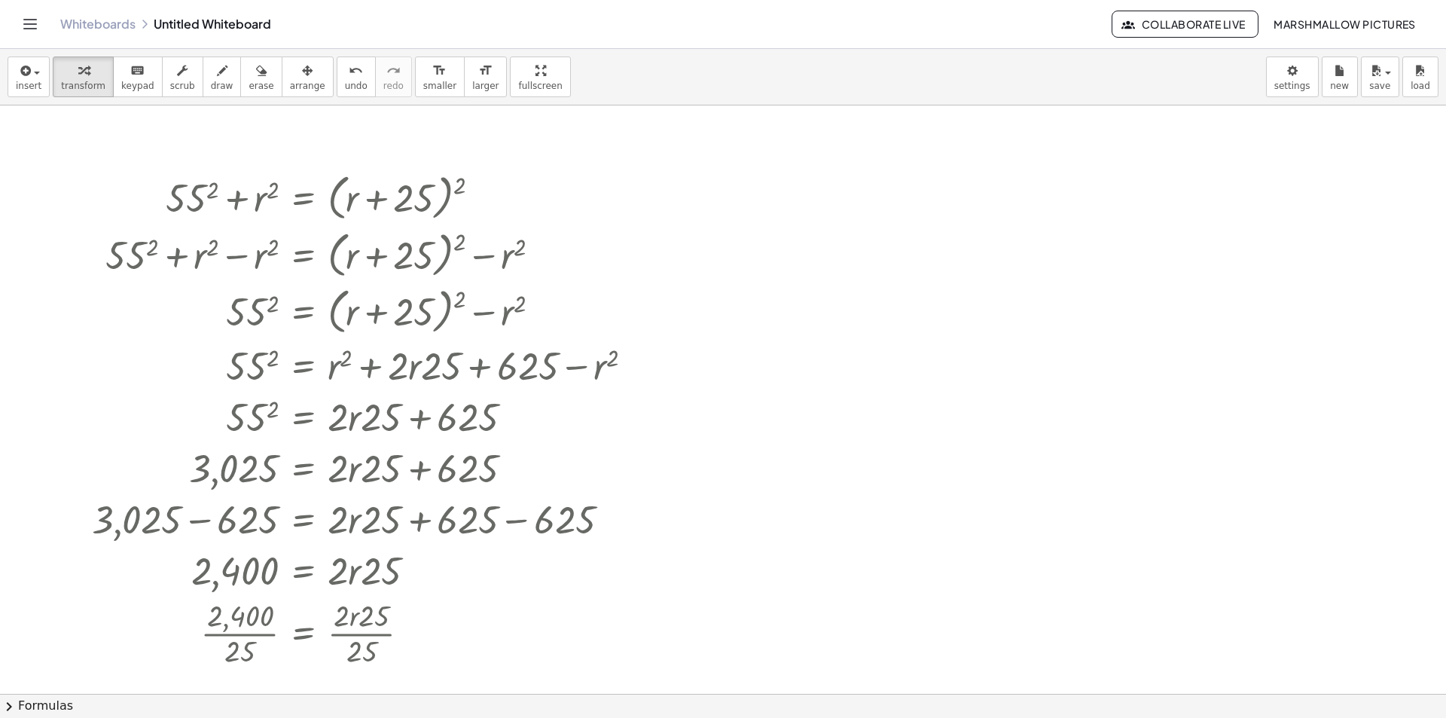
scroll to position [5303, 0]
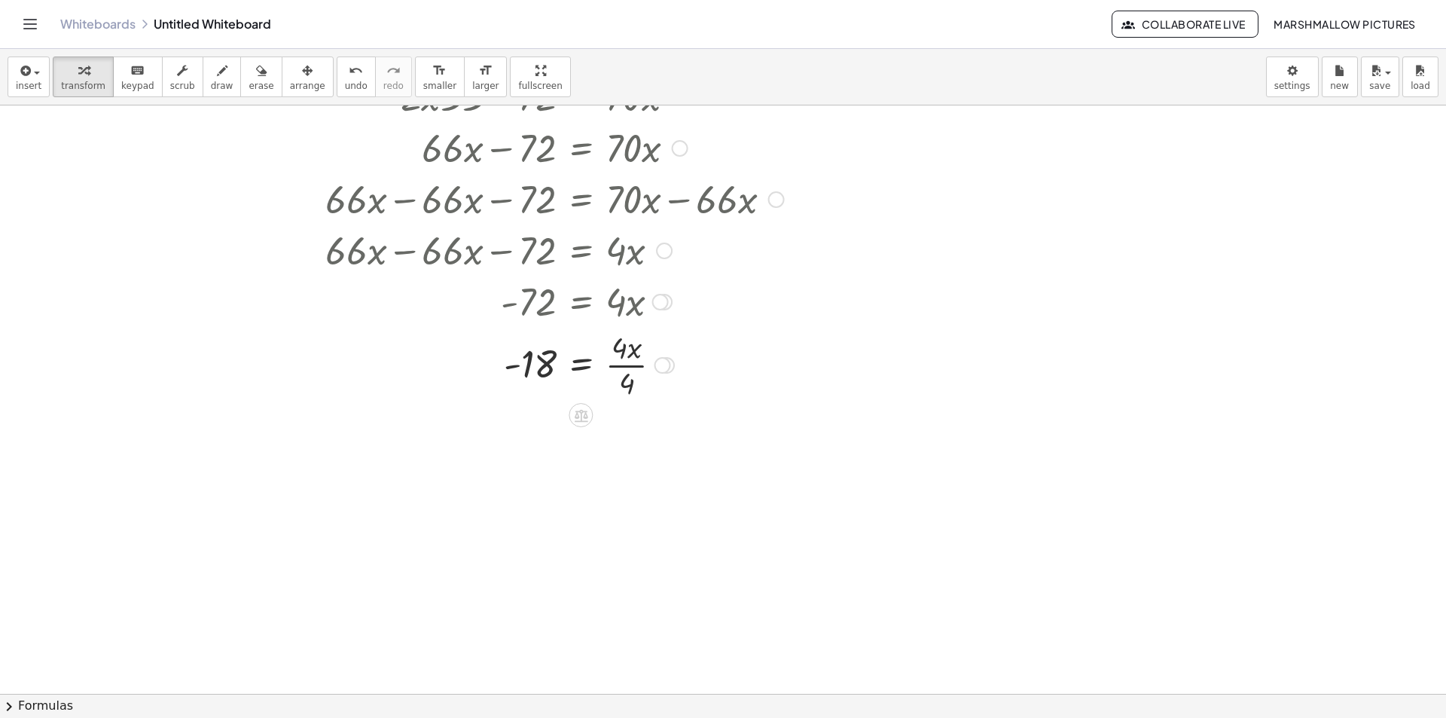
click at [930, 325] on div at bounding box center [716, 300] width 937 height 51
click at [1010, 291] on div at bounding box center [716, 300] width 937 height 51
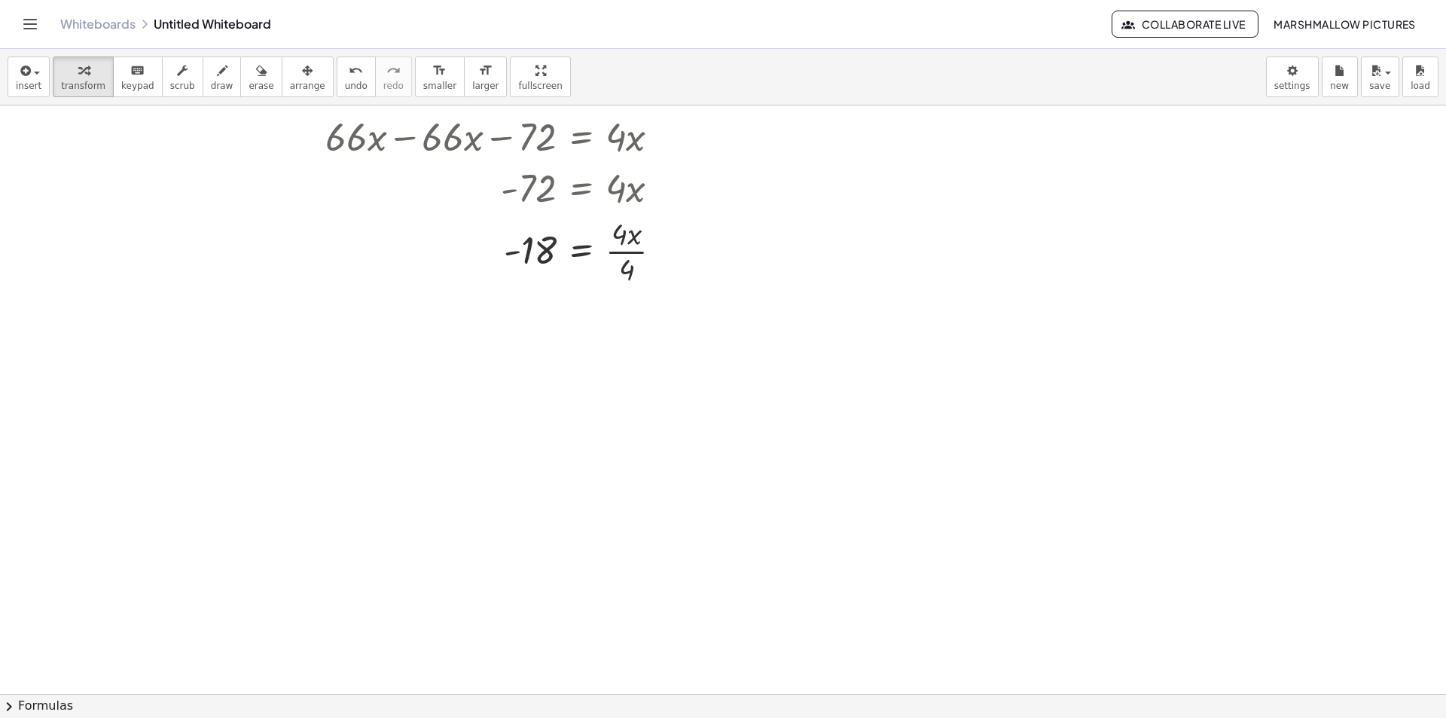
scroll to position [5529, 0]
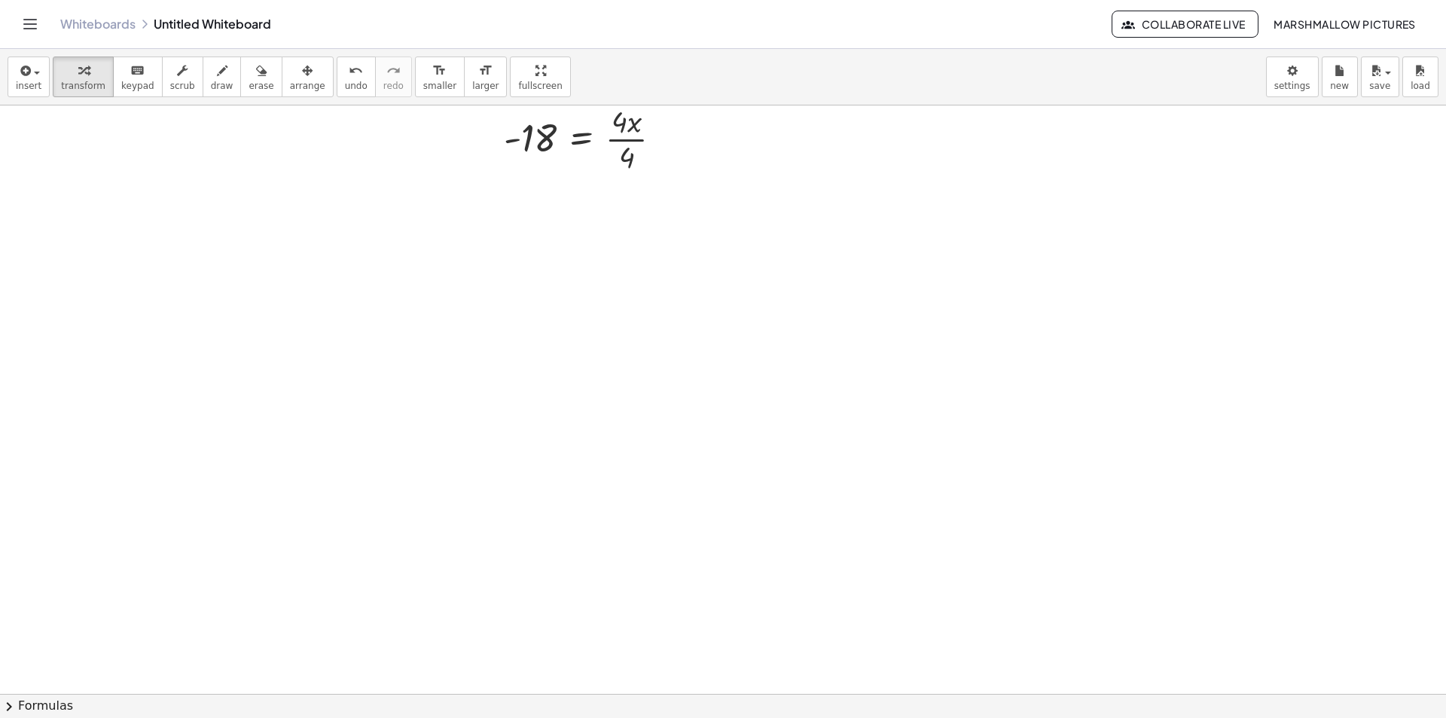
click at [836, 428] on div at bounding box center [849, 429] width 273 height 57
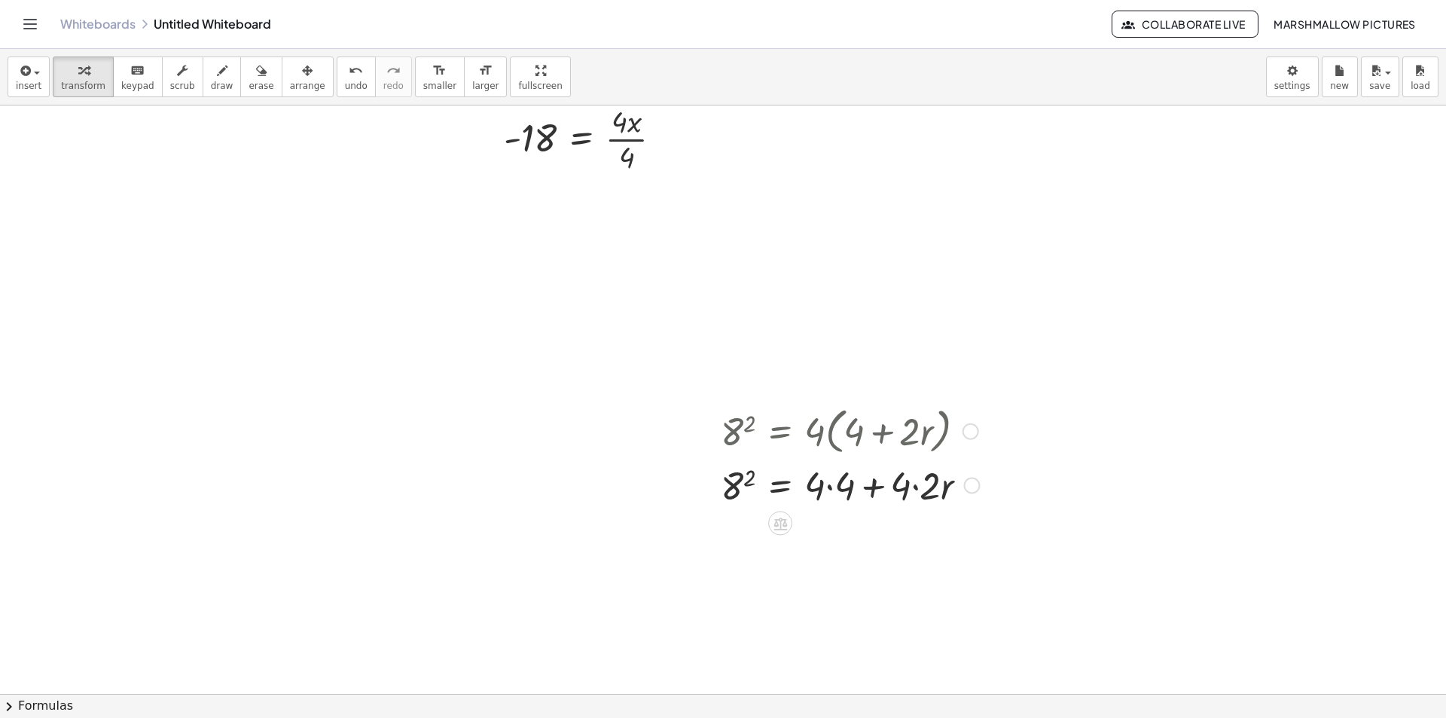
drag, startPoint x: 823, startPoint y: 485, endPoint x: 855, endPoint y: 485, distance: 31.6
click at [824, 485] on div at bounding box center [849, 484] width 273 height 51
click at [910, 489] on div at bounding box center [849, 484] width 273 height 51
click at [839, 486] on div at bounding box center [849, 484] width 273 height 51
click at [901, 543] on div at bounding box center [849, 535] width 273 height 51
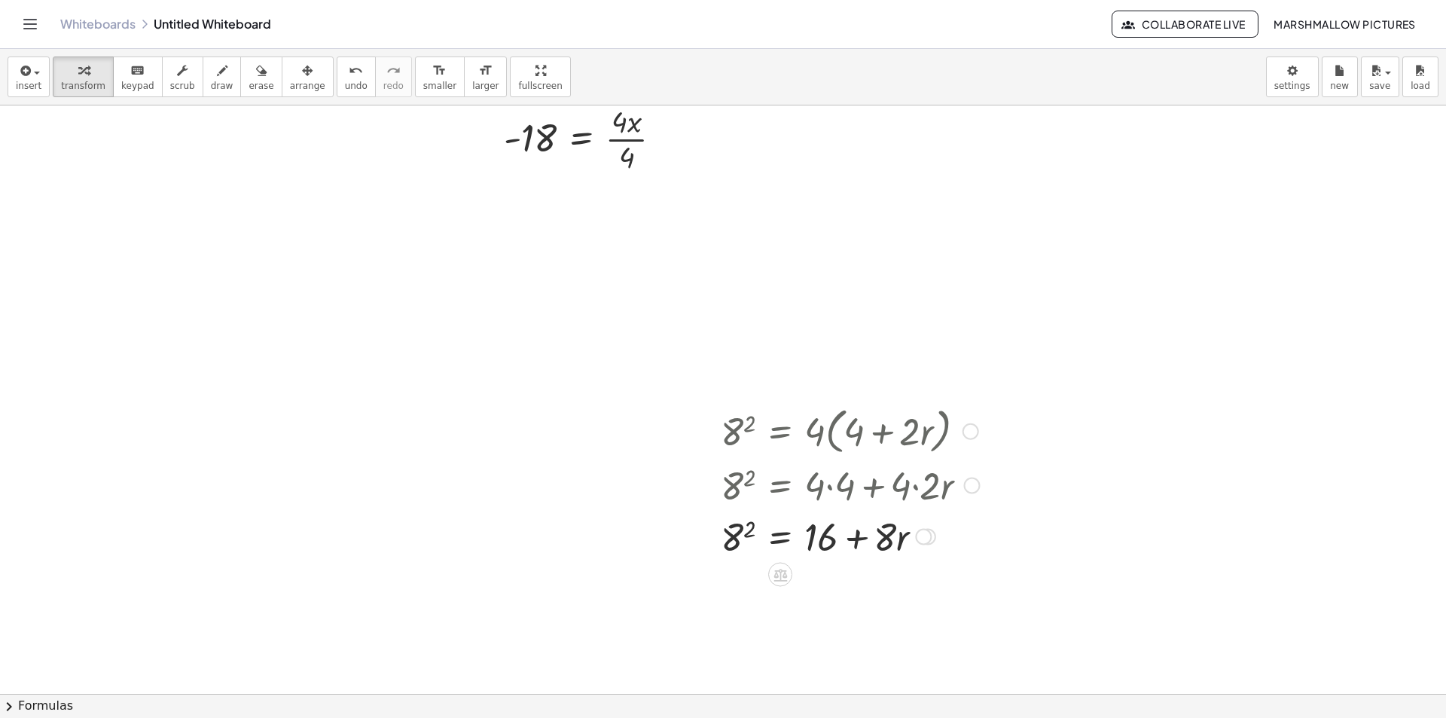
click at [748, 529] on div at bounding box center [849, 535] width 273 height 51
drag, startPoint x: 809, startPoint y: 547, endPoint x: 743, endPoint y: 563, distance: 68.3
click at [742, 564] on div at bounding box center [846, 586] width 280 height 51
click at [699, 597] on div at bounding box center [824, 586] width 374 height 51
click at [856, 600] on div at bounding box center [858, 586] width 307 height 51
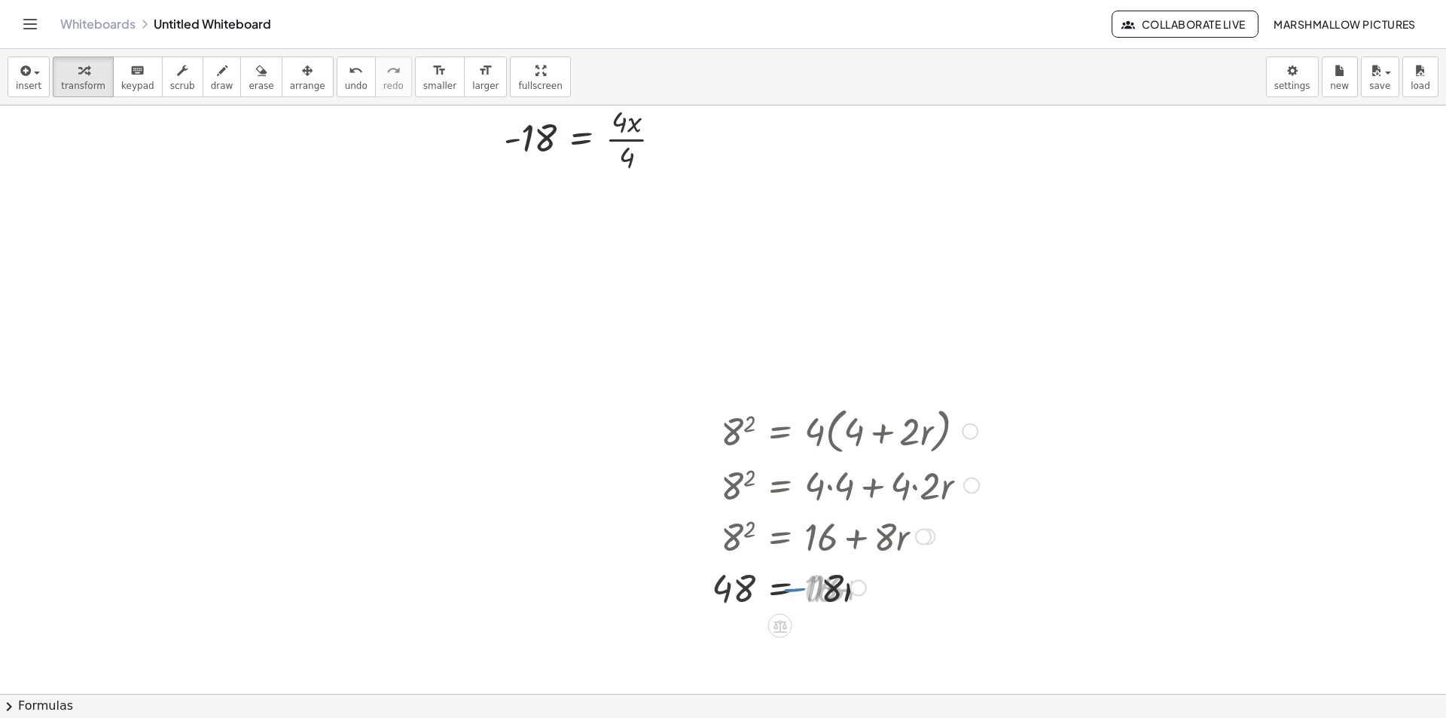
scroll to position [5605, 0]
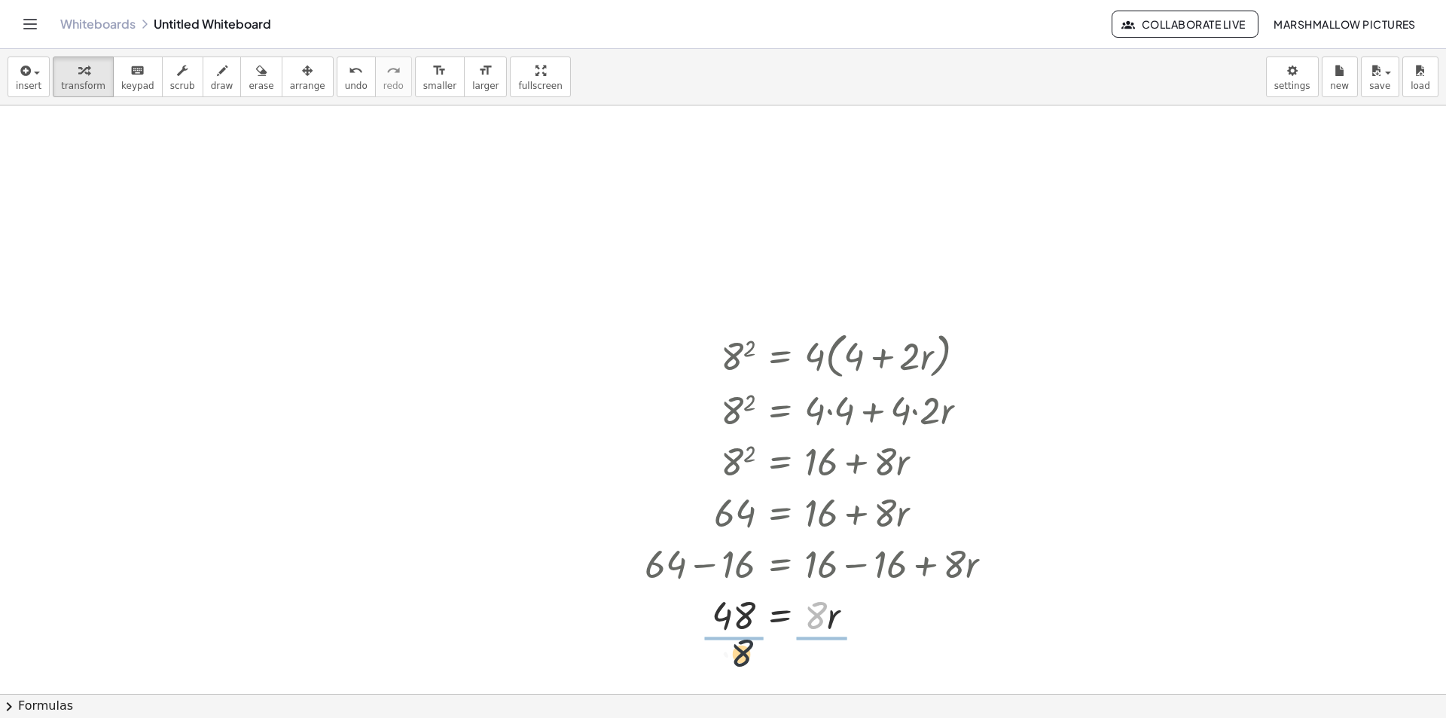
drag, startPoint x: 824, startPoint y: 610, endPoint x: 717, endPoint y: 628, distance: 109.2
click at [716, 626] on div at bounding box center [824, 612] width 374 height 75
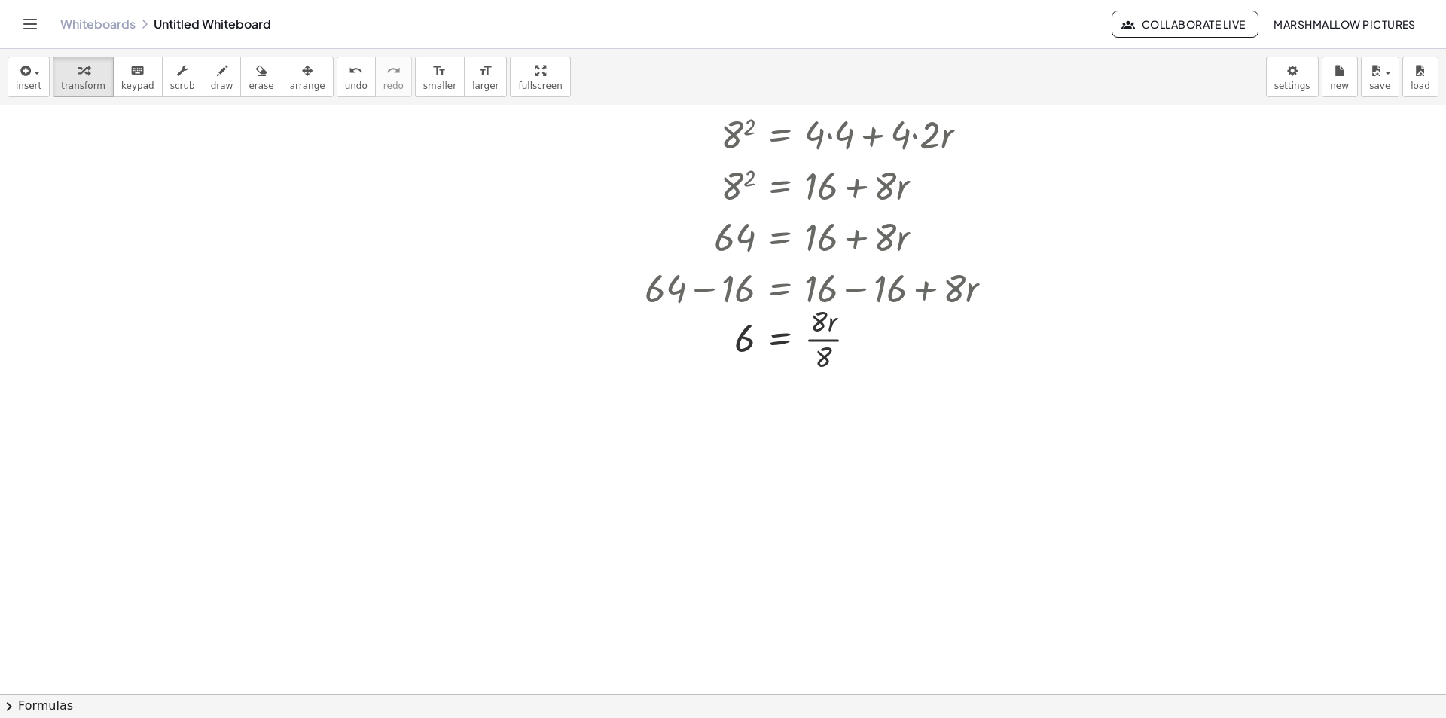
scroll to position [5891, 0]
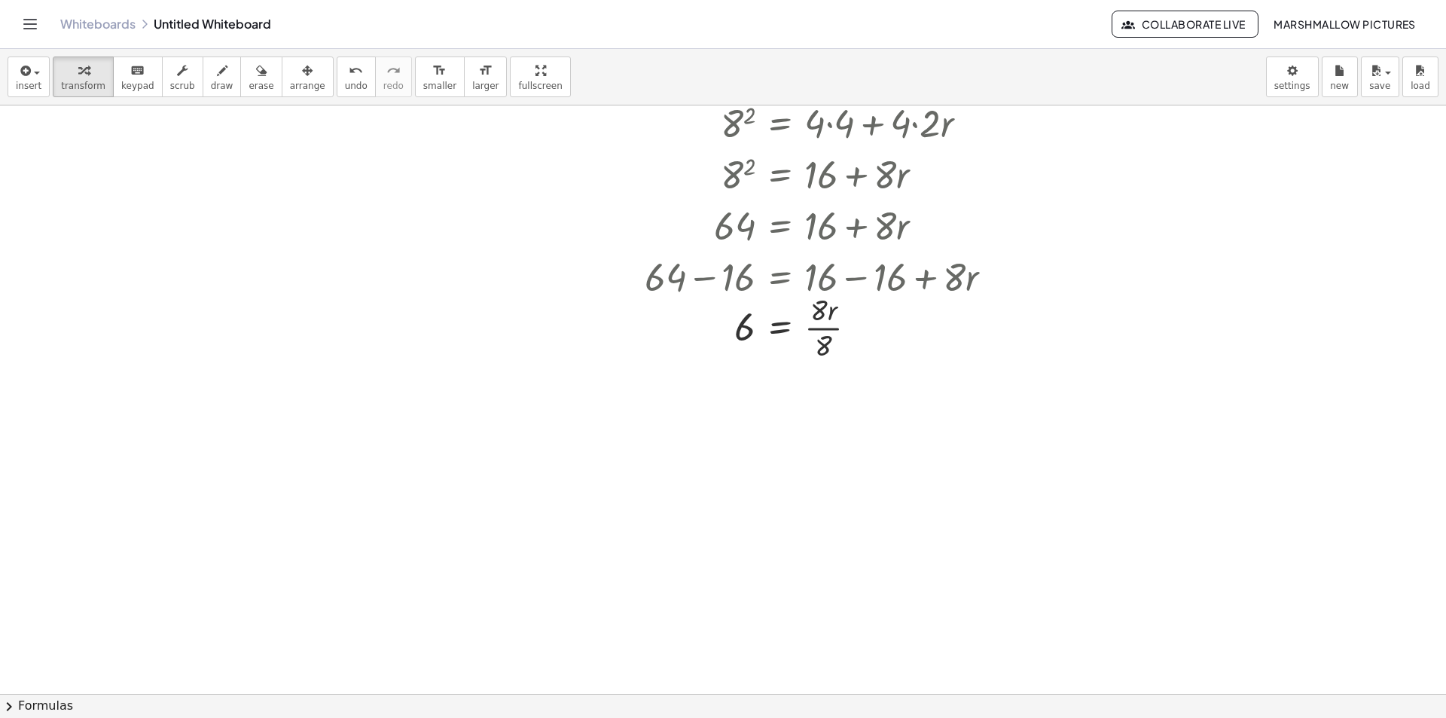
drag, startPoint x: 511, startPoint y: 287, endPoint x: 602, endPoint y: 285, distance: 90.4
click at [602, 285] on div at bounding box center [526, 292] width 239 height 51
click at [603, 298] on div at bounding box center [527, 292] width 380 height 51
click at [480, 297] on div at bounding box center [527, 292] width 380 height 51
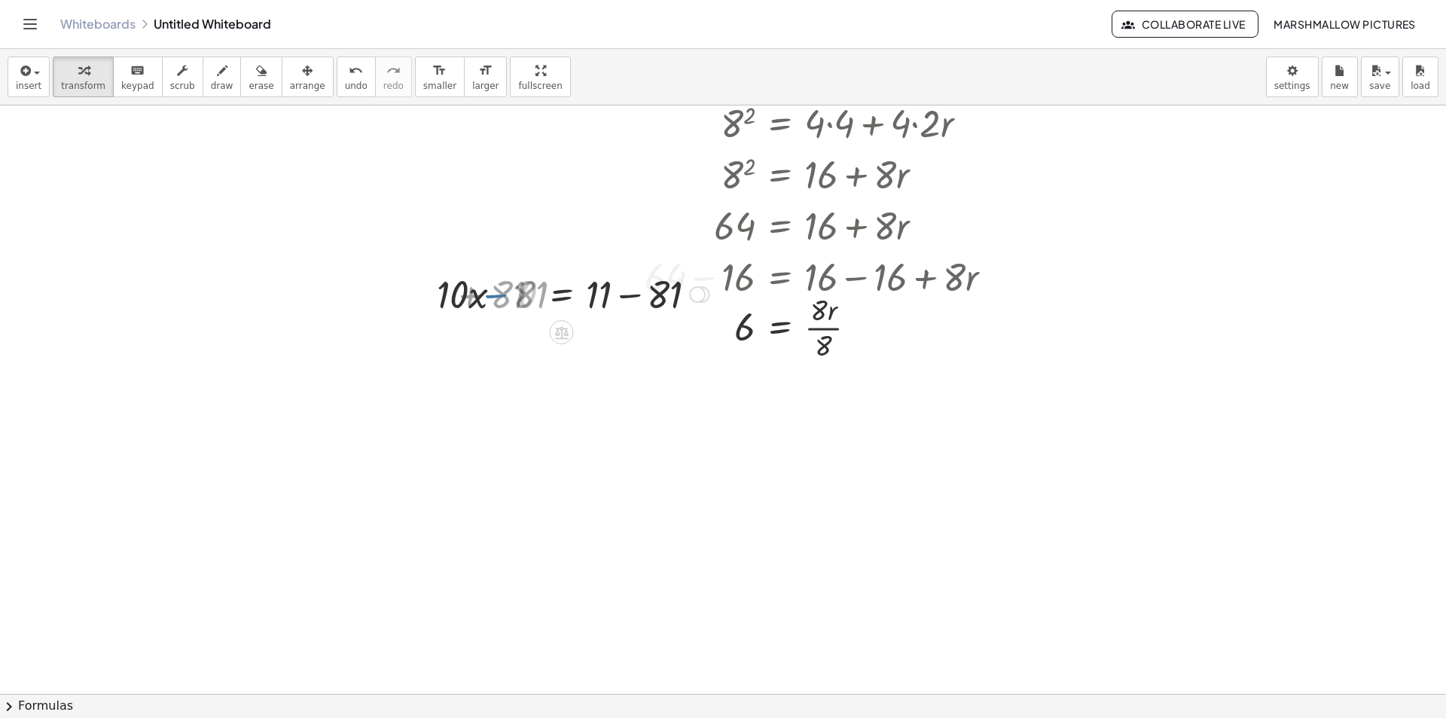
click at [641, 297] on div at bounding box center [597, 292] width 239 height 51
drag, startPoint x: 497, startPoint y: 301, endPoint x: 634, endPoint y: 318, distance: 138.0
click at [626, 298] on div at bounding box center [577, 292] width 197 height 75
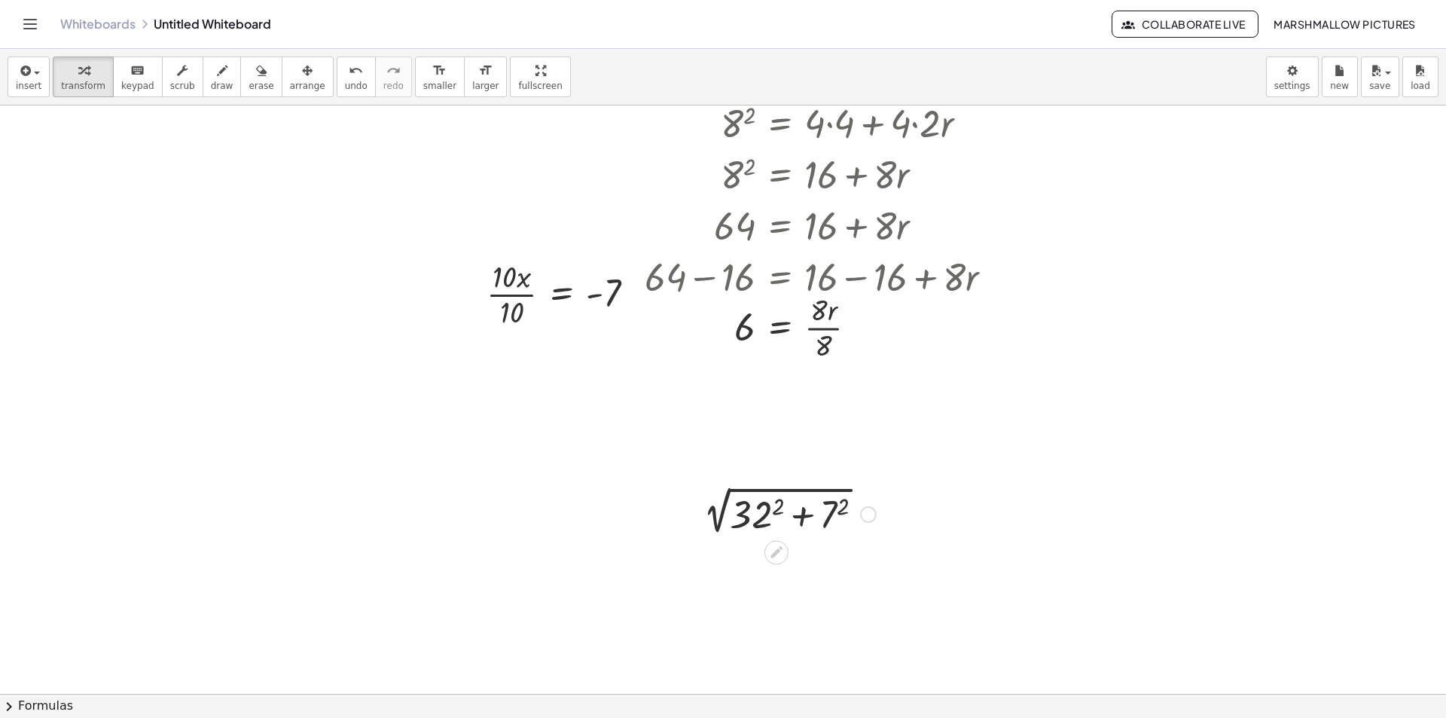
drag, startPoint x: 784, startPoint y: 500, endPoint x: 791, endPoint y: 501, distance: 7.6
click at [785, 500] on div at bounding box center [785, 512] width 196 height 51
click at [857, 504] on div at bounding box center [785, 512] width 196 height 51
click at [765, 507] on div at bounding box center [785, 512] width 205 height 51
click at [800, 510] on div at bounding box center [785, 512] width 233 height 51
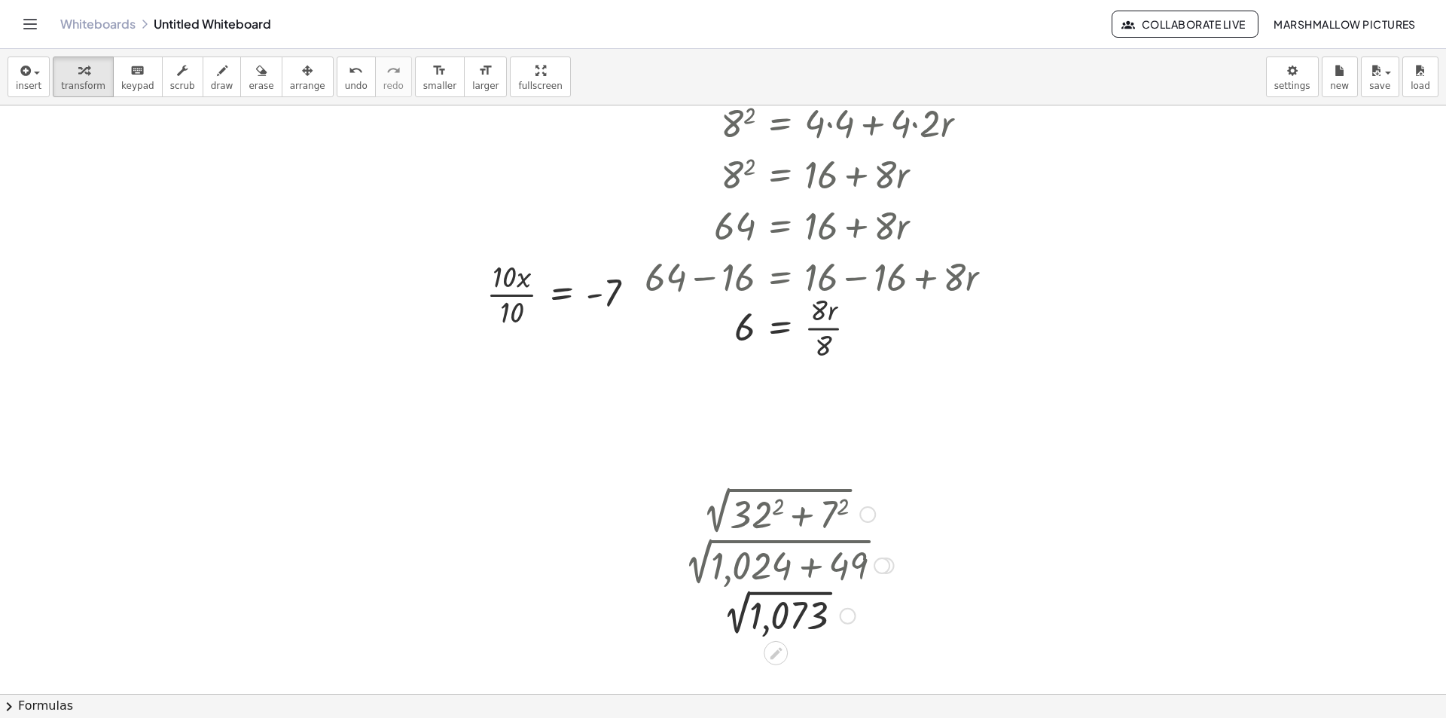
click at [743, 605] on div at bounding box center [785, 614] width 233 height 50
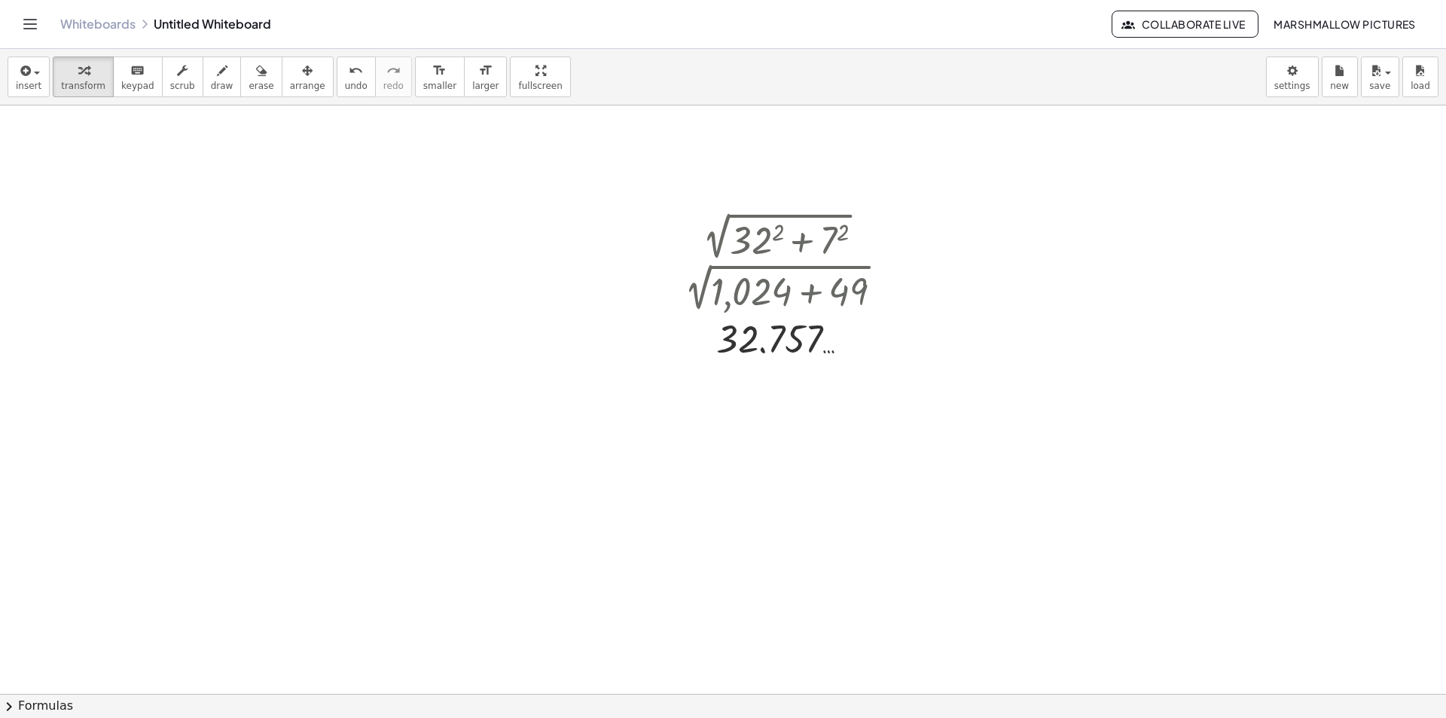
scroll to position [6193, 0]
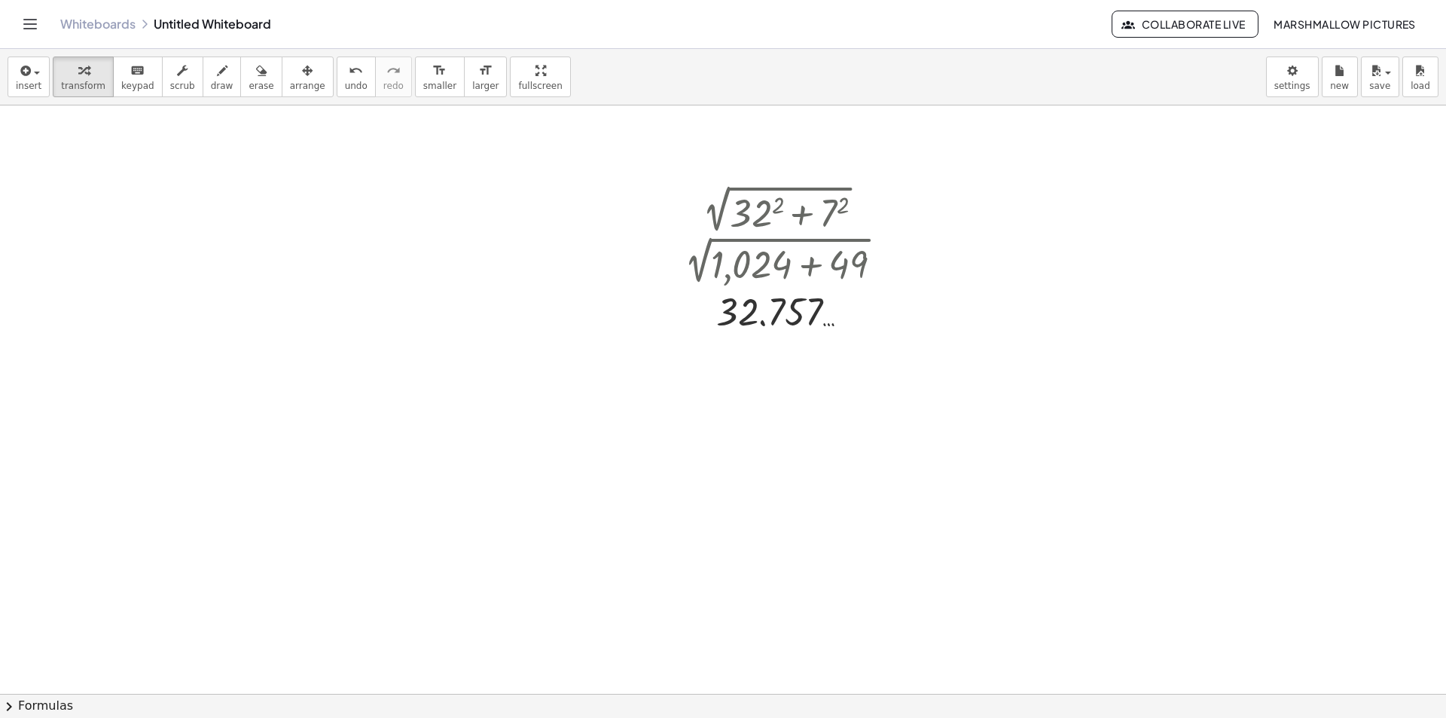
drag, startPoint x: 693, startPoint y: 395, endPoint x: 885, endPoint y: 381, distance: 192.5
click at [885, 381] on div at bounding box center [740, 391] width 323 height 51
click at [888, 382] on div at bounding box center [740, 391] width 477 height 51
click at [626, 397] on div at bounding box center [702, 391] width 400 height 51
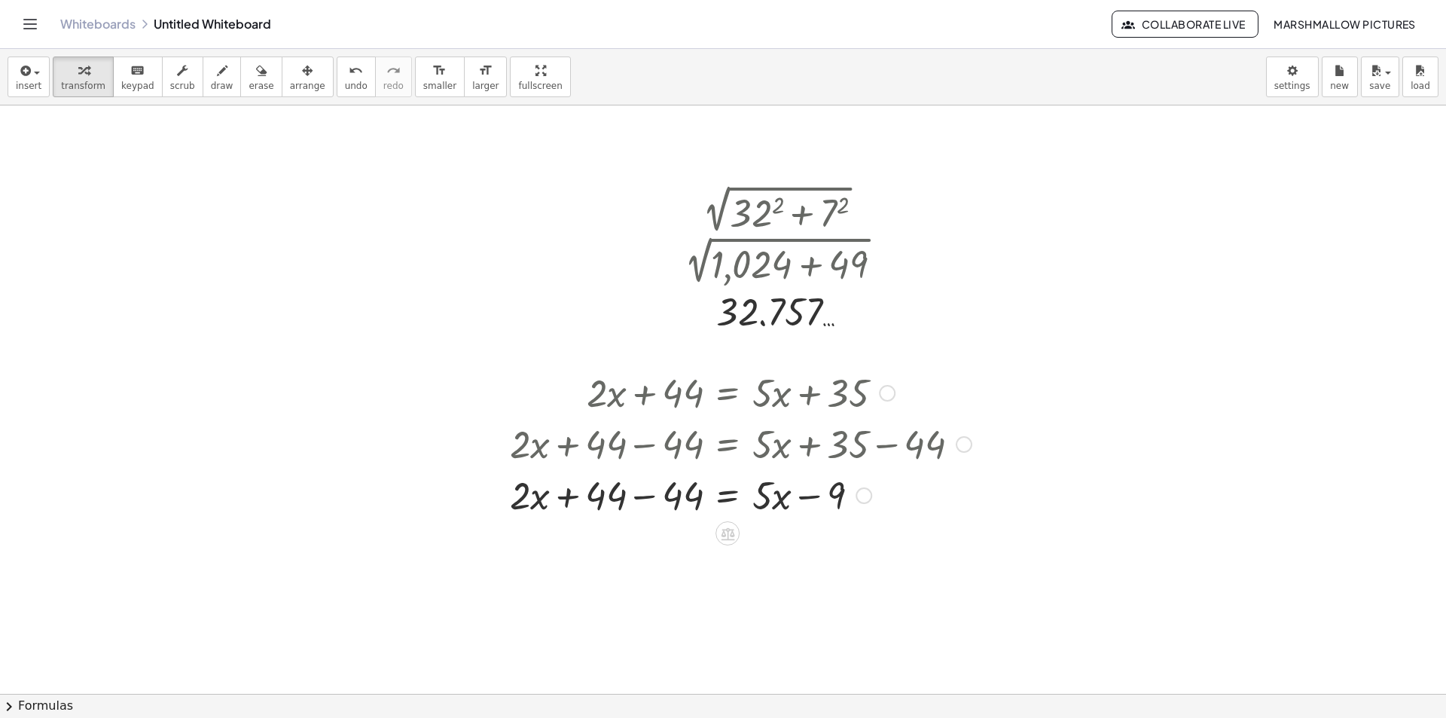
click at [645, 505] on div at bounding box center [740, 493] width 477 height 51
drag, startPoint x: 760, startPoint y: 498, endPoint x: 627, endPoint y: 486, distance: 133.1
click at [627, 486] on div at bounding box center [740, 493] width 477 height 51
click at [661, 493] on div at bounding box center [740, 493] width 477 height 51
click at [807, 500] on div at bounding box center [740, 493] width 477 height 51
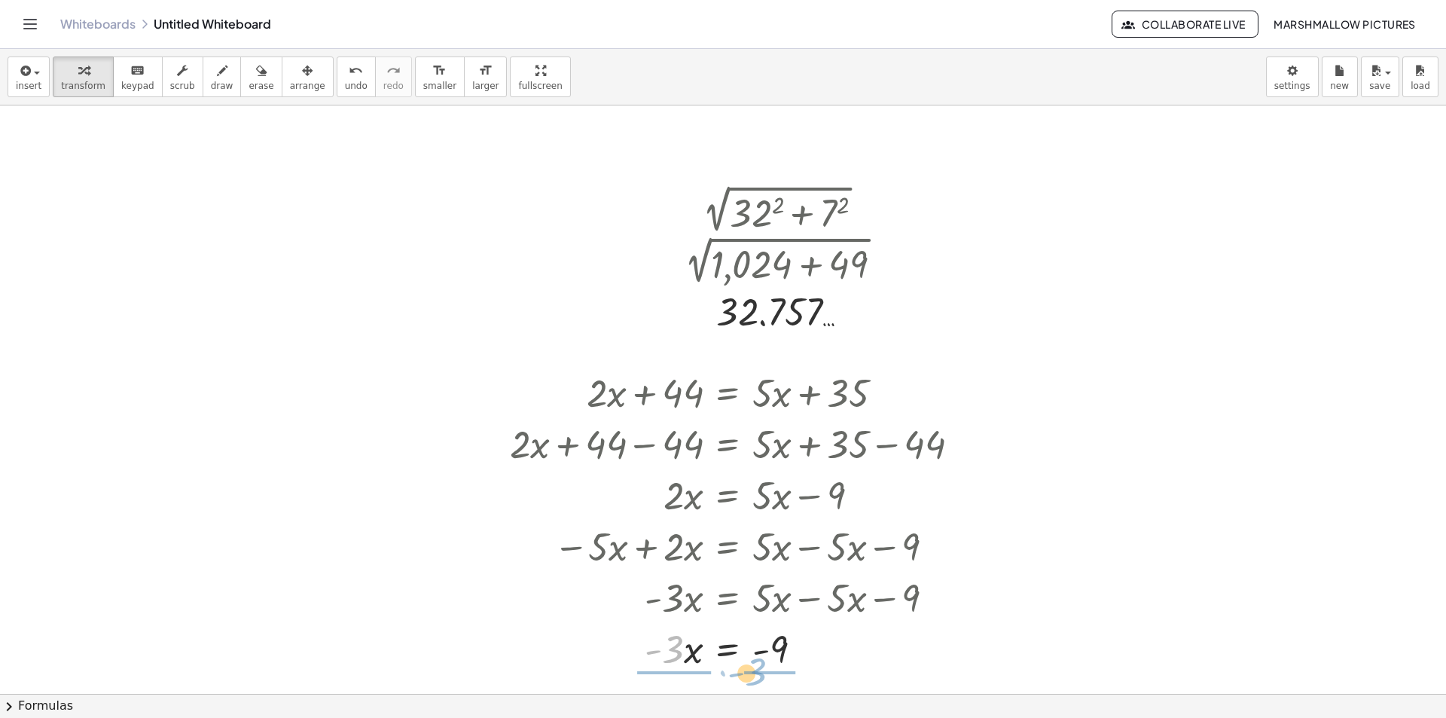
drag, startPoint x: 712, startPoint y: 671, endPoint x: 766, endPoint y: 646, distance: 59.6
click at [765, 661] on div at bounding box center [740, 647] width 477 height 51
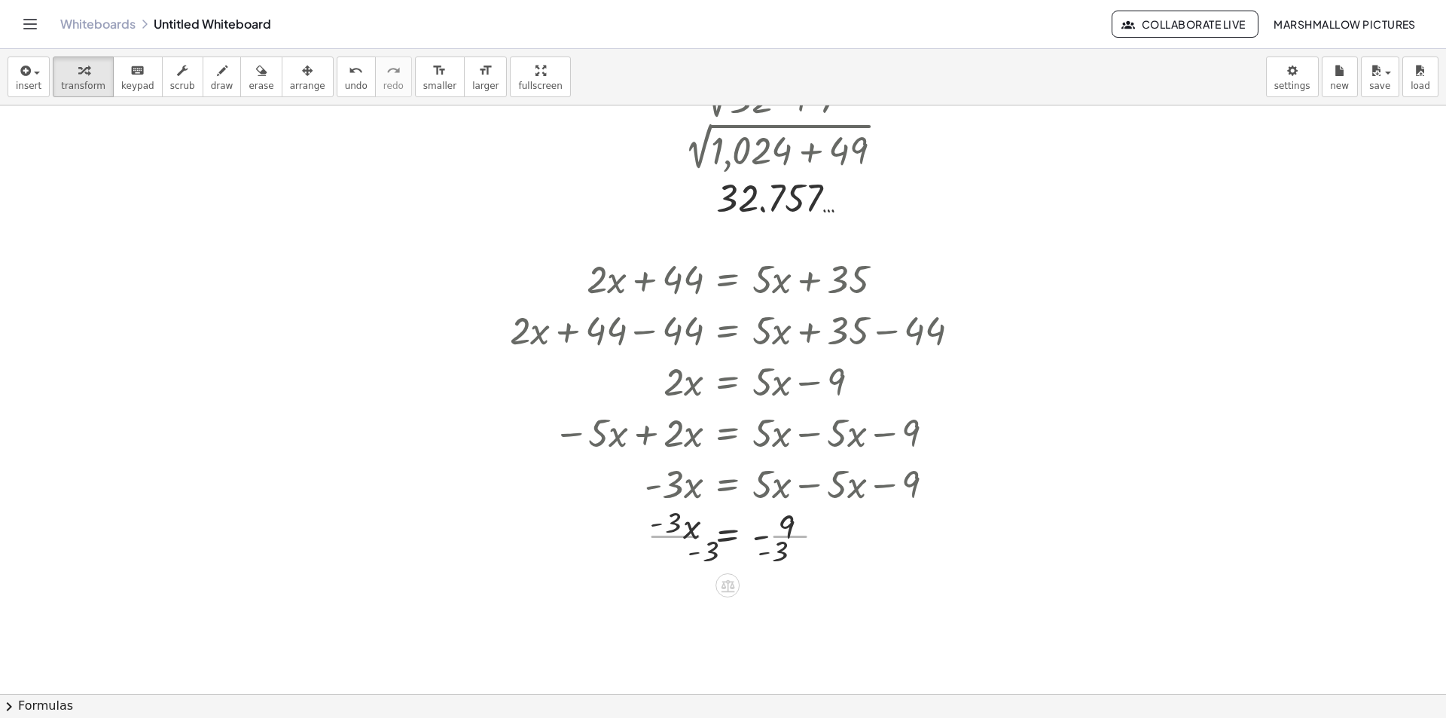
scroll to position [6343, 0]
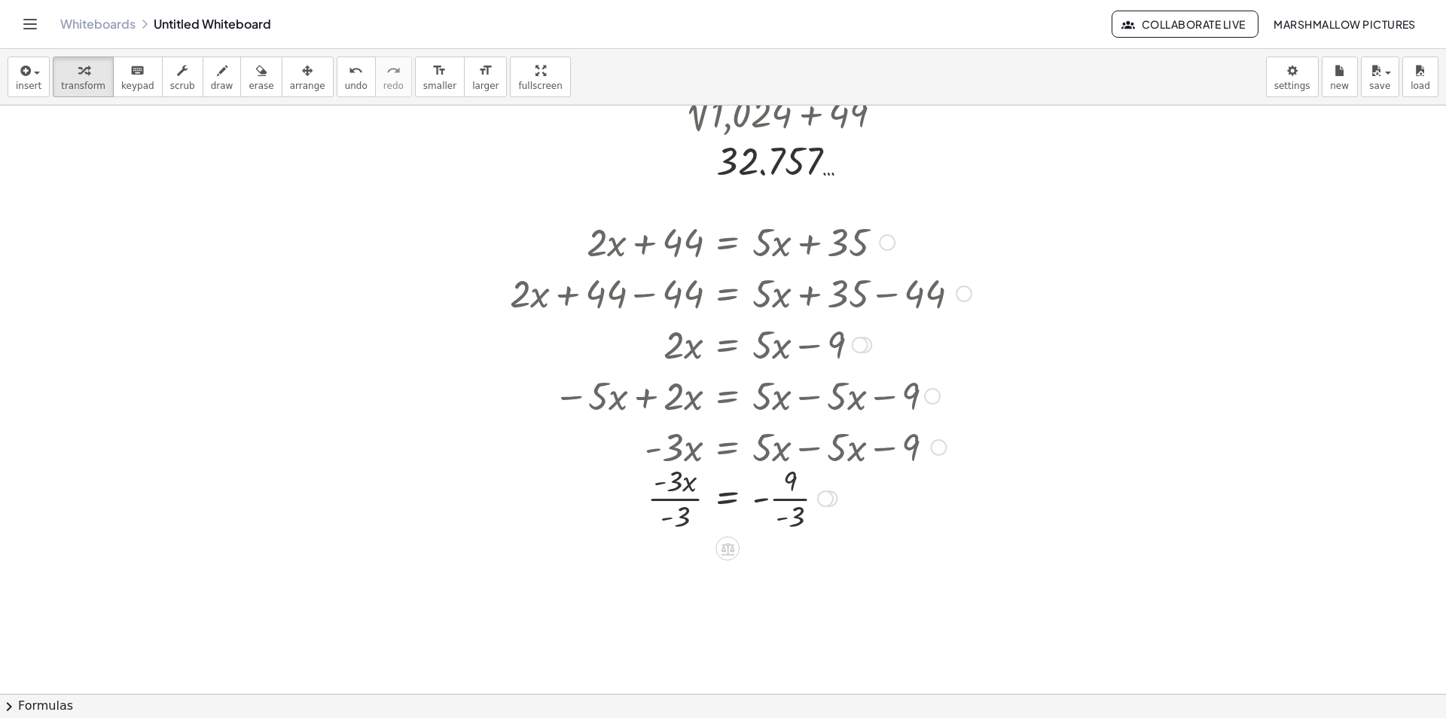
click at [770, 510] on div at bounding box center [740, 496] width 477 height 75
click at [791, 498] on div at bounding box center [740, 496] width 477 height 75
click at [768, 504] on div at bounding box center [740, 496] width 477 height 75
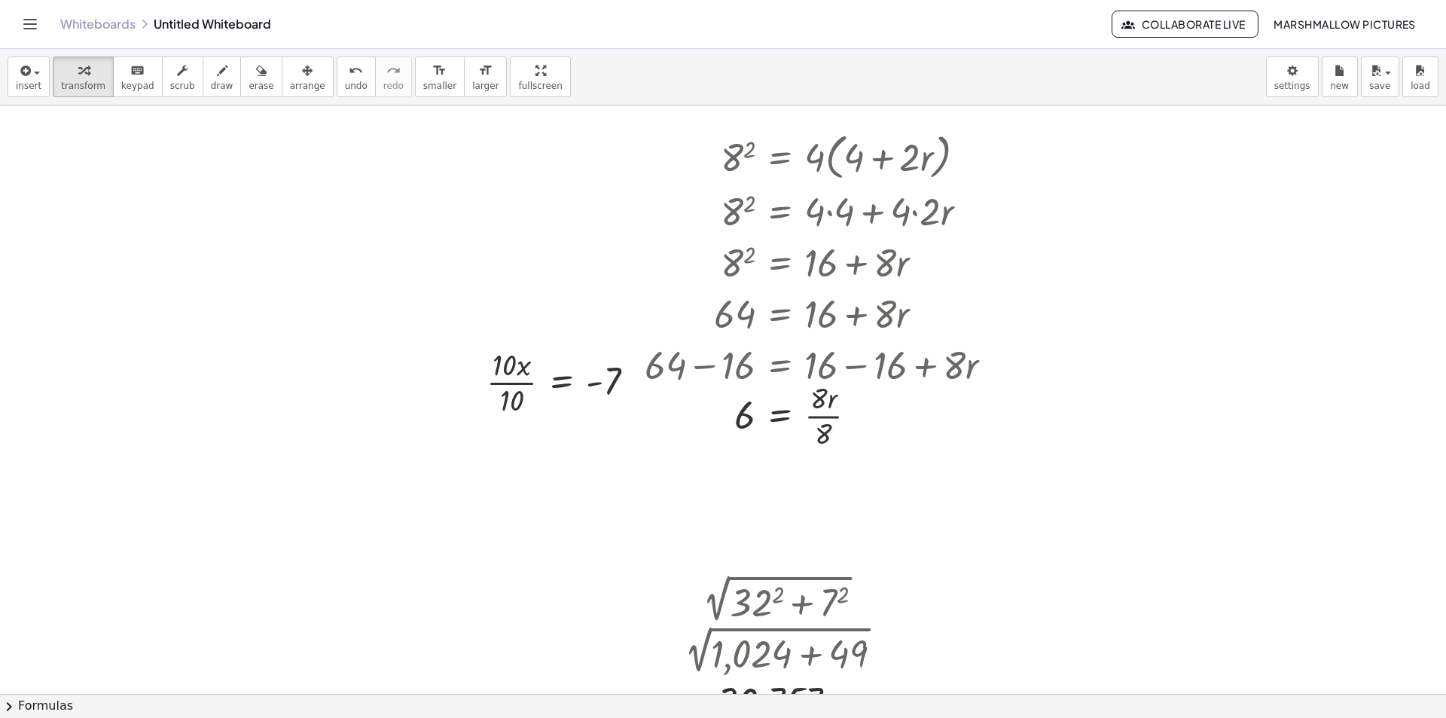
scroll to position [5802, 0]
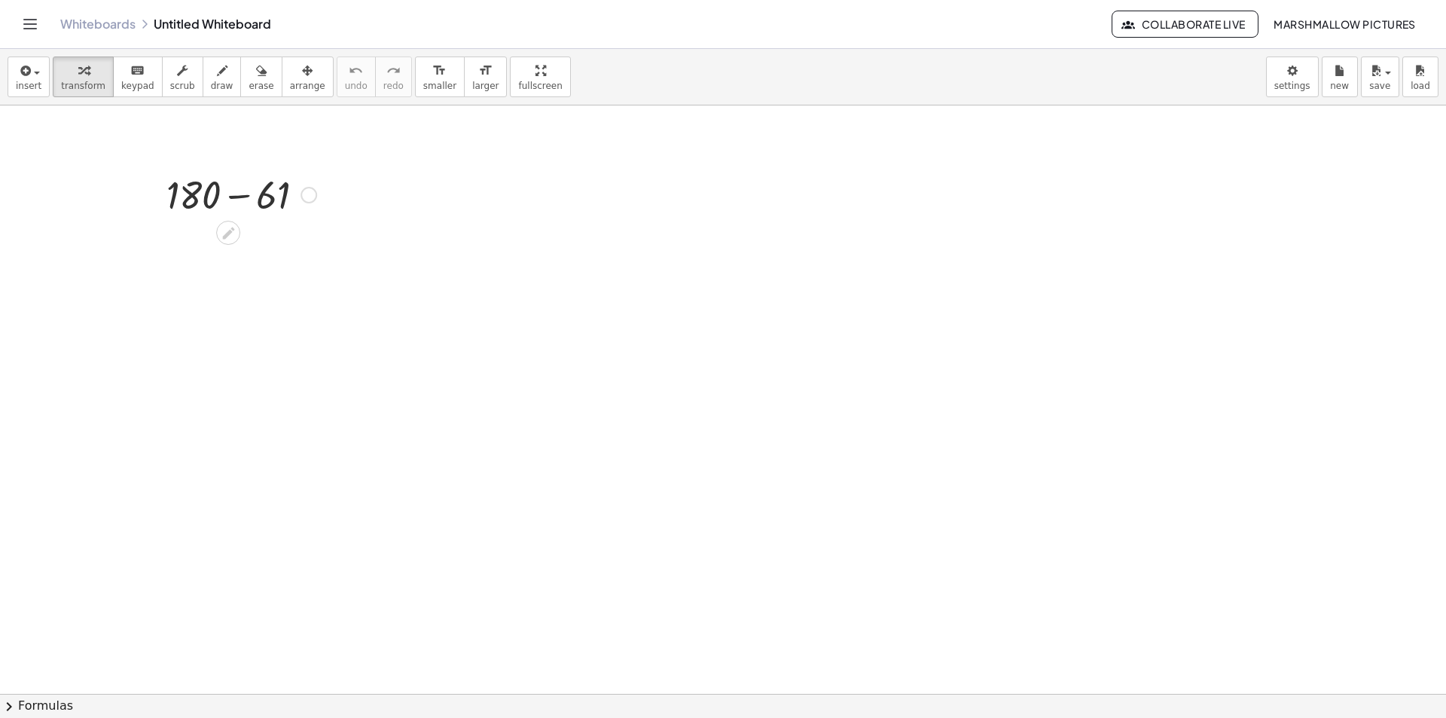
click at [245, 203] on div at bounding box center [241, 193] width 165 height 51
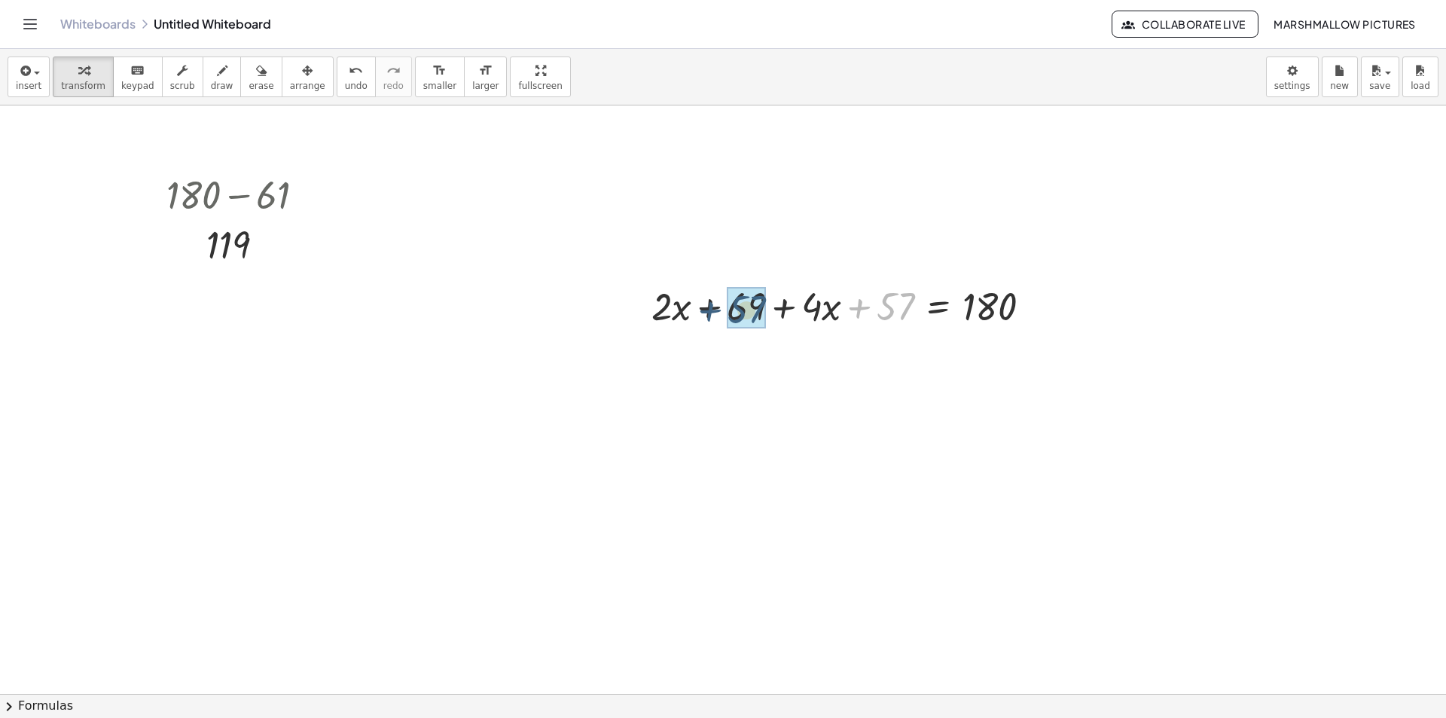
drag, startPoint x: 895, startPoint y: 305, endPoint x: 750, endPoint y: 309, distance: 145.4
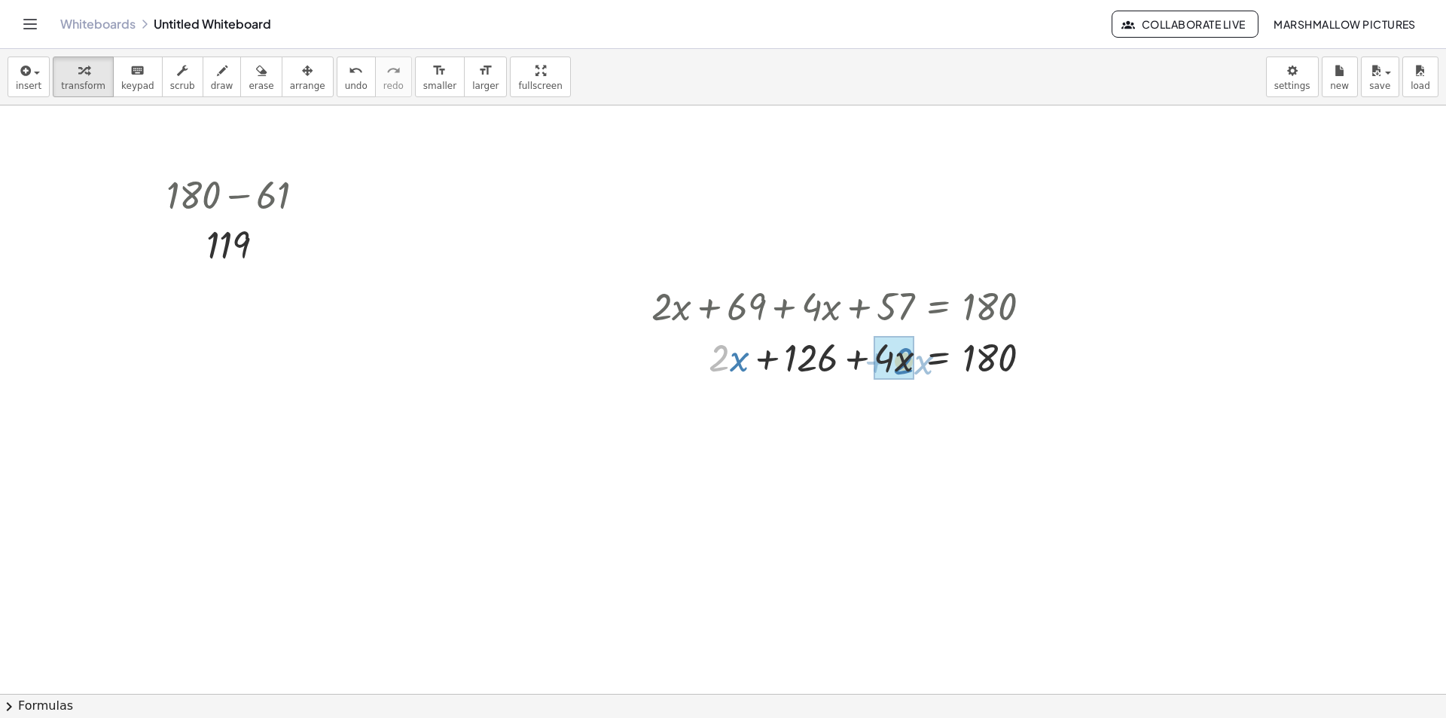
drag, startPoint x: 743, startPoint y: 376, endPoint x: 905, endPoint y: 364, distance: 162.3
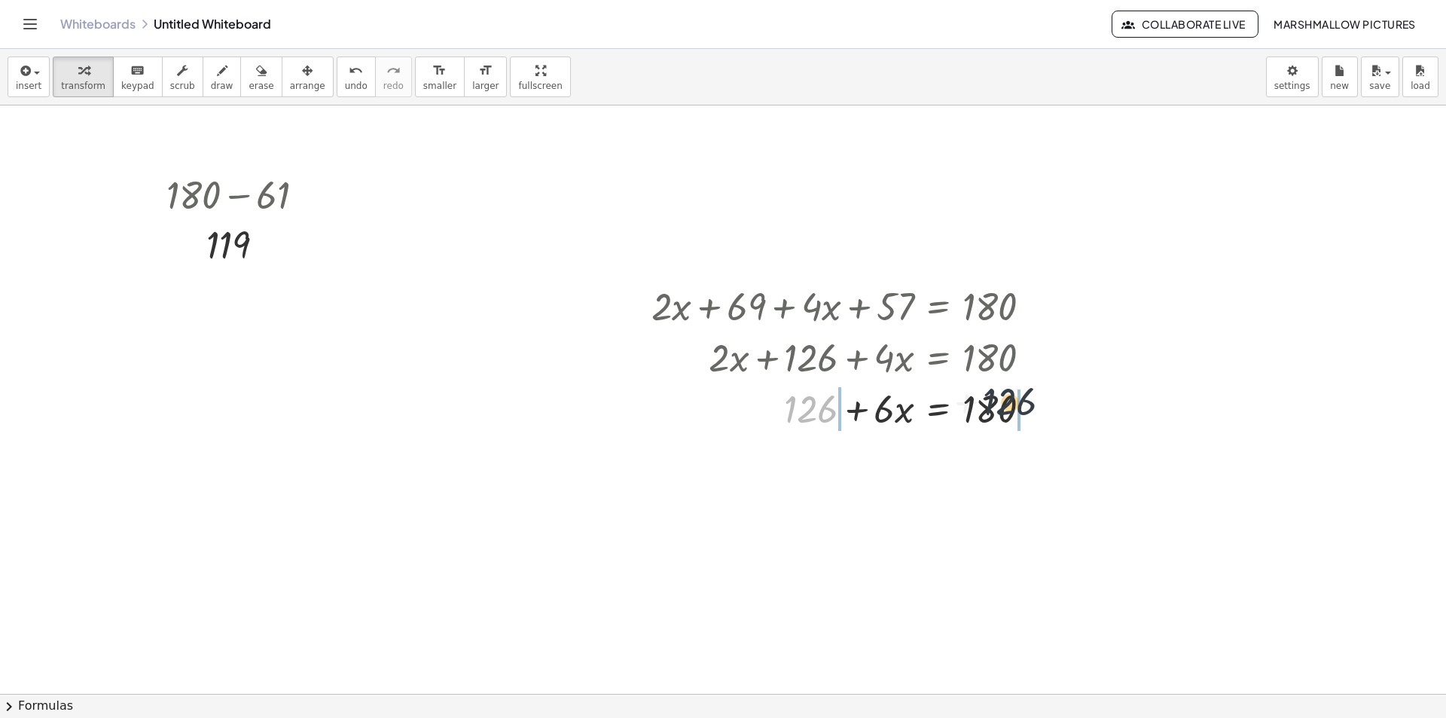
drag, startPoint x: 806, startPoint y: 413, endPoint x: 1012, endPoint y: 401, distance: 205.9
click at [1012, 401] on div at bounding box center [847, 407] width 407 height 51
click at [1028, 403] on div at bounding box center [892, 407] width 497 height 51
click at [778, 420] on div at bounding box center [847, 407] width 407 height 51
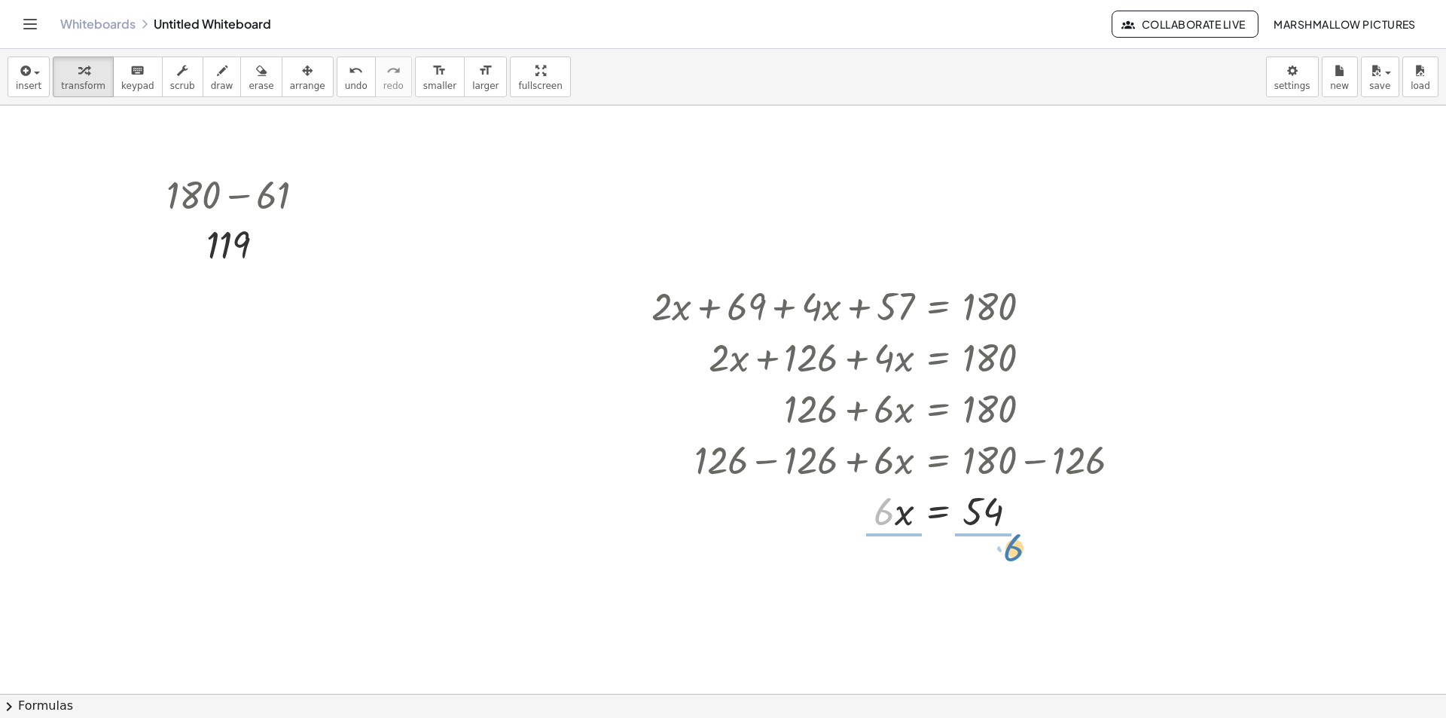
drag, startPoint x: 890, startPoint y: 519, endPoint x: 982, endPoint y: 542, distance: 94.6
click at [991, 523] on div at bounding box center [892, 509] width 497 height 75
click at [904, 510] on div at bounding box center [892, 509] width 497 height 75
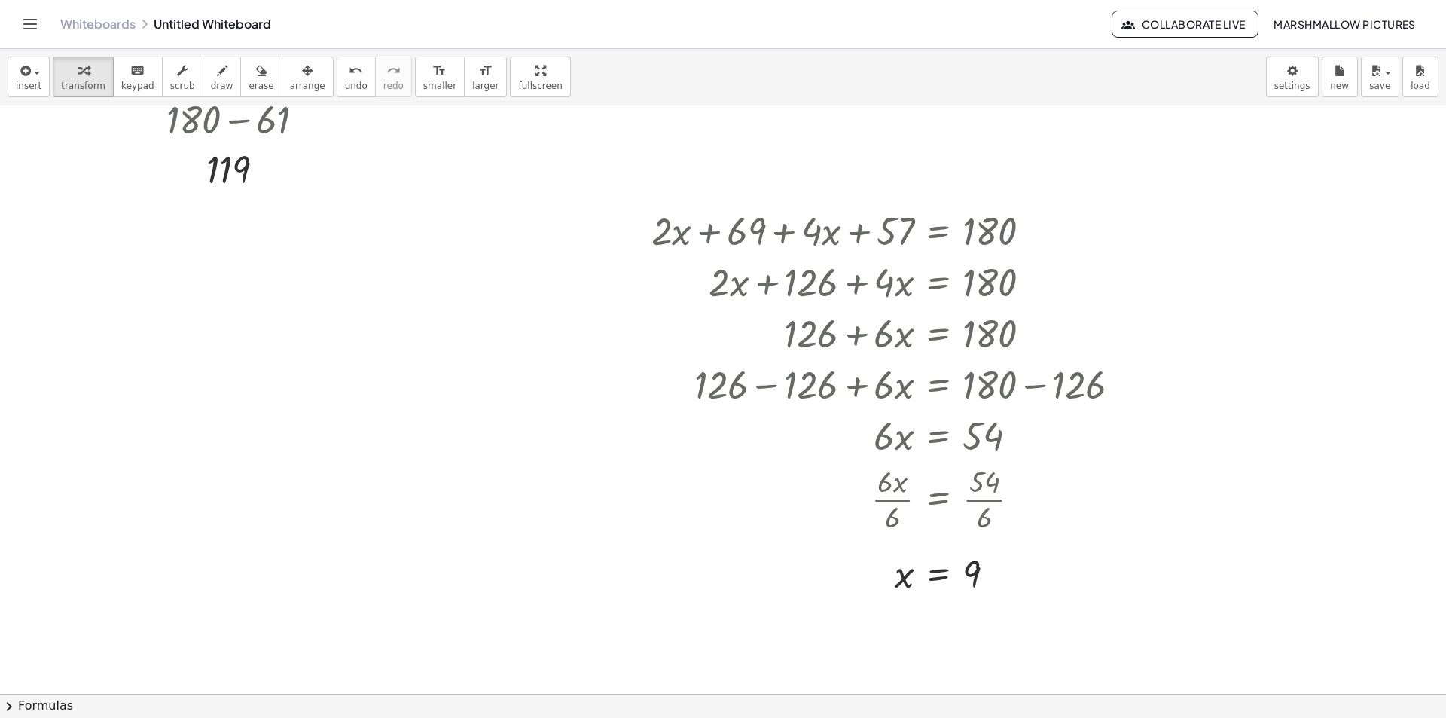
click at [346, 273] on div at bounding box center [723, 667] width 1446 height 1274
drag, startPoint x: 620, startPoint y: 300, endPoint x: 472, endPoint y: 321, distance: 149.8
drag, startPoint x: 477, startPoint y: 306, endPoint x: 672, endPoint y: 316, distance: 195.3
click at [672, 316] on div at bounding box center [600, 302] width 350 height 51
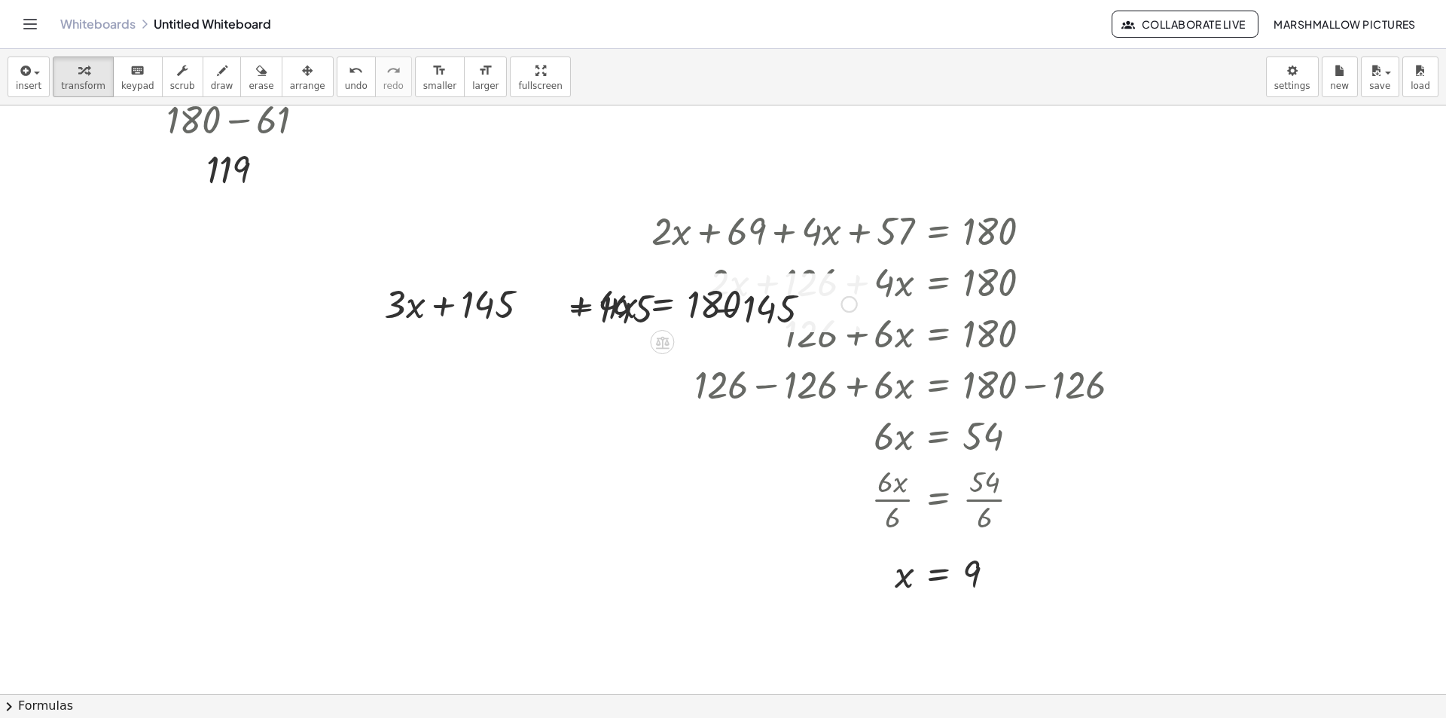
drag, startPoint x: 730, startPoint y: 301, endPoint x: 739, endPoint y: 301, distance: 8.3
click at [733, 301] on div at bounding box center [600, 302] width 529 height 51
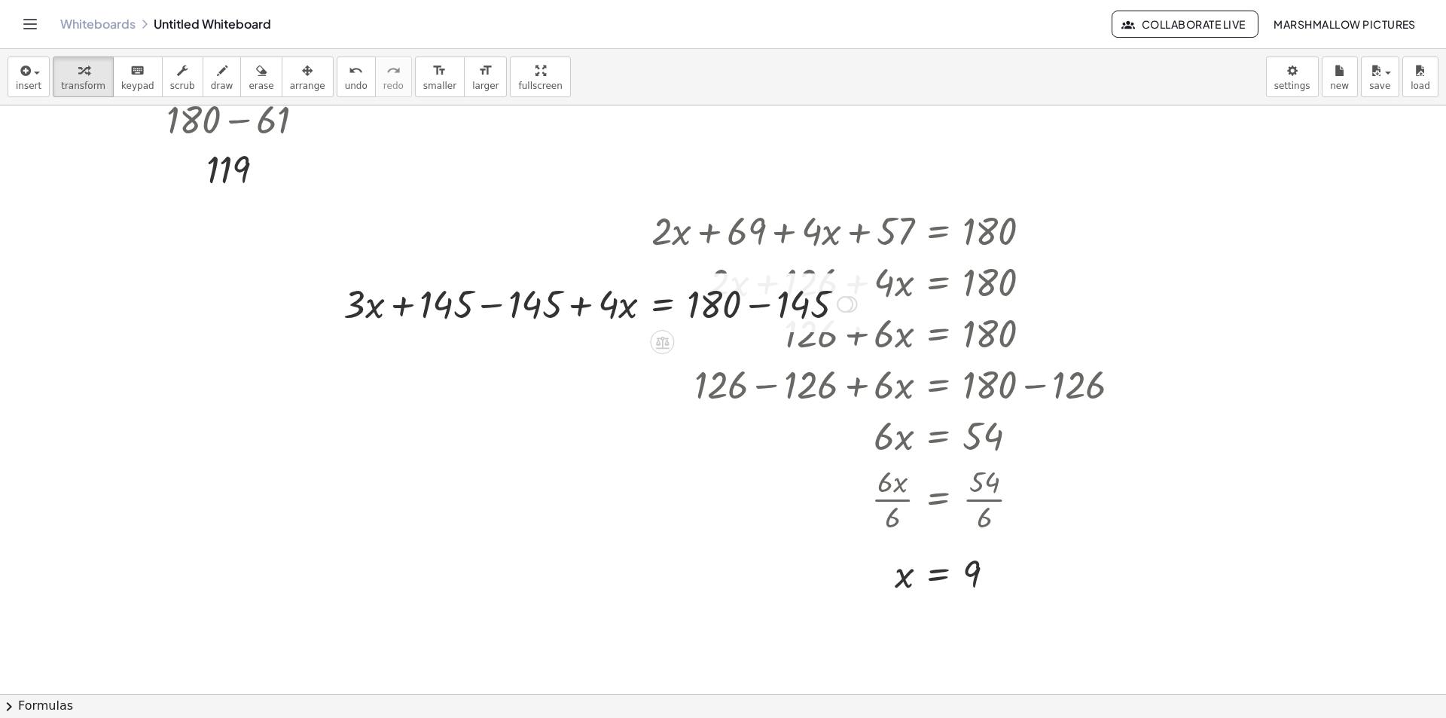
drag, startPoint x: 491, startPoint y: 300, endPoint x: 650, endPoint y: 309, distance: 159.1
click at [493, 300] on div at bounding box center [600, 302] width 529 height 51
click at [733, 303] on div at bounding box center [688, 302] width 350 height 51
click at [766, 303] on div at bounding box center [688, 302] width 350 height 51
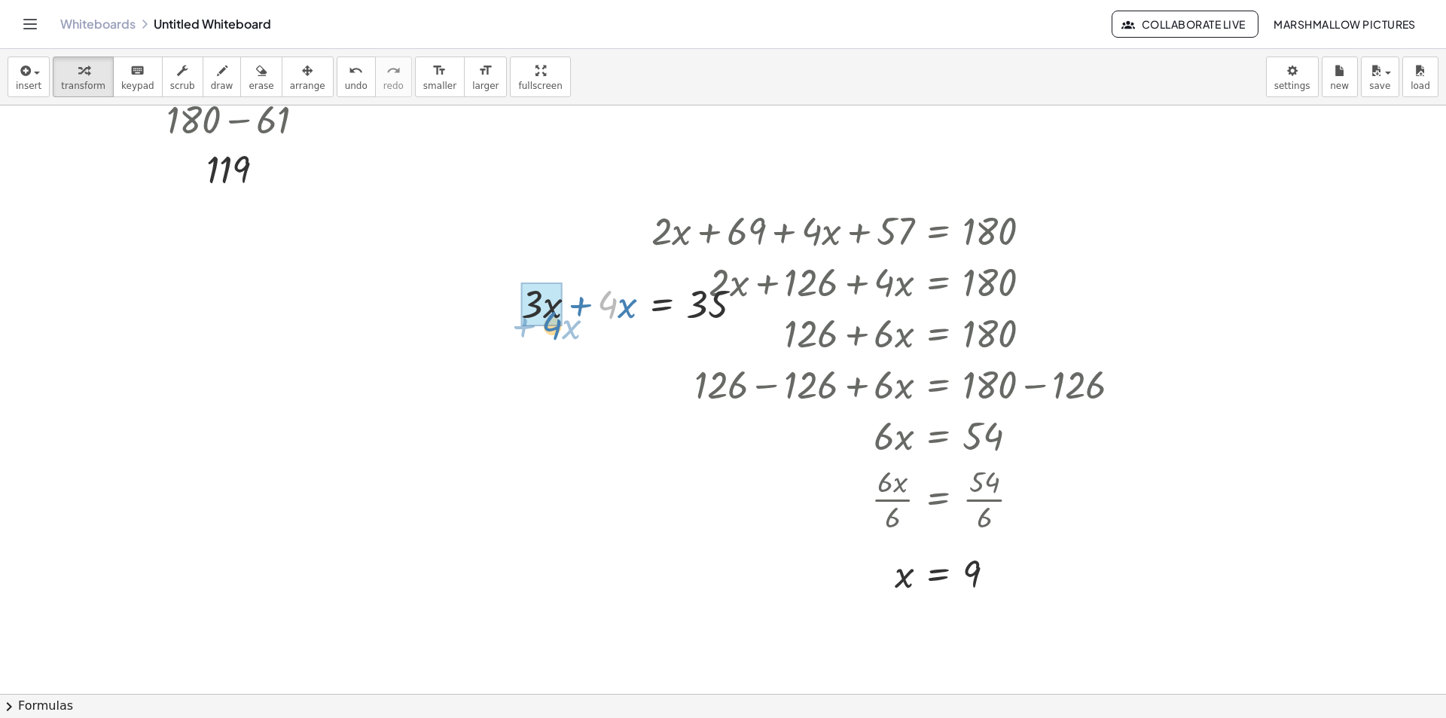
drag, startPoint x: 608, startPoint y: 308, endPoint x: 558, endPoint y: 329, distance: 54.0
drag, startPoint x: 611, startPoint y: 314, endPoint x: 717, endPoint y: 312, distance: 105.4
click at [703, 331] on div "+ · 3 · x + 56 + · 4 · x + 89 = 180 + · 3 · x + 145 + · 4 · x = 180 + · 3 · x +…" at bounding box center [671, 302] width 187 height 59
click at [718, 310] on div at bounding box center [676, 302] width 173 height 75
click at [605, 308] on div at bounding box center [665, 302] width 151 height 75
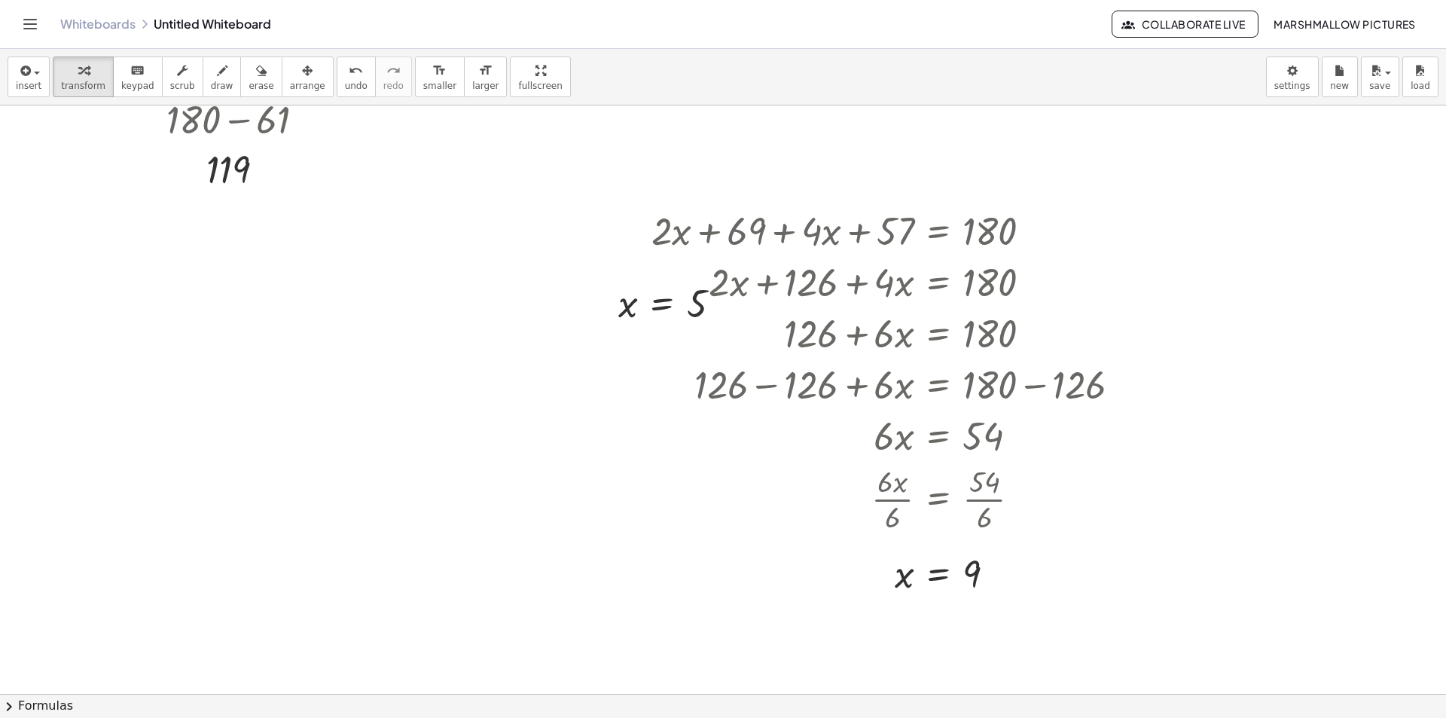
click at [453, 474] on div at bounding box center [723, 667] width 1446 height 1274
click at [751, 505] on div at bounding box center [750, 505] width 17 height 17
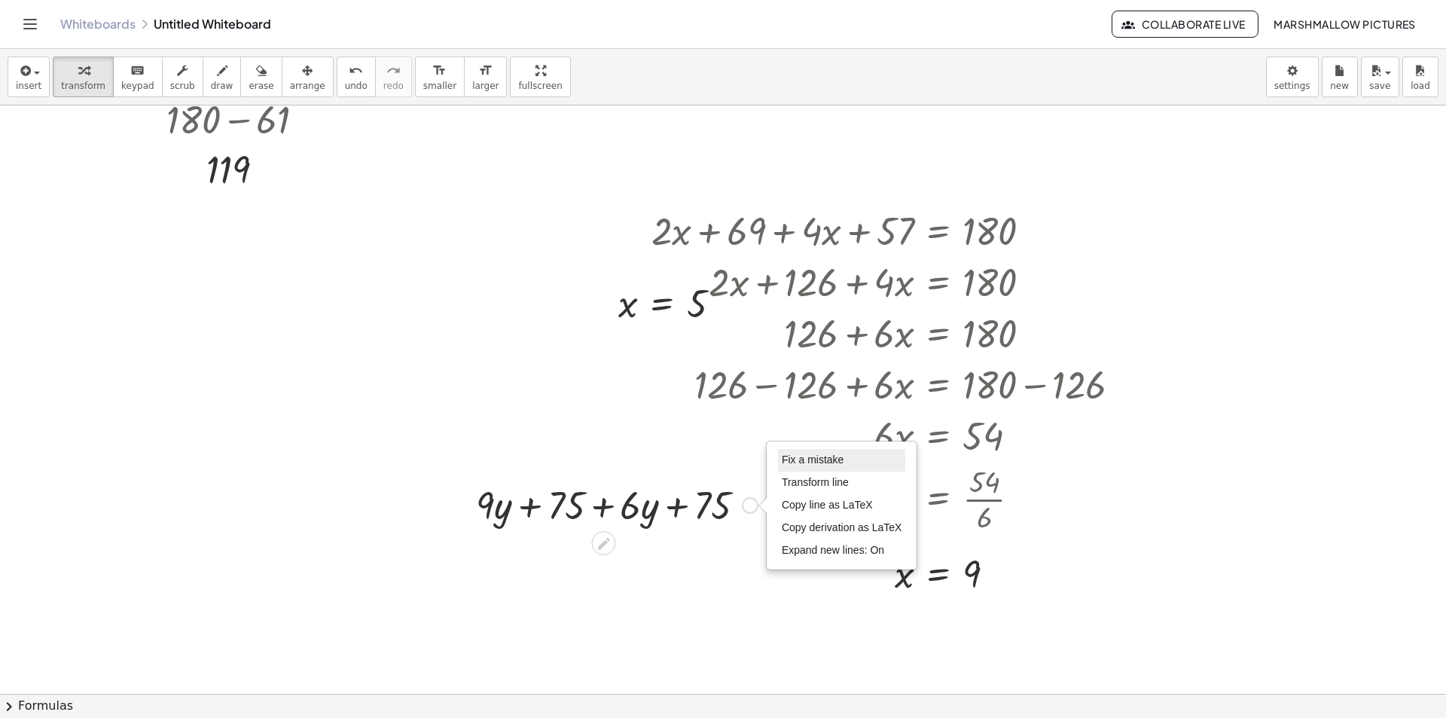
click at [792, 459] on span "Fix a mistake" at bounding box center [813, 459] width 62 height 12
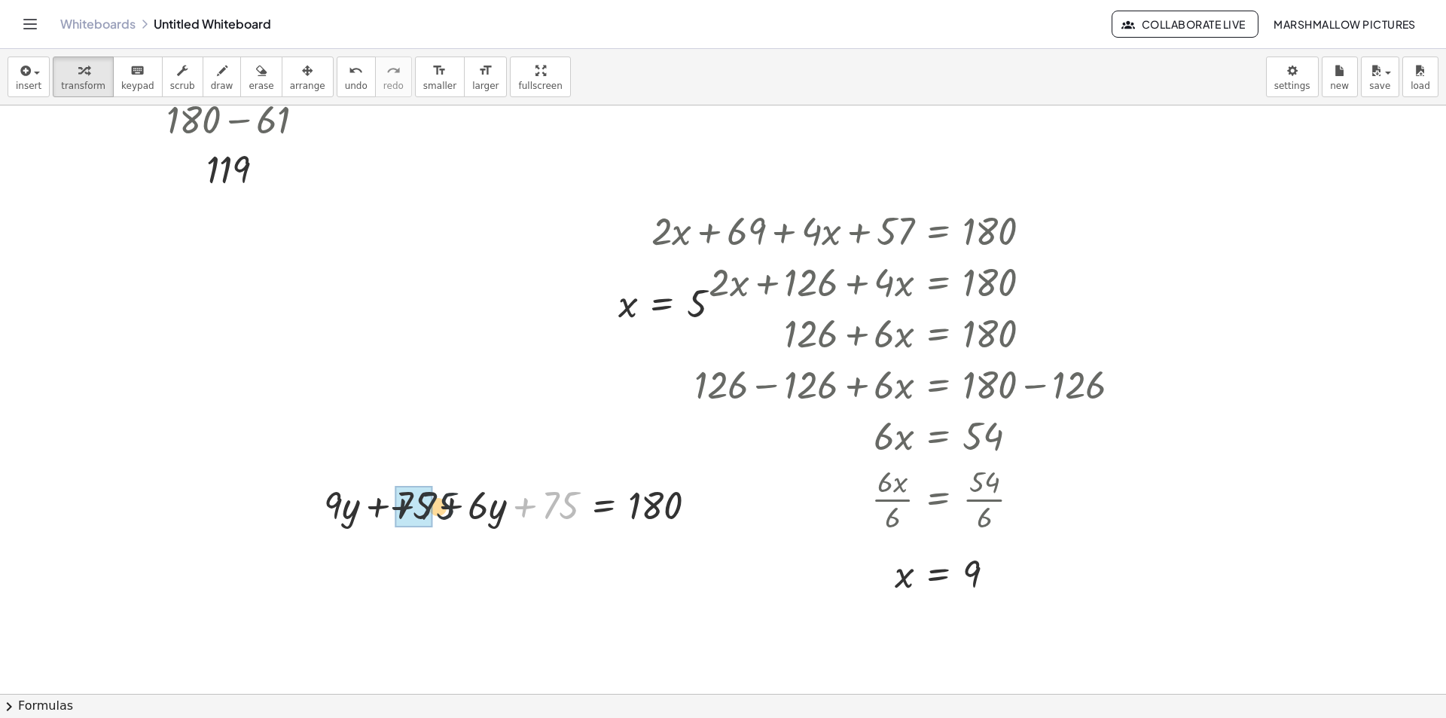
drag, startPoint x: 561, startPoint y: 507, endPoint x: 428, endPoint y: 506, distance: 132.5
drag, startPoint x: 404, startPoint y: 507, endPoint x: 544, endPoint y: 513, distance: 140.1
drag, startPoint x: 481, startPoint y: 502, endPoint x: 708, endPoint y: 520, distance: 227.3
click at [698, 520] on div at bounding box center [575, 503] width 283 height 51
click at [697, 506] on div at bounding box center [574, 503] width 457 height 51
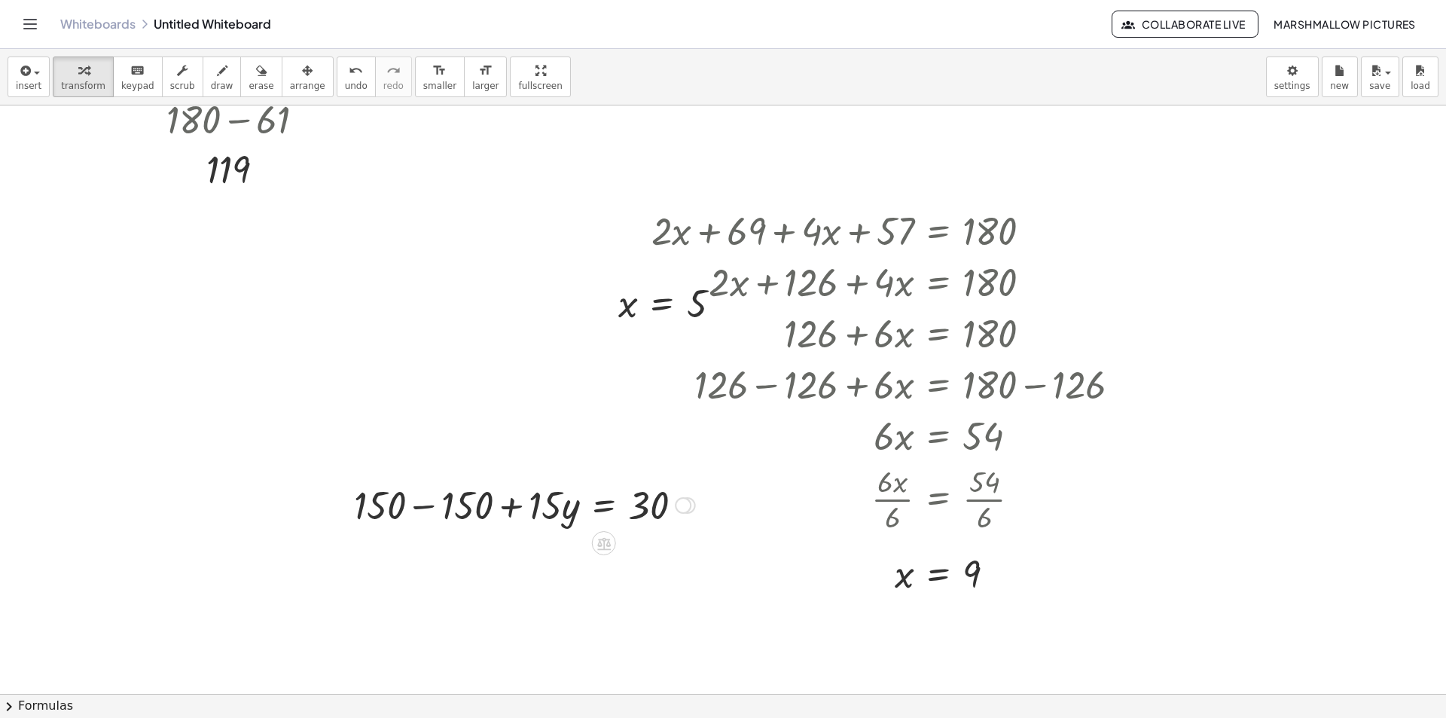
click at [417, 489] on div at bounding box center [524, 503] width 356 height 51
drag, startPoint x: 543, startPoint y: 517, endPoint x: 663, endPoint y: 563, distance: 128.2
click at [651, 513] on div at bounding box center [612, 503] width 183 height 75
click at [526, 501] on div at bounding box center [517, 503] width 23 height 83
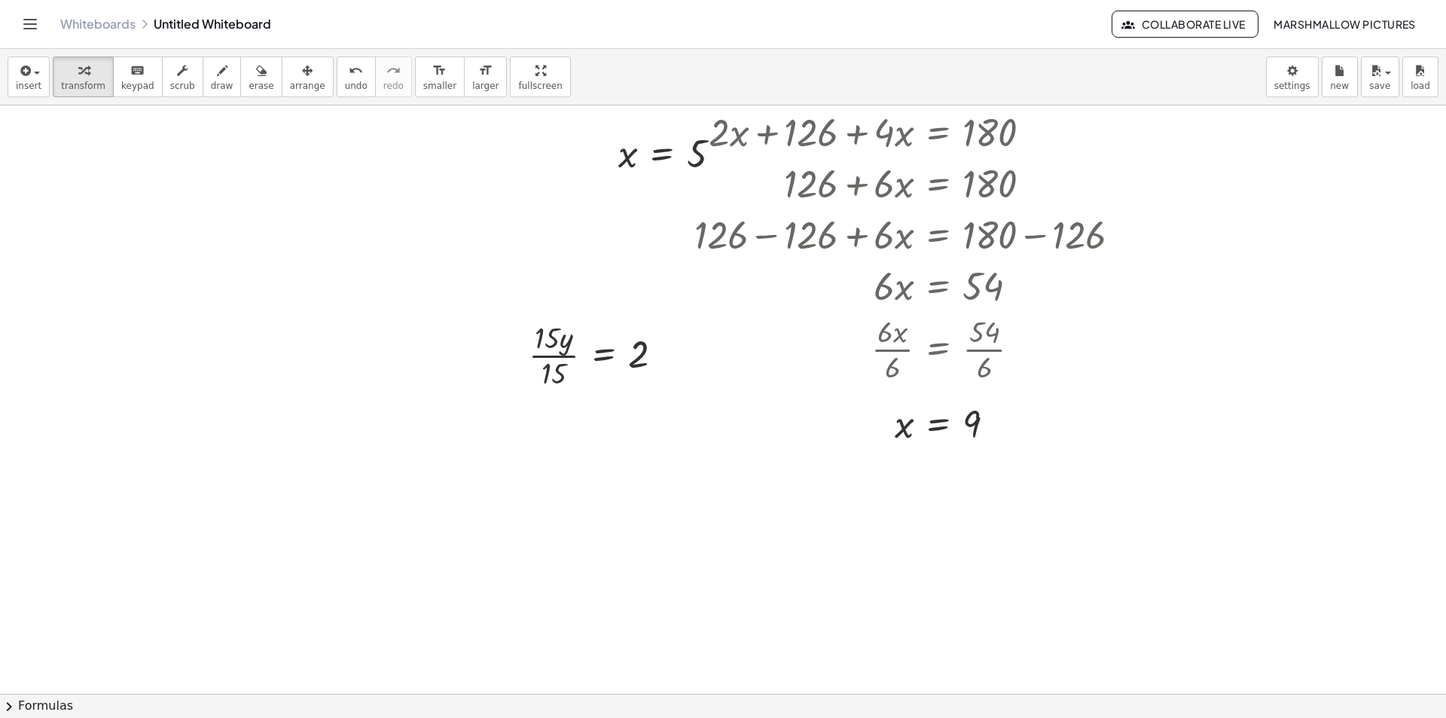
scroll to position [226, 0]
click at [638, 544] on div at bounding box center [723, 517] width 1446 height 1274
click at [926, 562] on div at bounding box center [871, 575] width 435 height 57
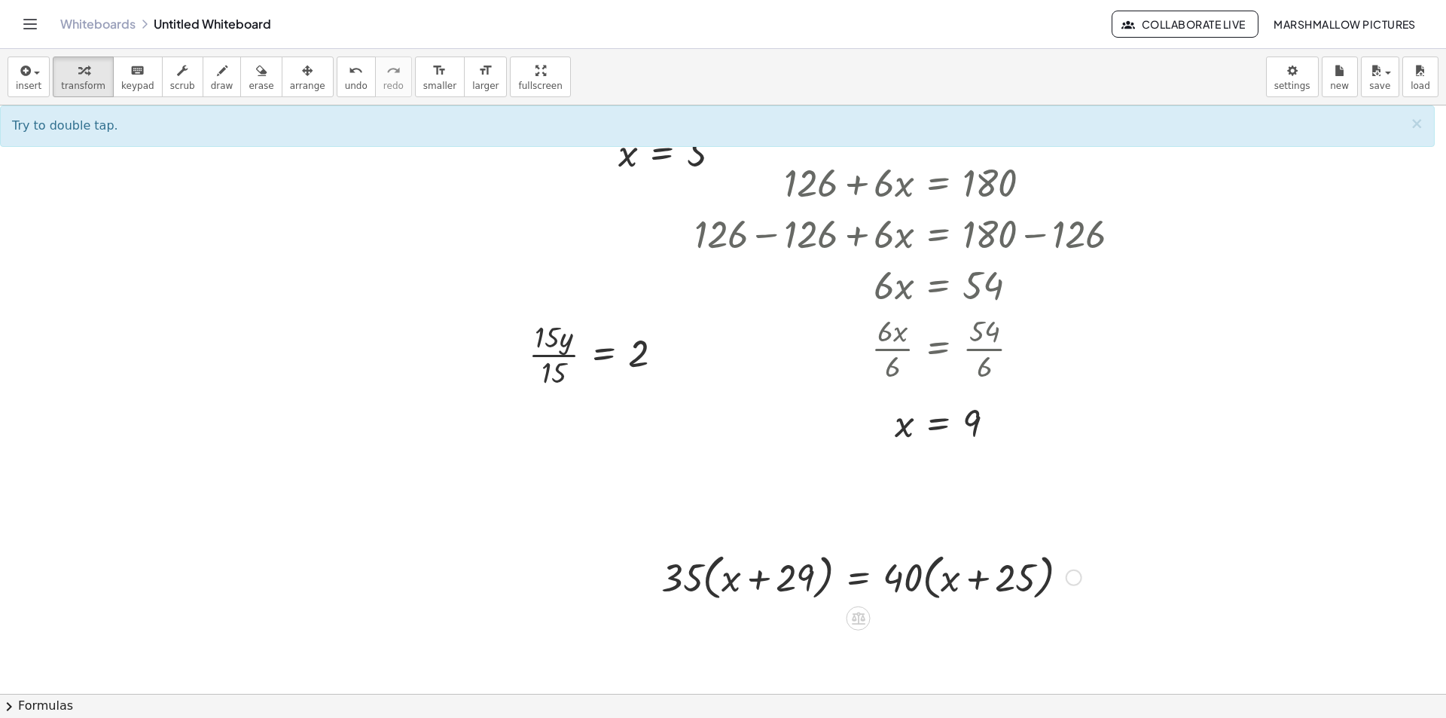
click at [936, 571] on div at bounding box center [871, 575] width 435 height 57
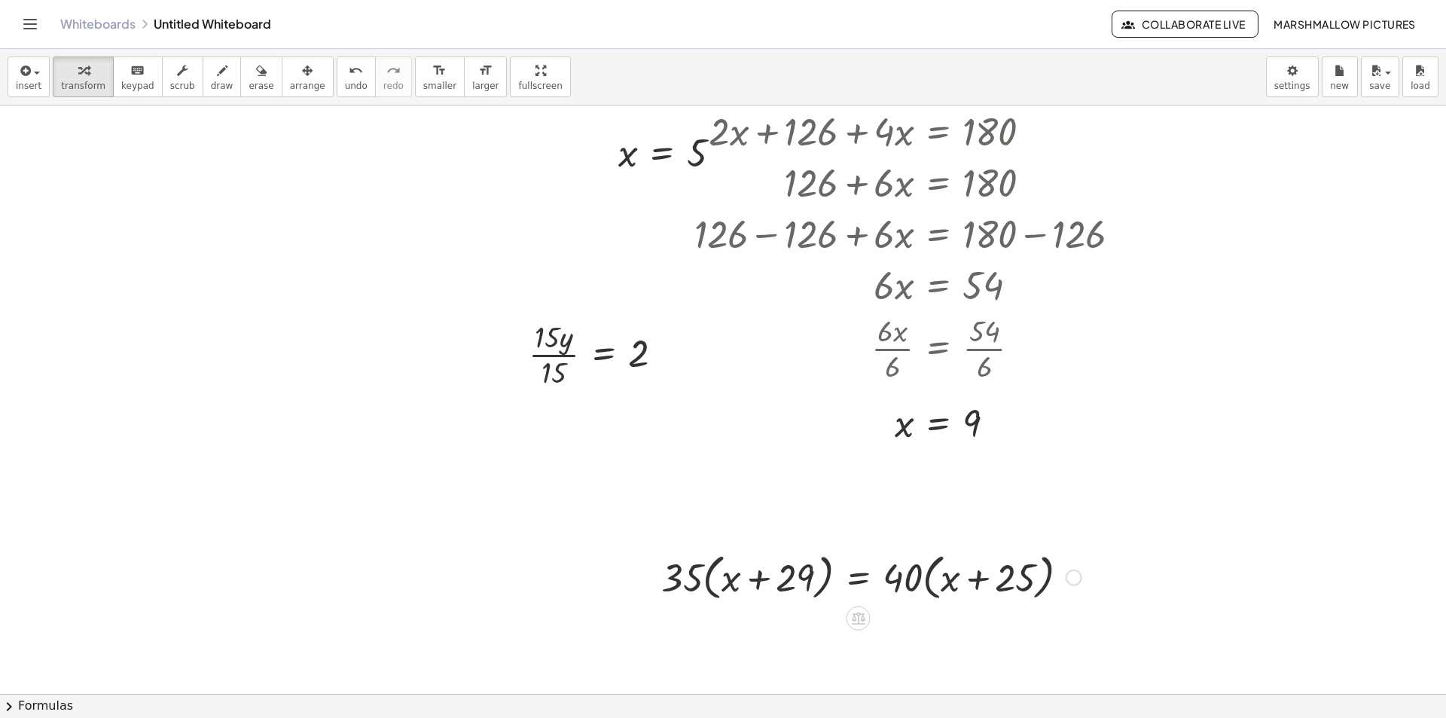
click at [936, 571] on div at bounding box center [871, 575] width 435 height 57
click at [711, 566] on div at bounding box center [877, 575] width 446 height 57
click at [711, 566] on div at bounding box center [877, 582] width 446 height 57
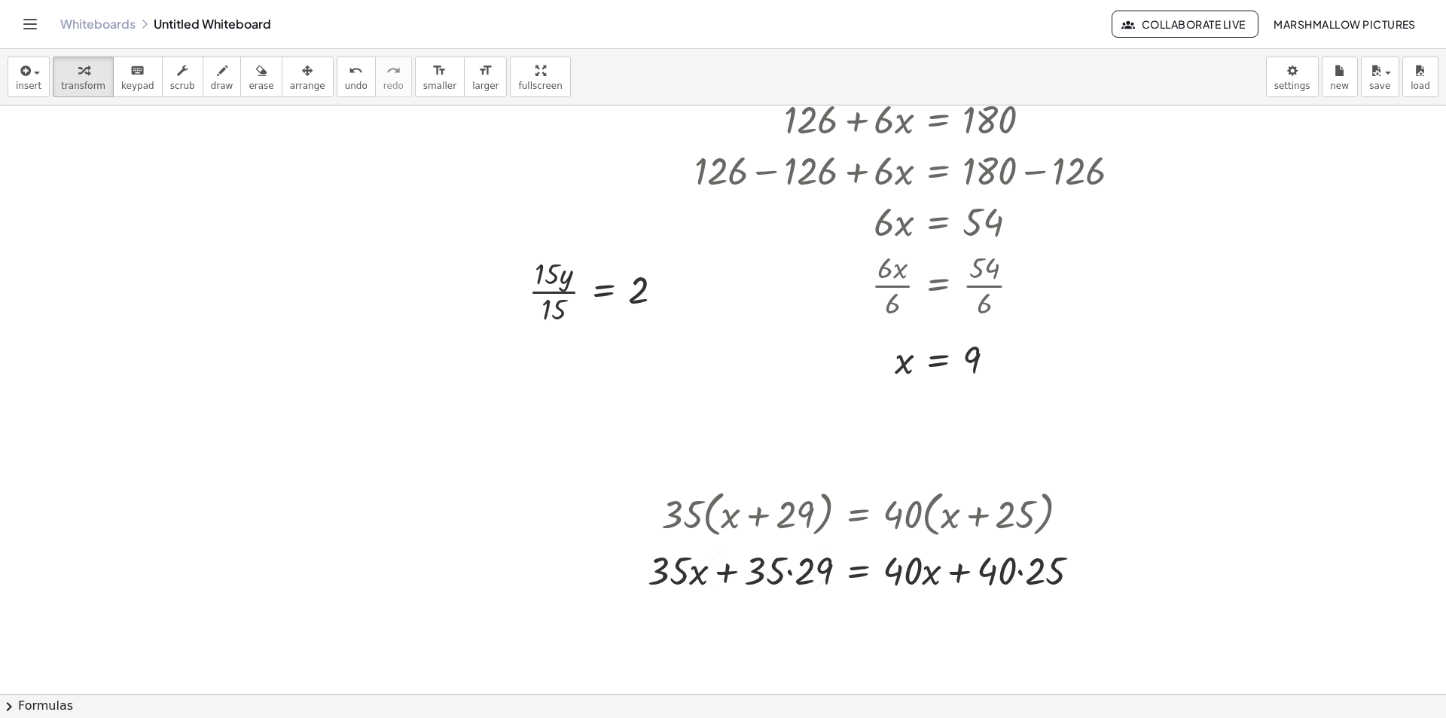
scroll to position [376, 0]
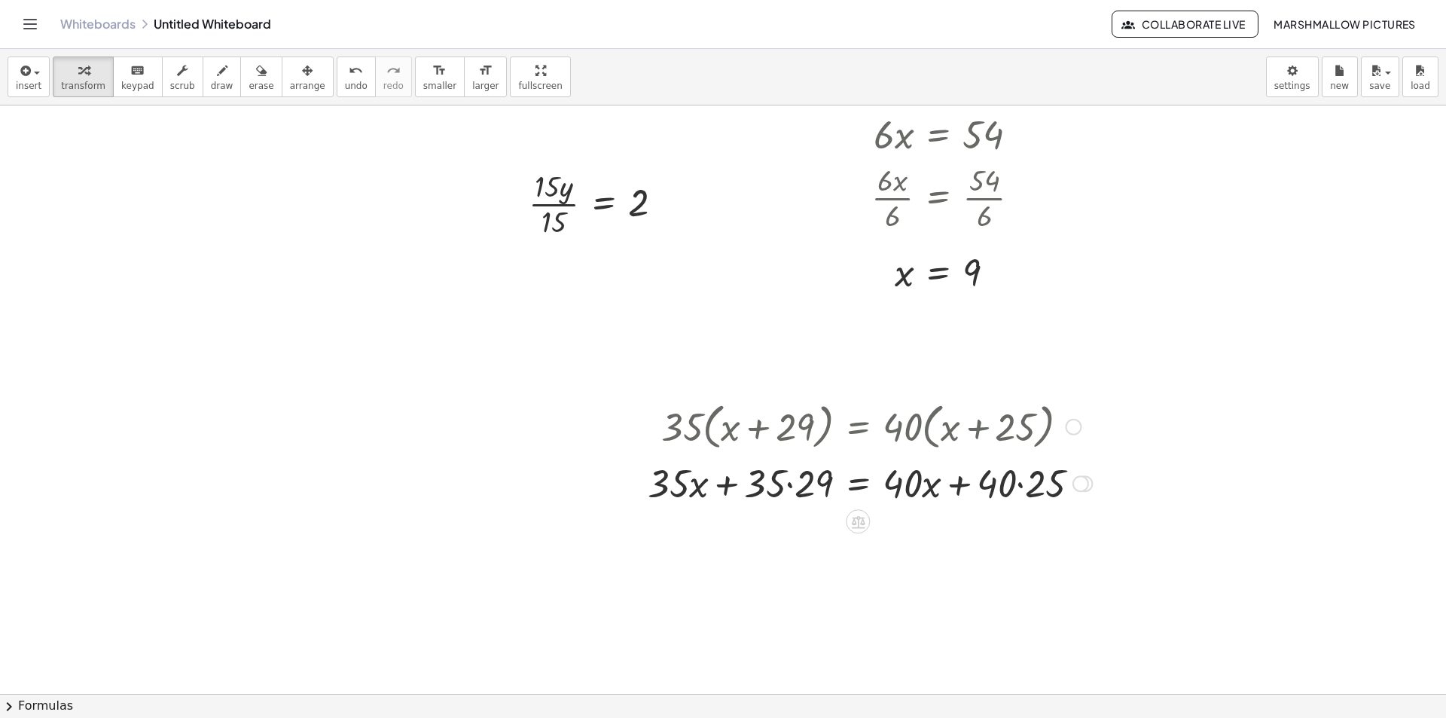
click at [794, 485] on div at bounding box center [869, 481] width 459 height 51
click at [1012, 489] on div at bounding box center [877, 481] width 446 height 51
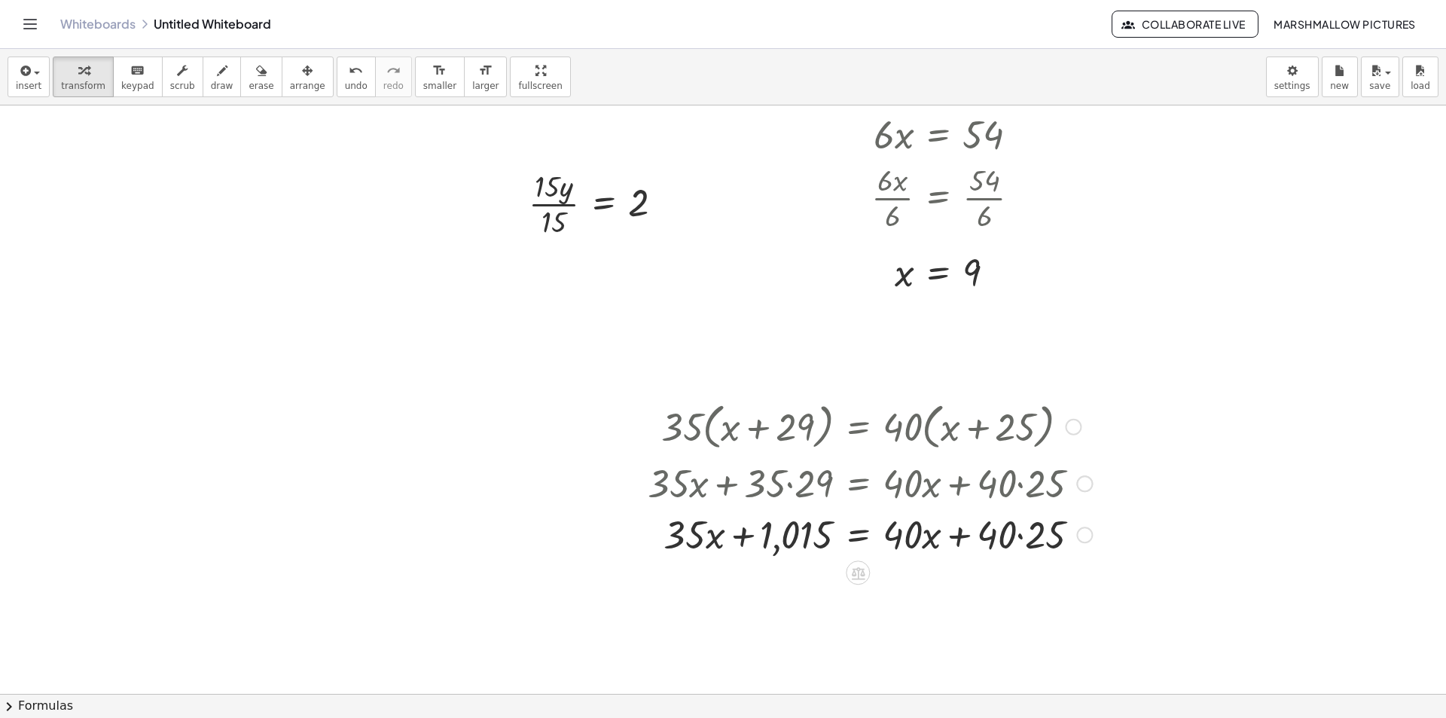
click at [1022, 532] on div at bounding box center [869, 532] width 459 height 51
drag, startPoint x: 929, startPoint y: 547, endPoint x: 849, endPoint y: 544, distance: 80.6
click at [849, 544] on div at bounding box center [869, 532] width 459 height 51
drag, startPoint x: 770, startPoint y: 519, endPoint x: 766, endPoint y: 531, distance: 12.2
click at [769, 520] on div at bounding box center [872, 532] width 659 height 51
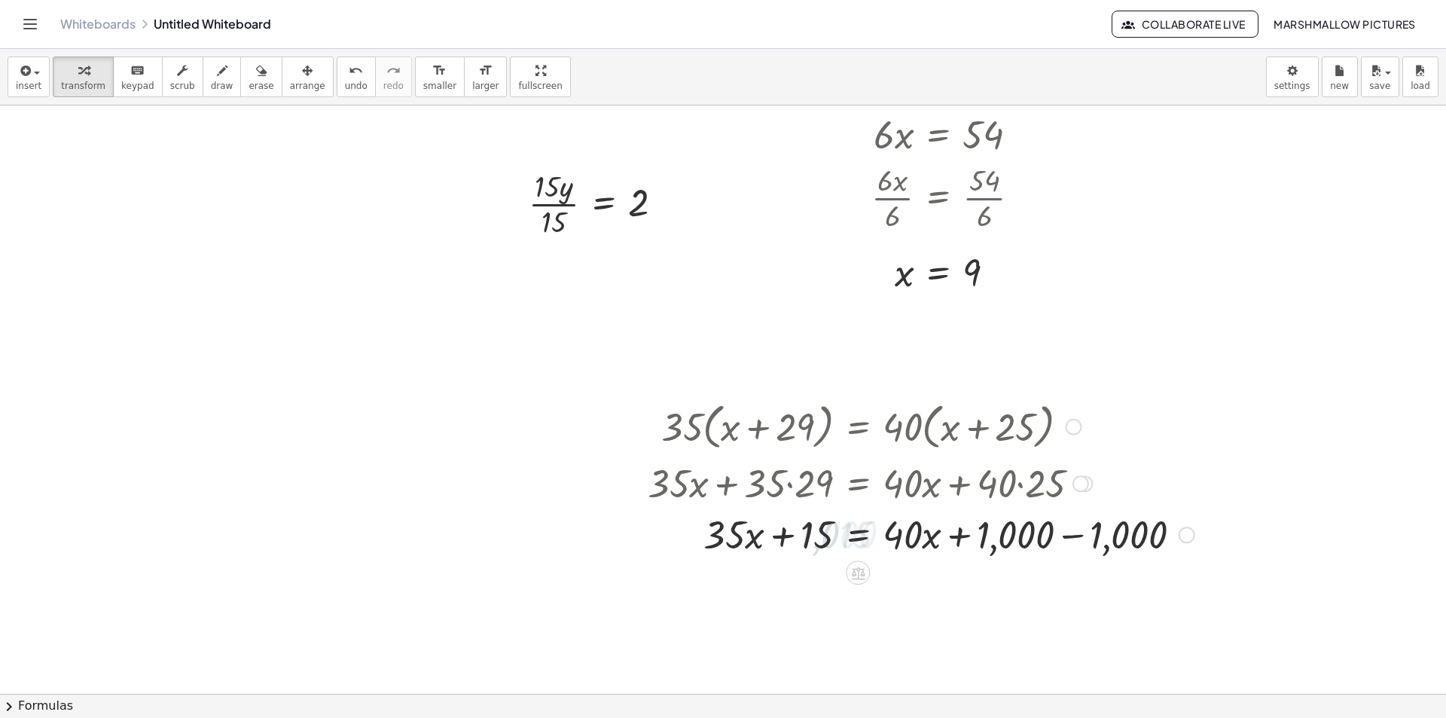
drag, startPoint x: 1088, startPoint y: 532, endPoint x: 1098, endPoint y: 543, distance: 15.4
click at [858, 427] on div "· 35 · ( + x + 29 ) = · 40 · ( + x + 25 ) · 35 · ( + x + 29 ) = + · 40 · x + · …" at bounding box center [858, 427] width 0 height 0
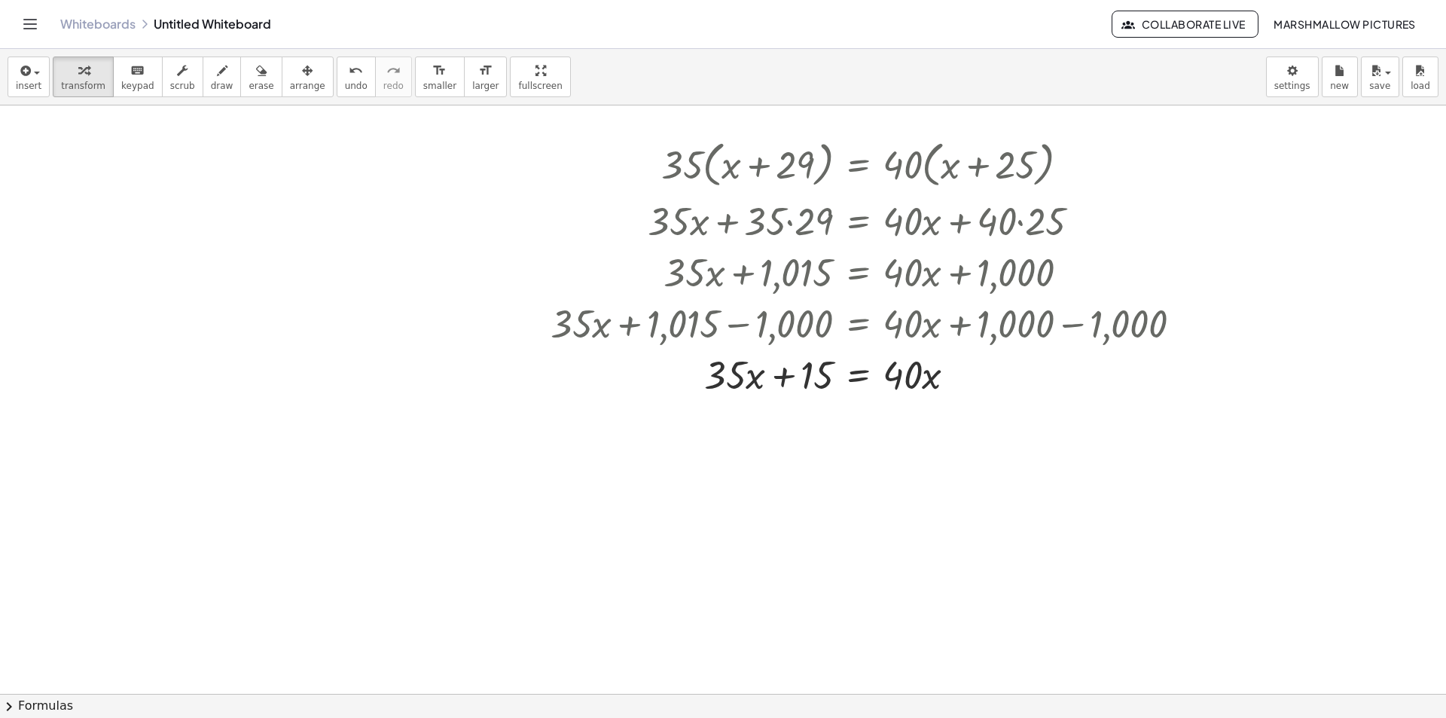
scroll to position [678, 0]
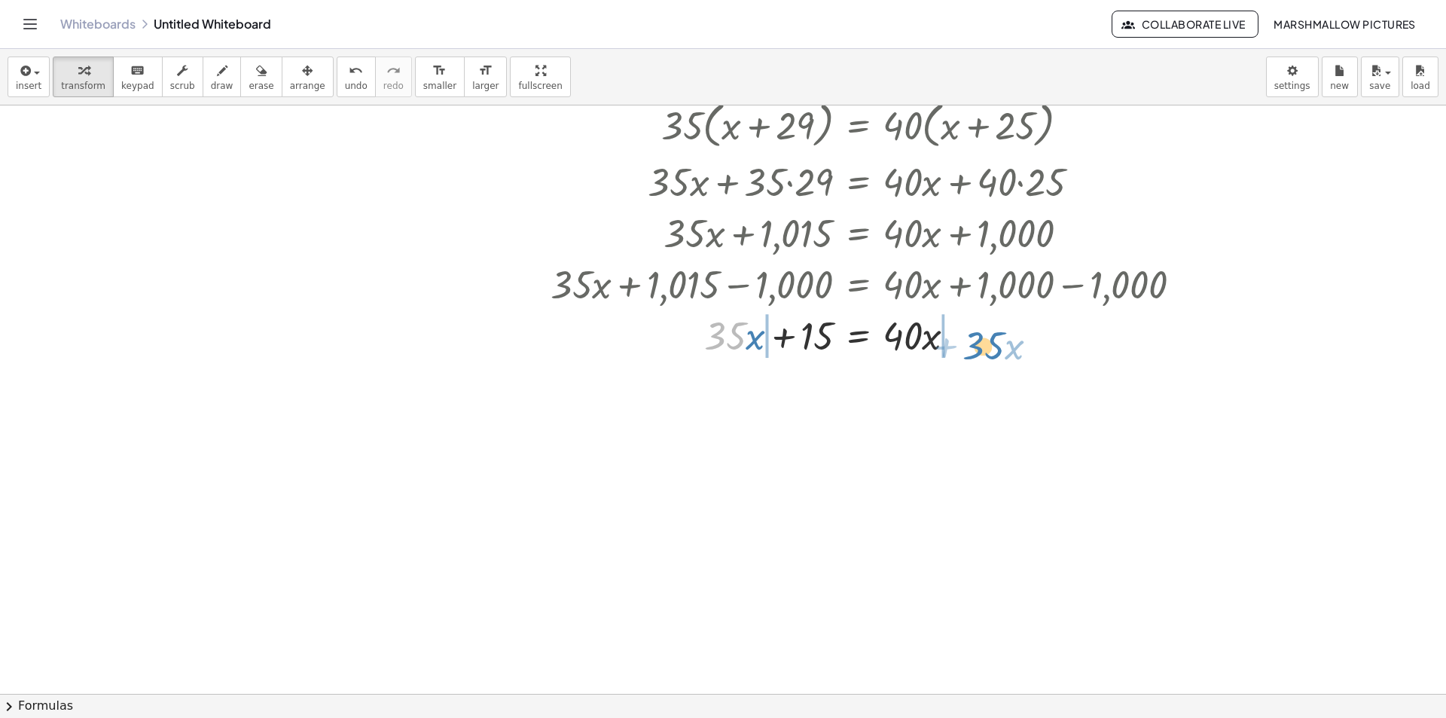
drag, startPoint x: 721, startPoint y: 345, endPoint x: 981, endPoint y: 352, distance: 259.9
click at [981, 352] on div at bounding box center [872, 334] width 659 height 51
click at [947, 344] on div at bounding box center [872, 334] width 659 height 51
click at [720, 346] on div at bounding box center [872, 334] width 659 height 51
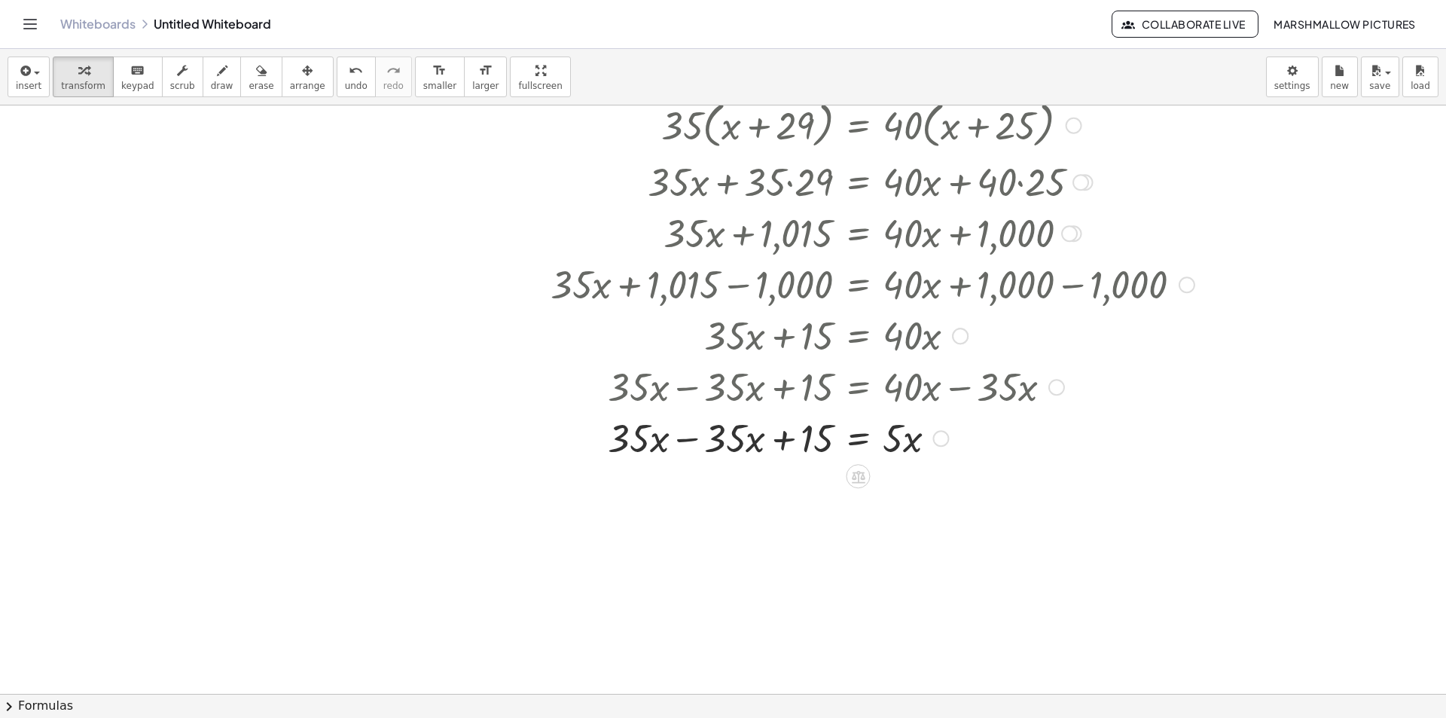
click at [683, 434] on div at bounding box center [872, 436] width 659 height 51
drag, startPoint x: 891, startPoint y: 486, endPoint x: 821, endPoint y: 505, distance: 72.5
click at [821, 505] on div at bounding box center [872, 487] width 659 height 51
click at [811, 489] on div at bounding box center [872, 487] width 659 height 75
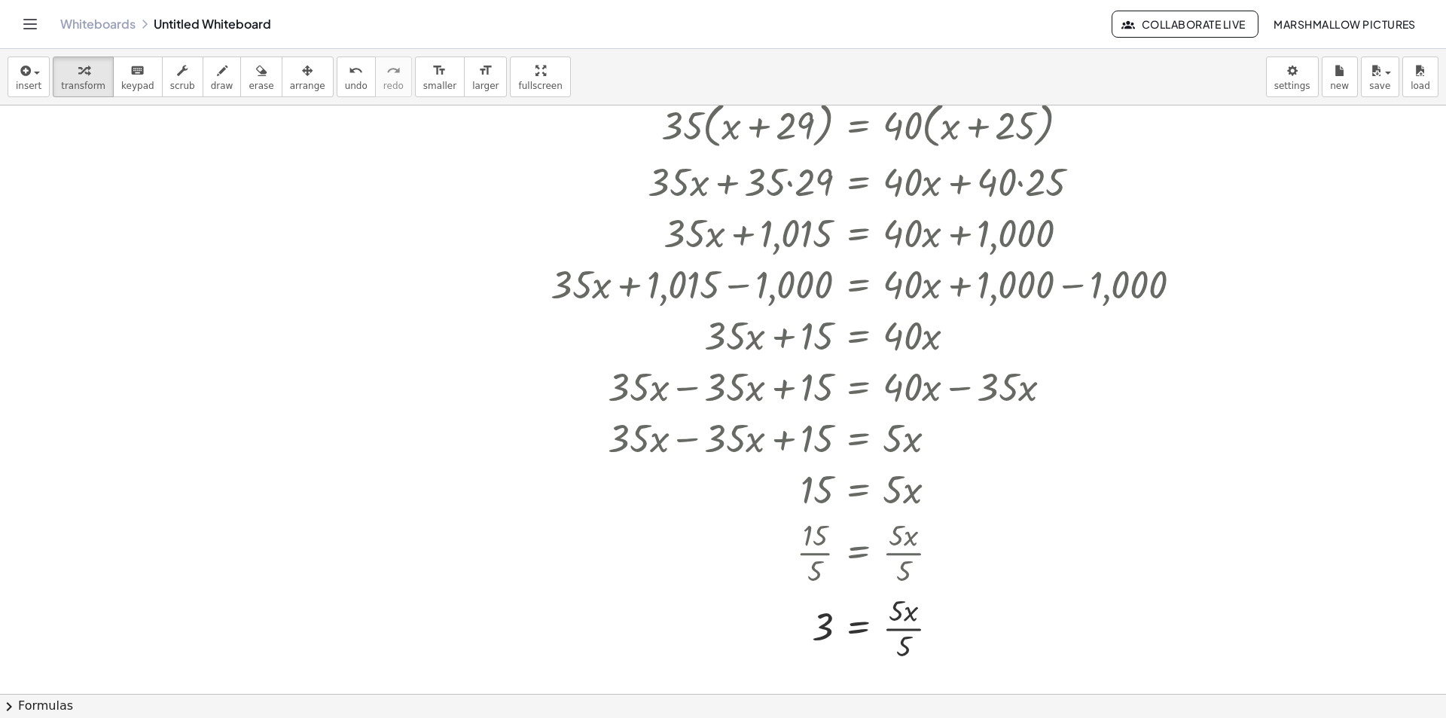
scroll to position [460, 0]
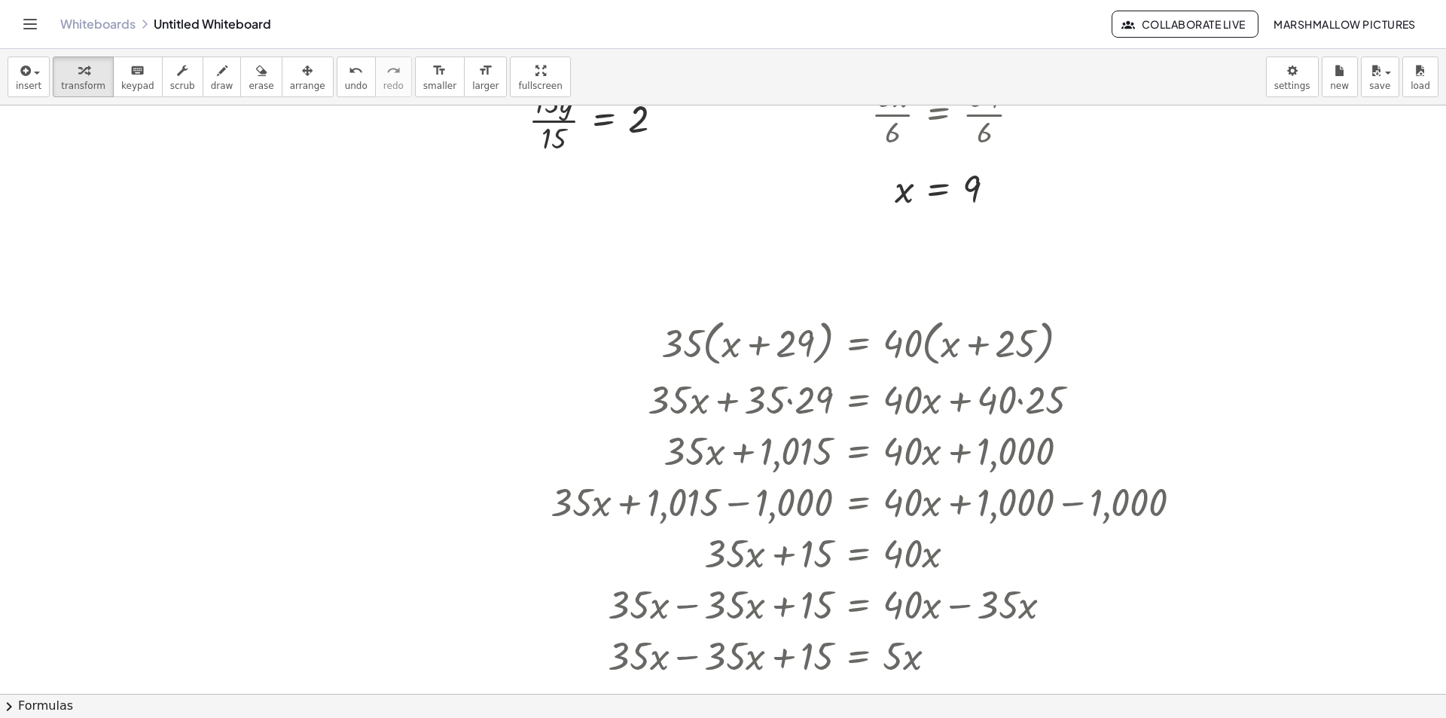
click at [359, 229] on div at bounding box center [723, 282] width 1446 height 1274
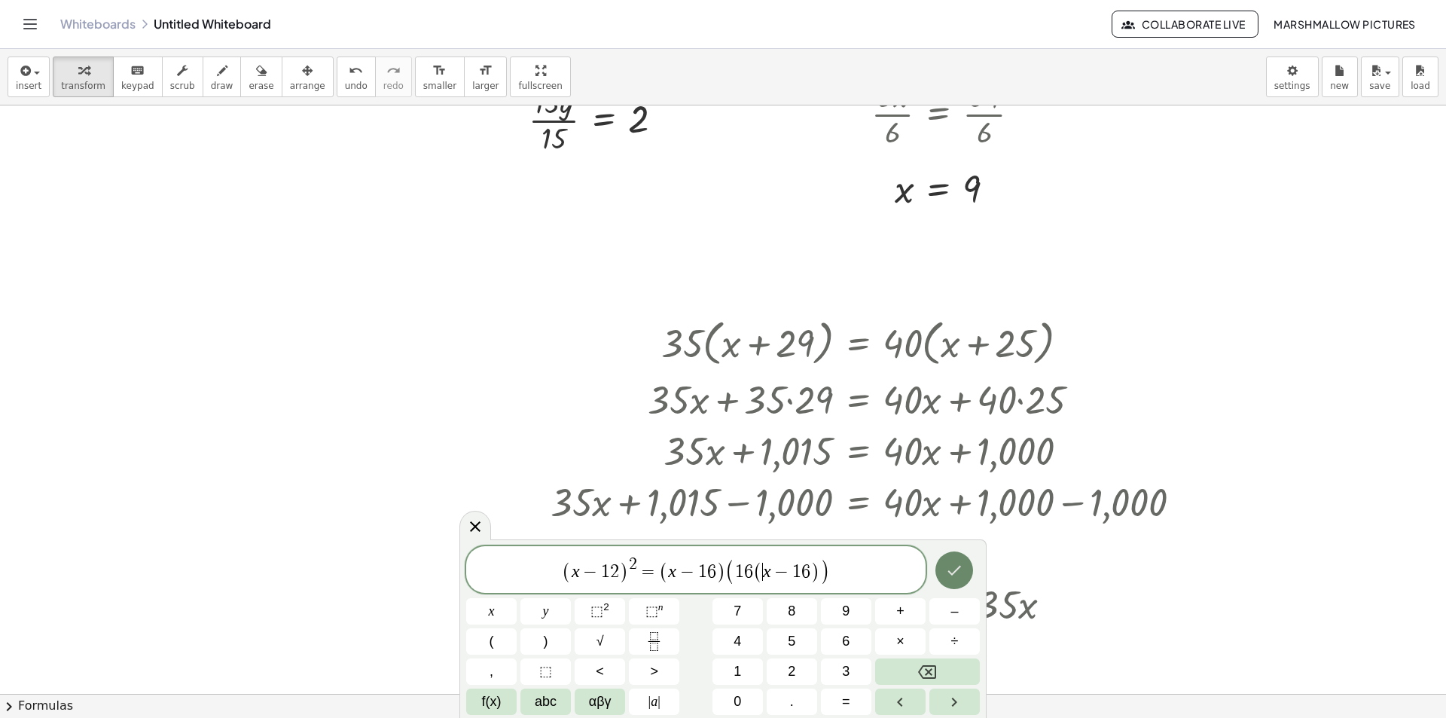
click at [946, 574] on icon "Done" at bounding box center [954, 570] width 18 height 18
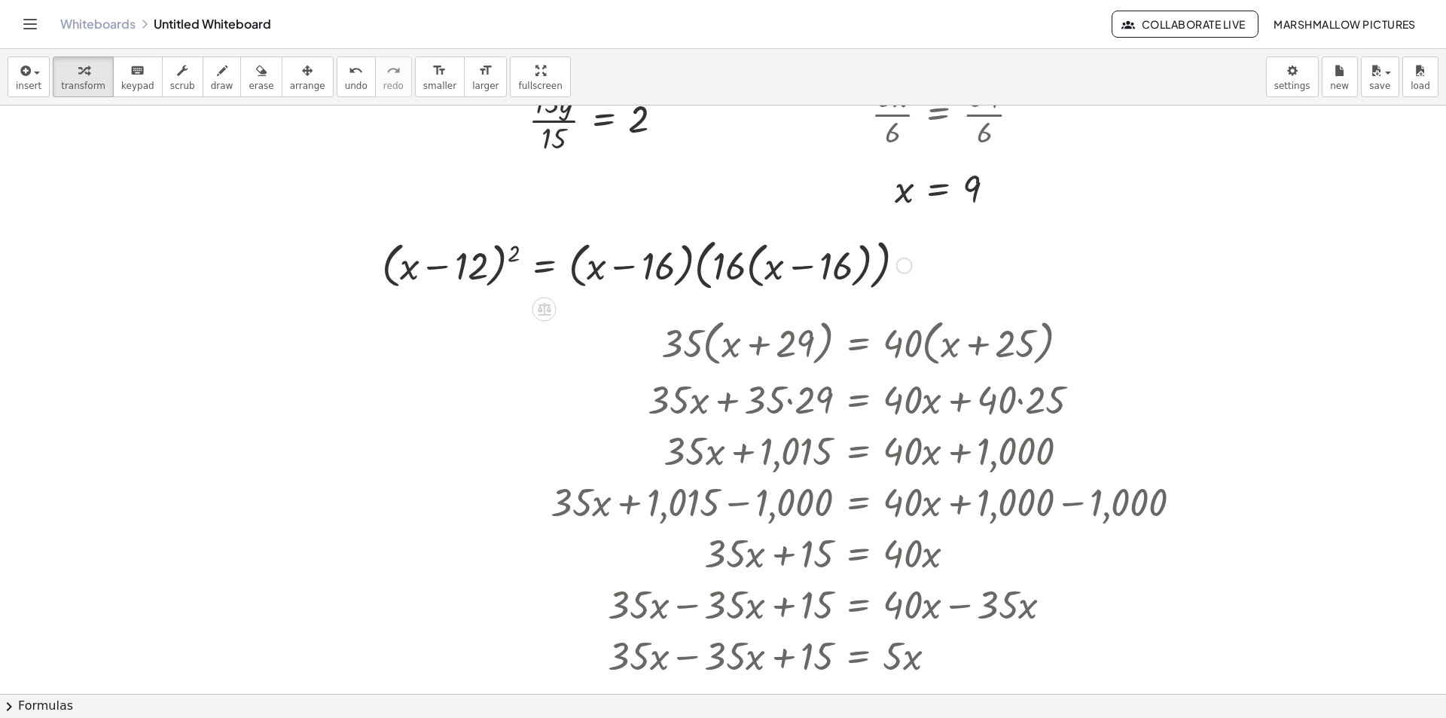
click at [766, 264] on div at bounding box center [649, 264] width 550 height 62
click at [757, 264] on div at bounding box center [649, 264] width 550 height 62
click at [705, 261] on div at bounding box center [652, 264] width 556 height 57
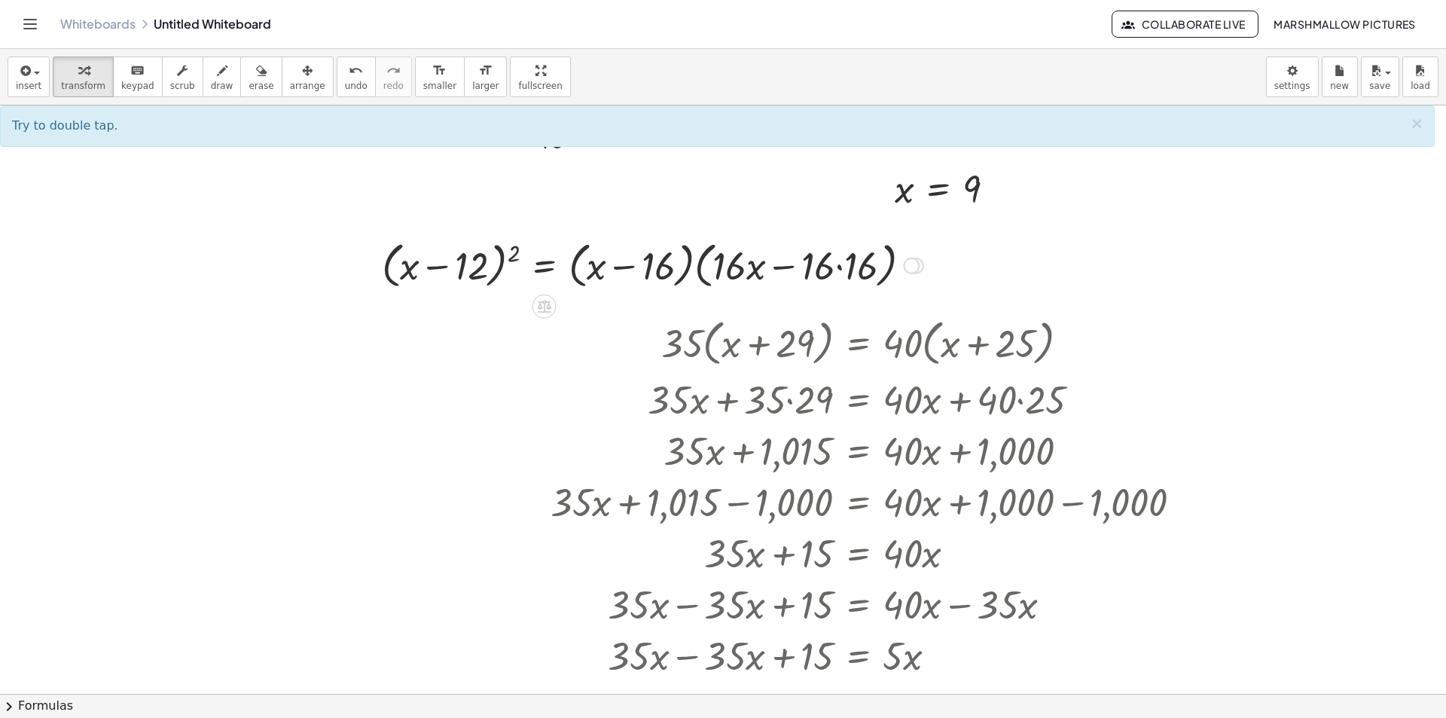
click at [701, 261] on div at bounding box center [652, 264] width 556 height 57
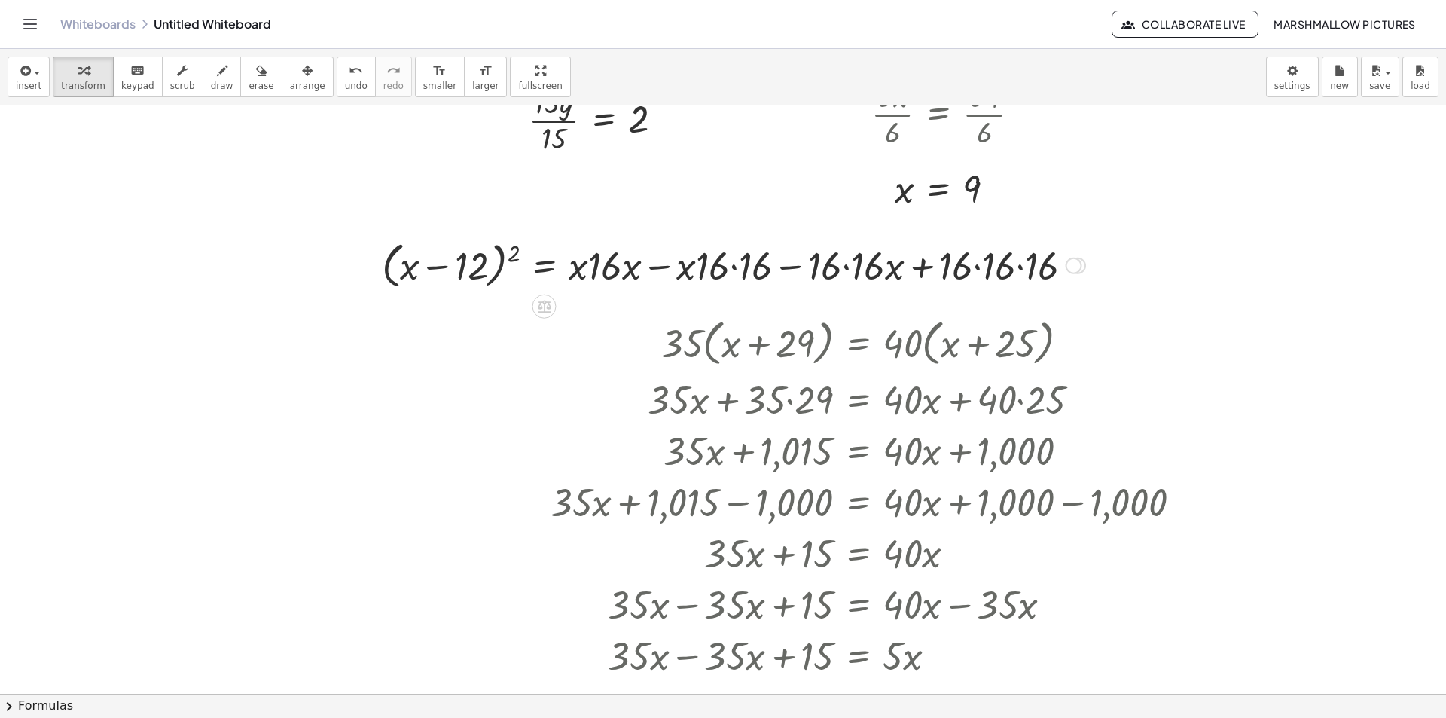
click at [516, 249] on div at bounding box center [733, 264] width 718 height 57
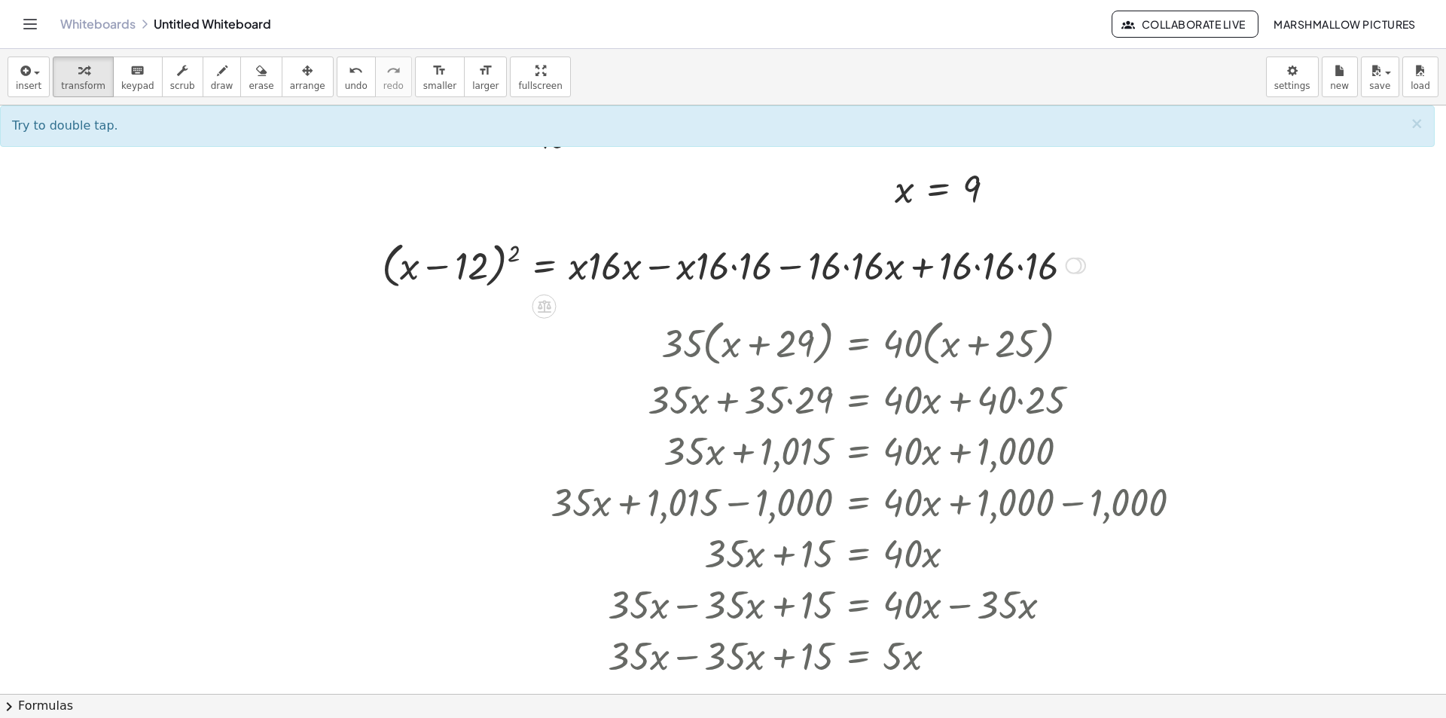
click at [506, 258] on div at bounding box center [733, 264] width 718 height 57
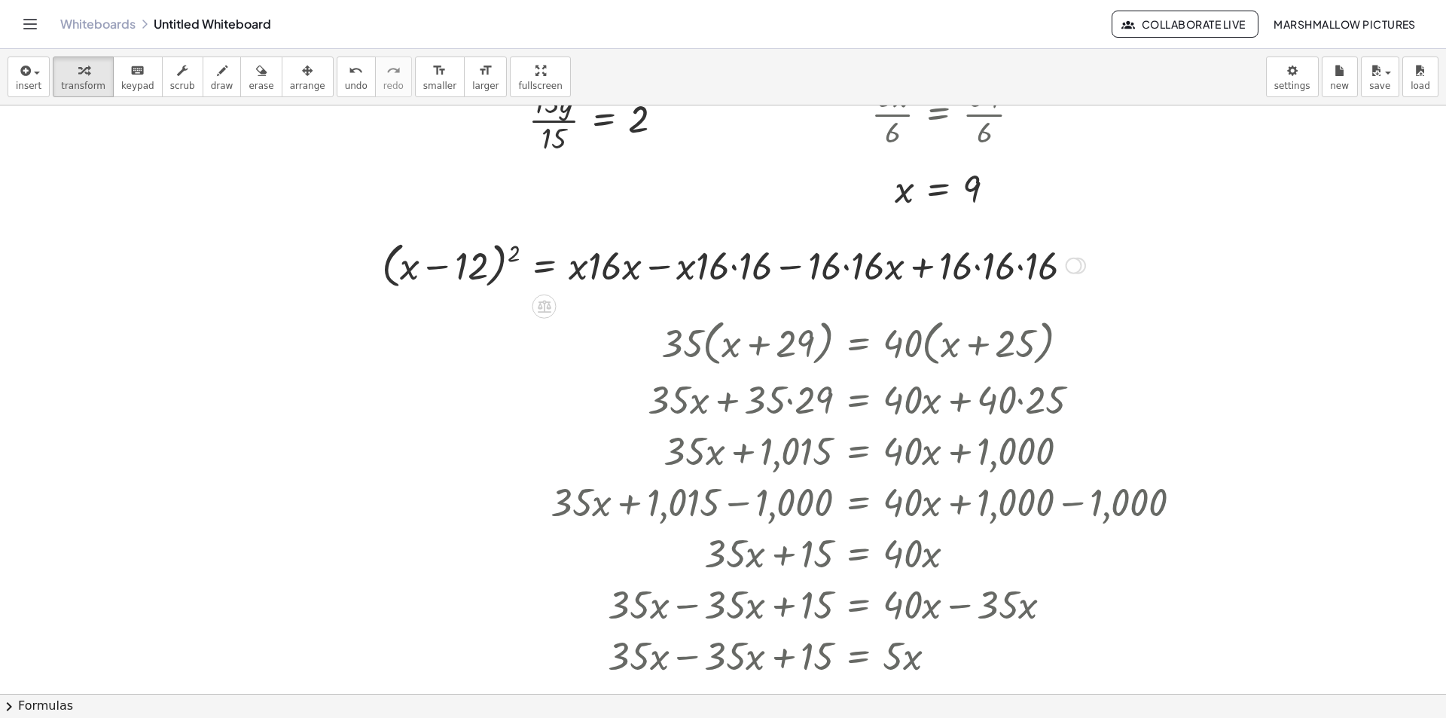
click at [509, 255] on div at bounding box center [733, 264] width 718 height 57
click at [387, 262] on div at bounding box center [687, 264] width 811 height 51
click at [402, 268] on div at bounding box center [687, 264] width 811 height 51
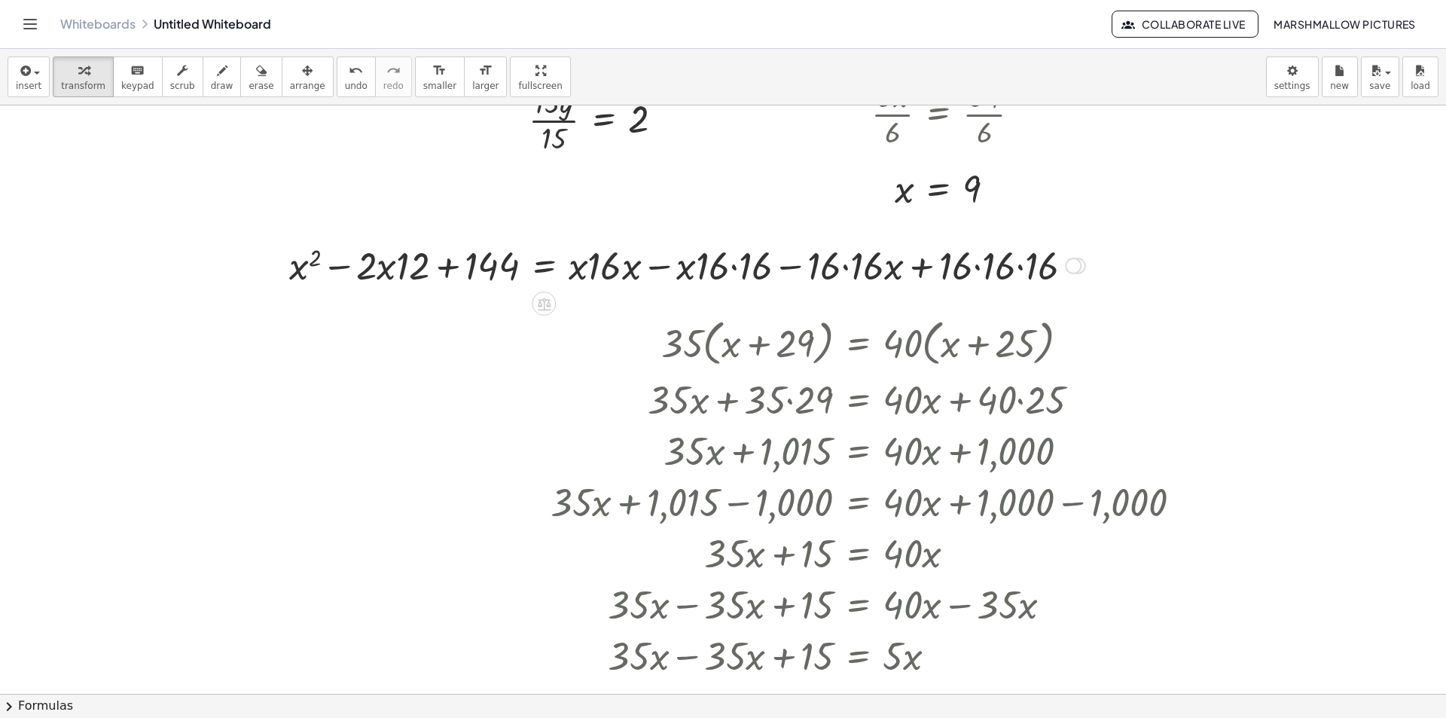
click at [1009, 267] on div at bounding box center [687, 264] width 811 height 51
click at [998, 272] on div at bounding box center [680, 264] width 796 height 51
click at [1005, 266] on div at bounding box center [680, 264] width 796 height 51
drag, startPoint x: 810, startPoint y: 264, endPoint x: 820, endPoint y: 265, distance: 9.8
click at [811, 264] on div at bounding box center [671, 264] width 778 height 51
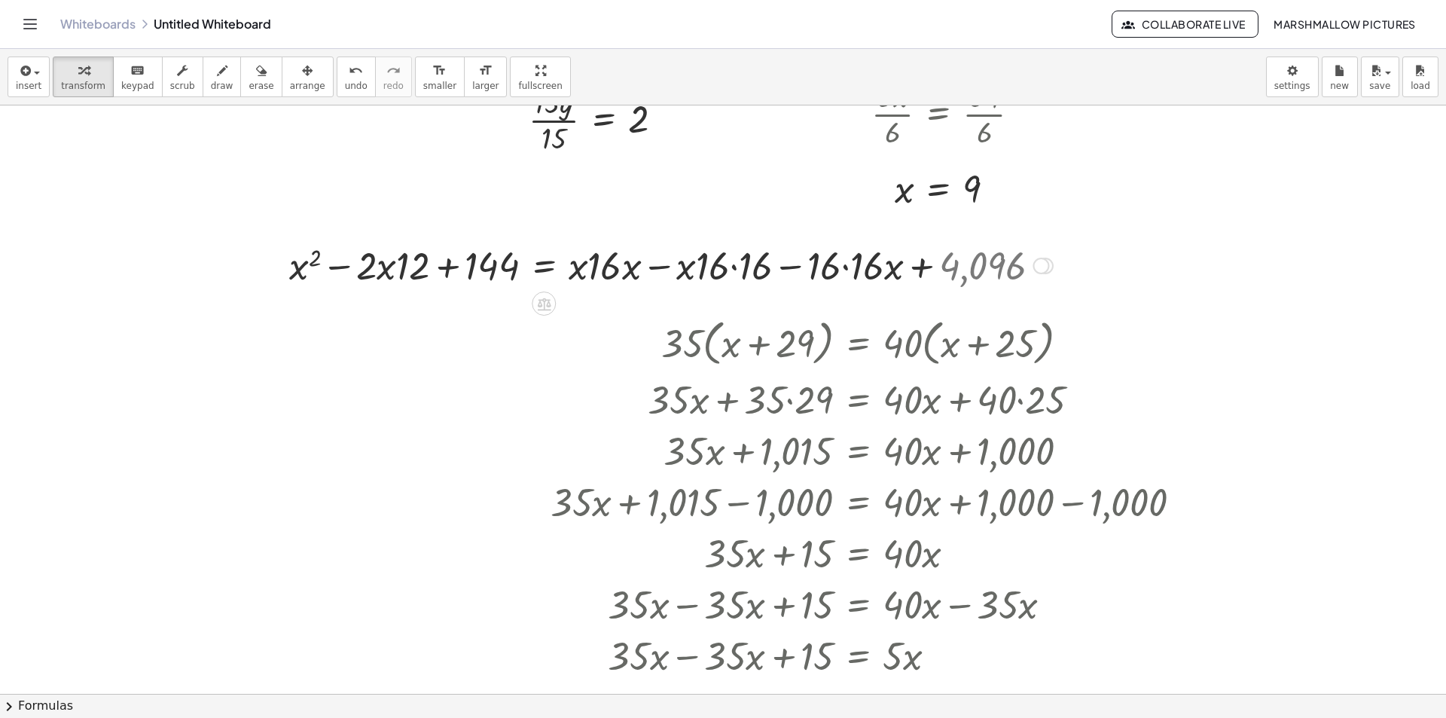
click at [849, 265] on div at bounding box center [671, 264] width 778 height 51
click at [734, 256] on div at bounding box center [663, 264] width 763 height 51
click at [581, 263] on div at bounding box center [656, 264] width 748 height 51
click at [579, 267] on div at bounding box center [656, 264] width 748 height 51
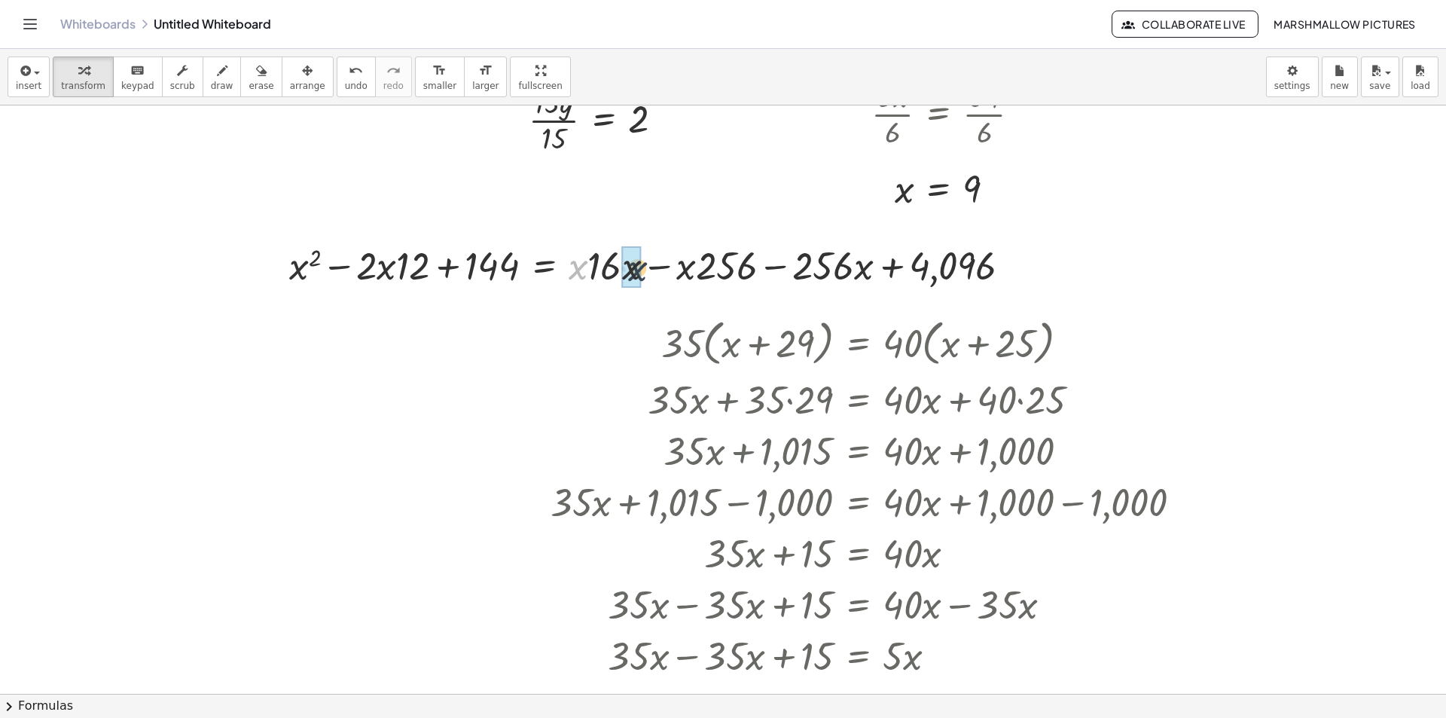
drag, startPoint x: 608, startPoint y: 270, endPoint x: 637, endPoint y: 270, distance: 28.6
drag, startPoint x: 615, startPoint y: 271, endPoint x: 635, endPoint y: 261, distance: 22.9
click at [635, 261] on div at bounding box center [653, 264] width 742 height 51
drag, startPoint x: 564, startPoint y: 267, endPoint x: 267, endPoint y: 258, distance: 296.8
click at [267, 258] on div "( + x − 12 ) 2 = · ( + x − 16 ) · ( · 16 · ( + x − 16 ) ) ( + x − 12 ) 2 = · ( …" at bounding box center [647, 264] width 760 height 59
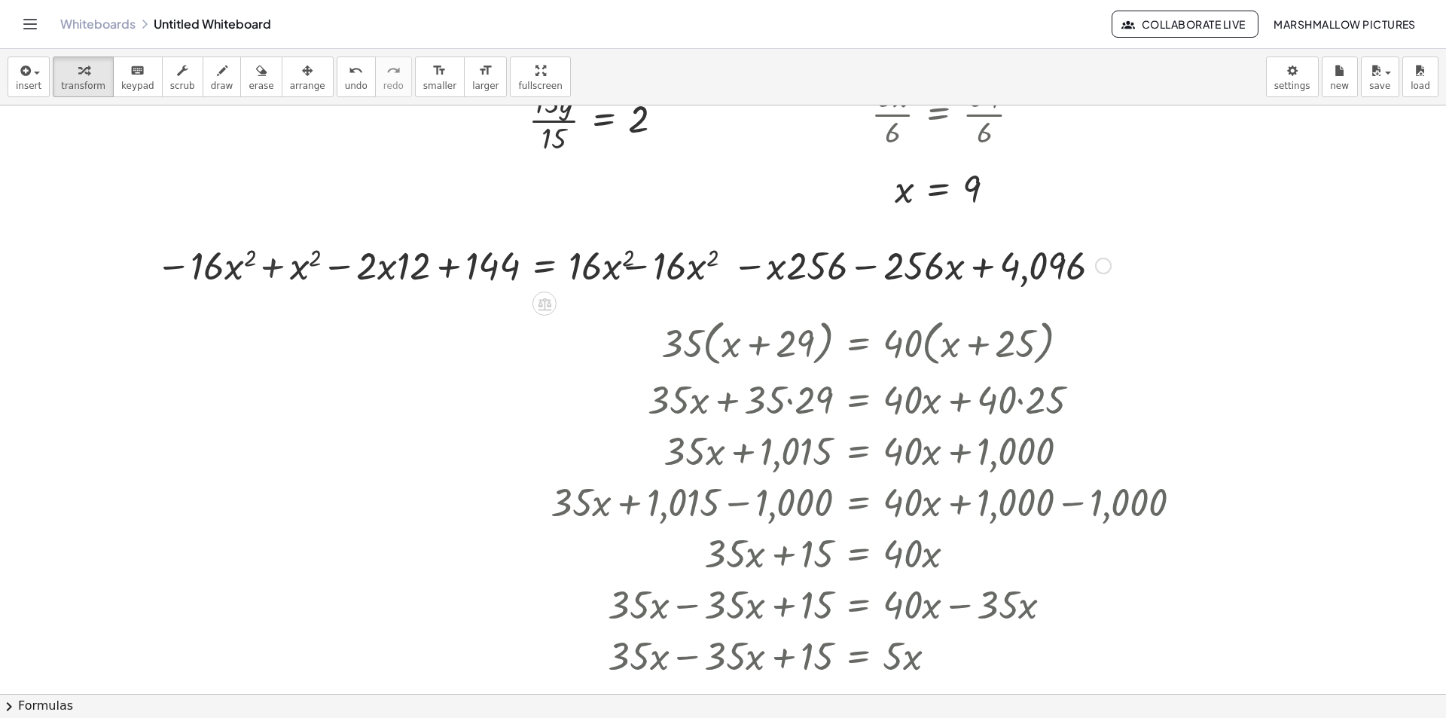
click at [268, 267] on div at bounding box center [632, 264] width 972 height 51
click at [659, 245] on div at bounding box center [665, 264] width 904 height 51
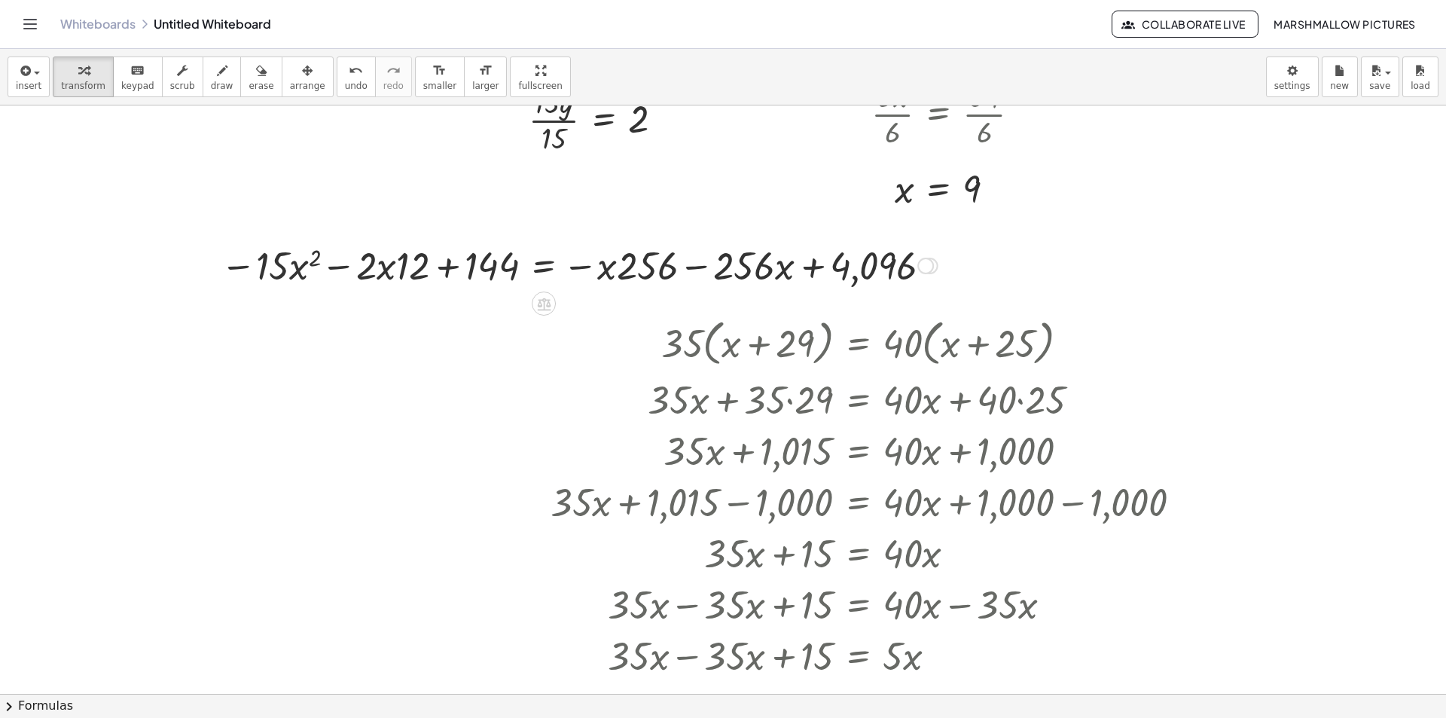
click at [385, 270] on div at bounding box center [579, 264] width 732 height 51
drag, startPoint x: 413, startPoint y: 270, endPoint x: 370, endPoint y: 275, distance: 42.5
click at [654, 266] on div at bounding box center [586, 264] width 718 height 51
drag, startPoint x: 607, startPoint y: 266, endPoint x: 675, endPoint y: 267, distance: 68.5
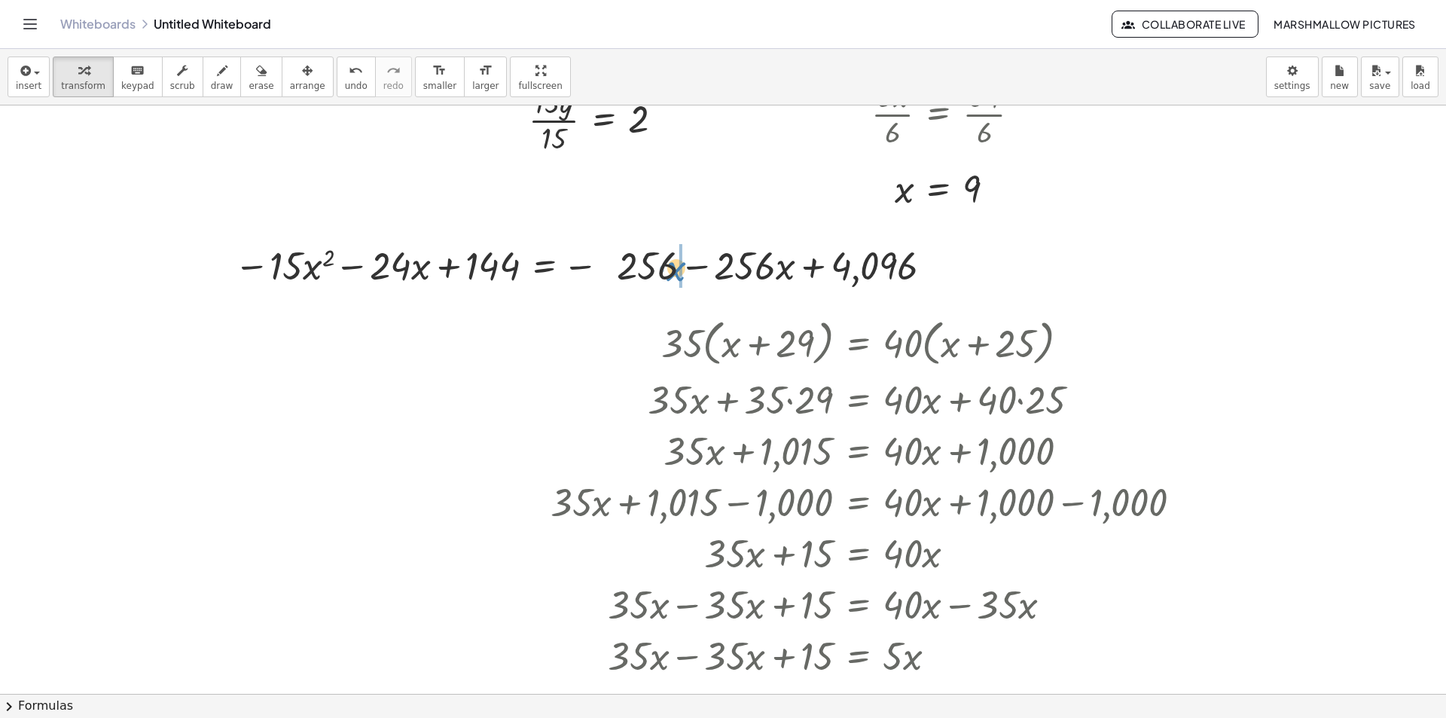
click at [675, 267] on div at bounding box center [586, 264] width 718 height 51
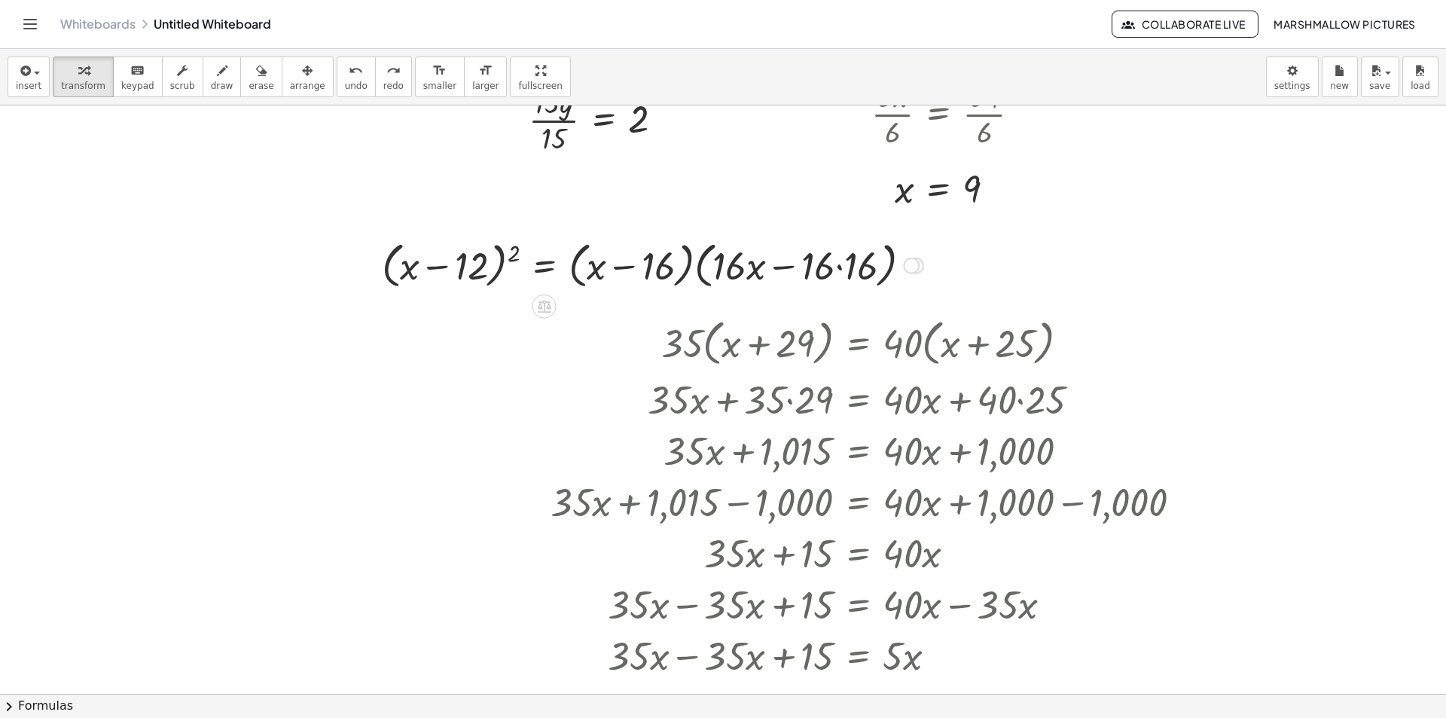
click at [905, 264] on div at bounding box center [911, 265] width 17 height 17
click at [959, 232] on span "Transform line" at bounding box center [976, 231] width 67 height 12
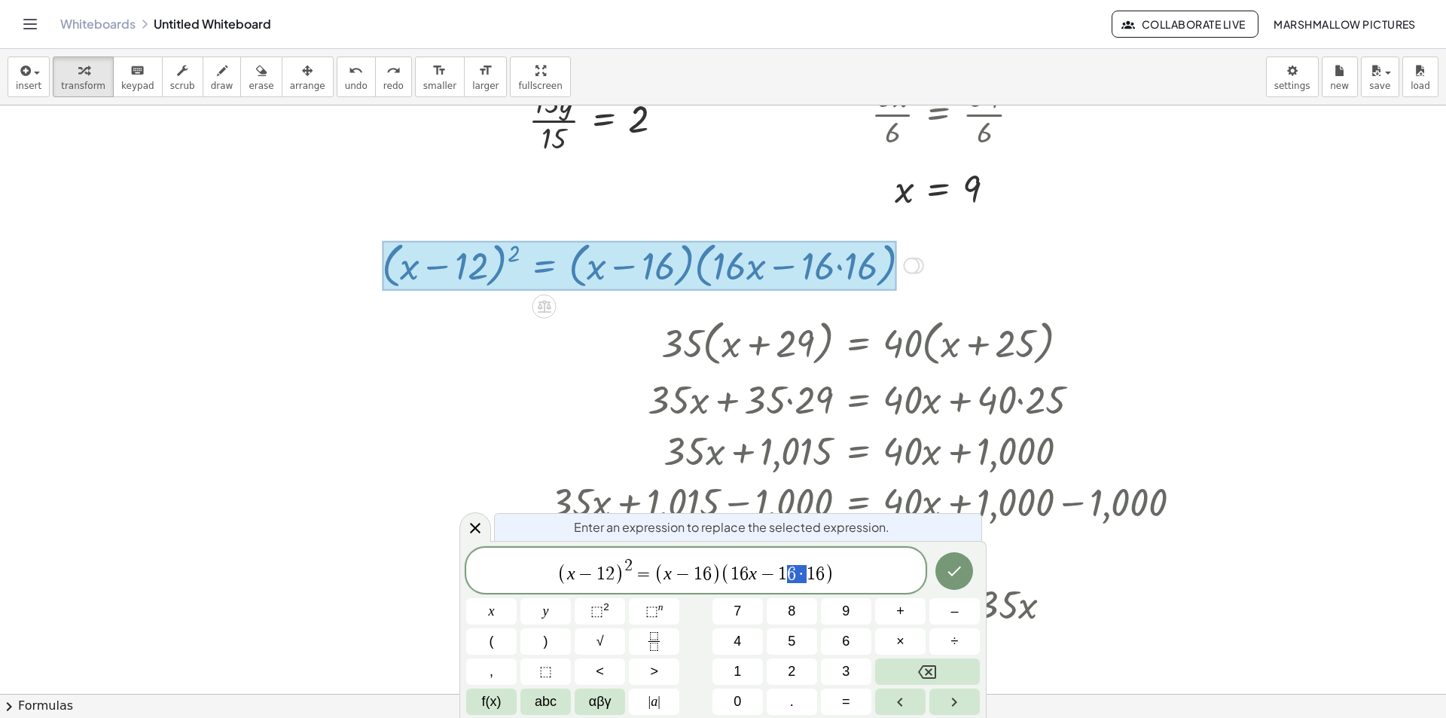
drag, startPoint x: 794, startPoint y: 574, endPoint x: 785, endPoint y: 576, distance: 9.9
click at [785, 576] on span "1 6 x − 1 6 · 1 6" at bounding box center [777, 574] width 94 height 18
click at [807, 568] on span "1" at bounding box center [810, 574] width 9 height 18
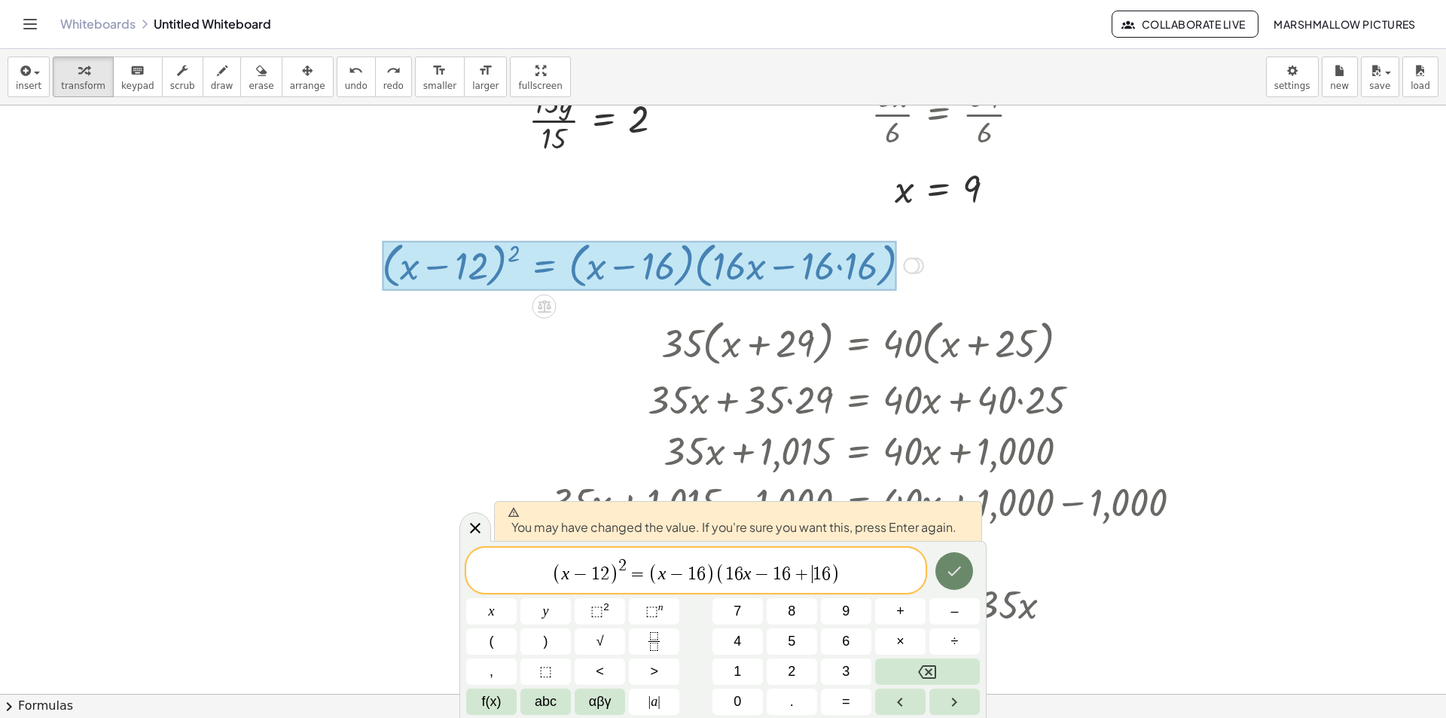
click at [959, 562] on icon "Done" at bounding box center [954, 571] width 18 height 18
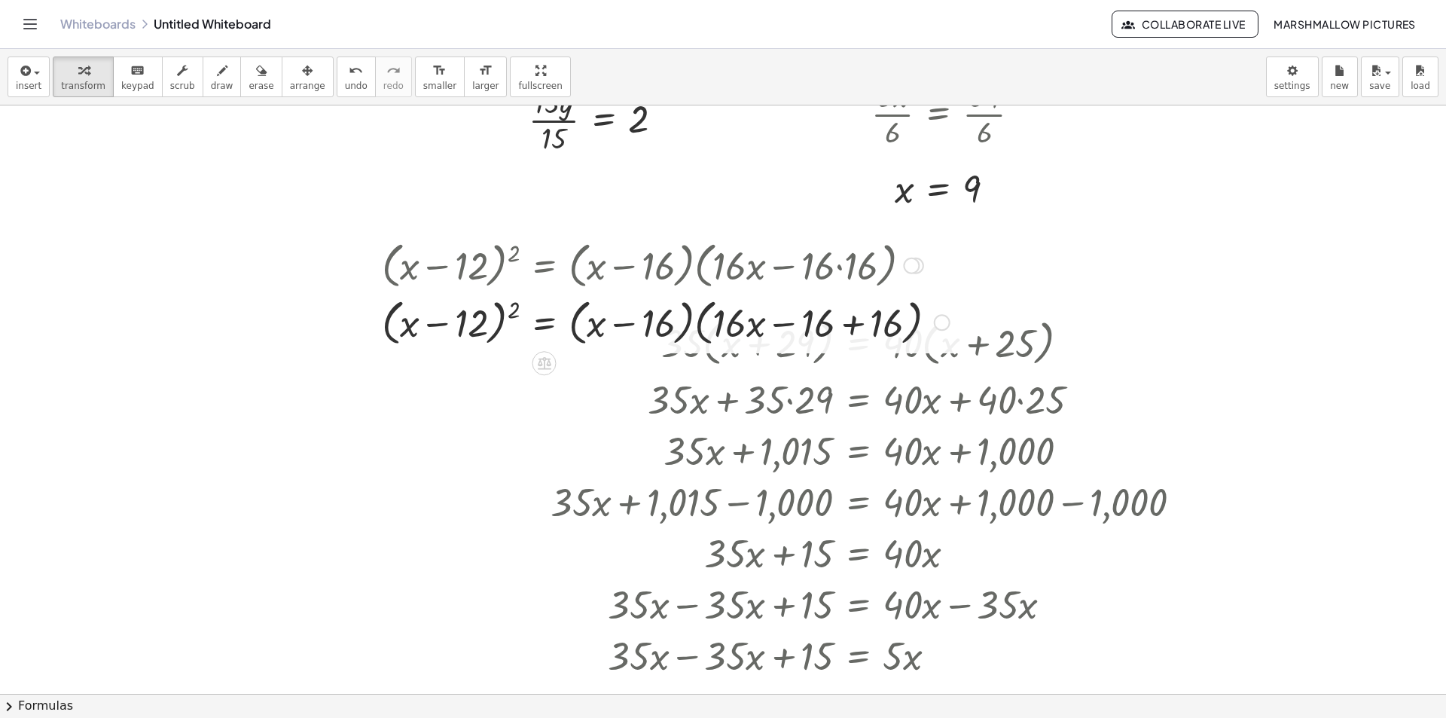
click at [875, 321] on div at bounding box center [665, 321] width 583 height 57
click at [690, 320] on div at bounding box center [652, 321] width 556 height 57
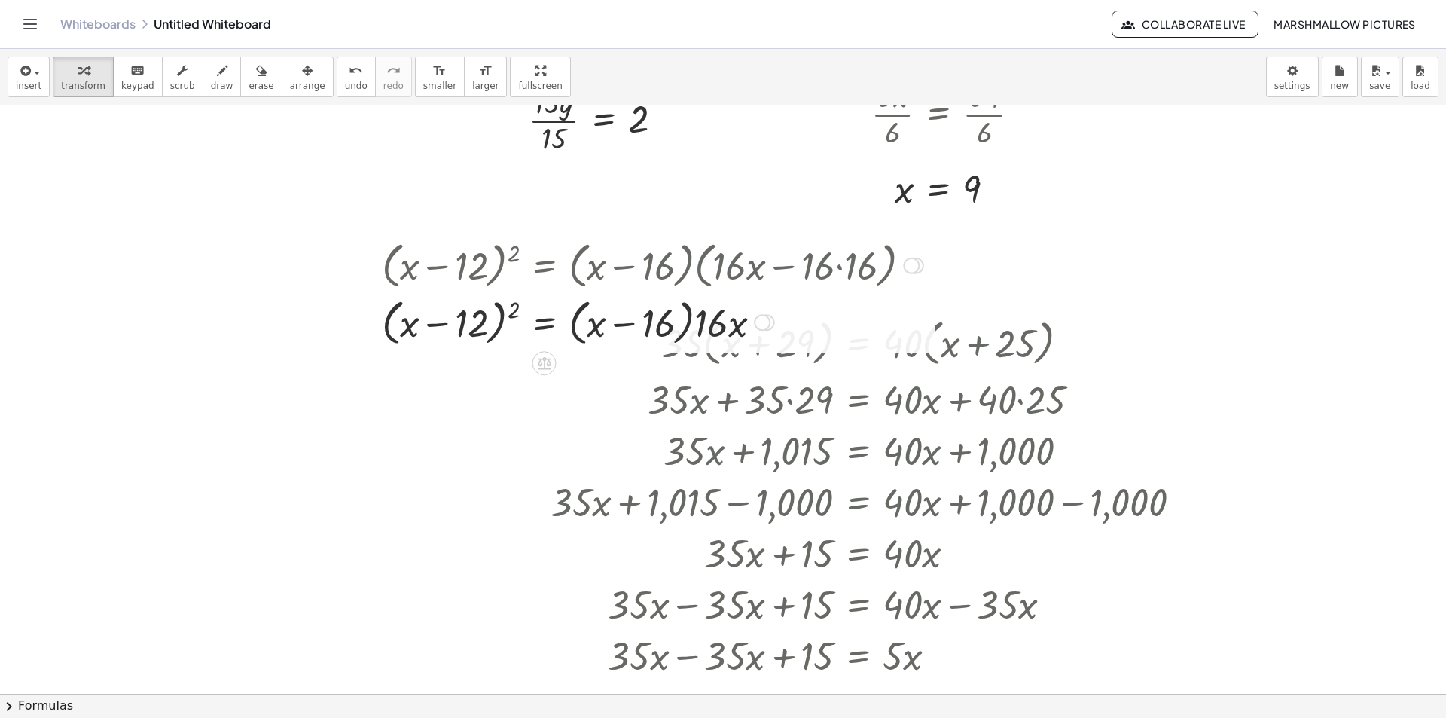
click at [687, 319] on div at bounding box center [652, 321] width 556 height 57
click at [590, 309] on div at bounding box center [652, 321] width 556 height 57
click at [581, 305] on div at bounding box center [652, 321] width 556 height 57
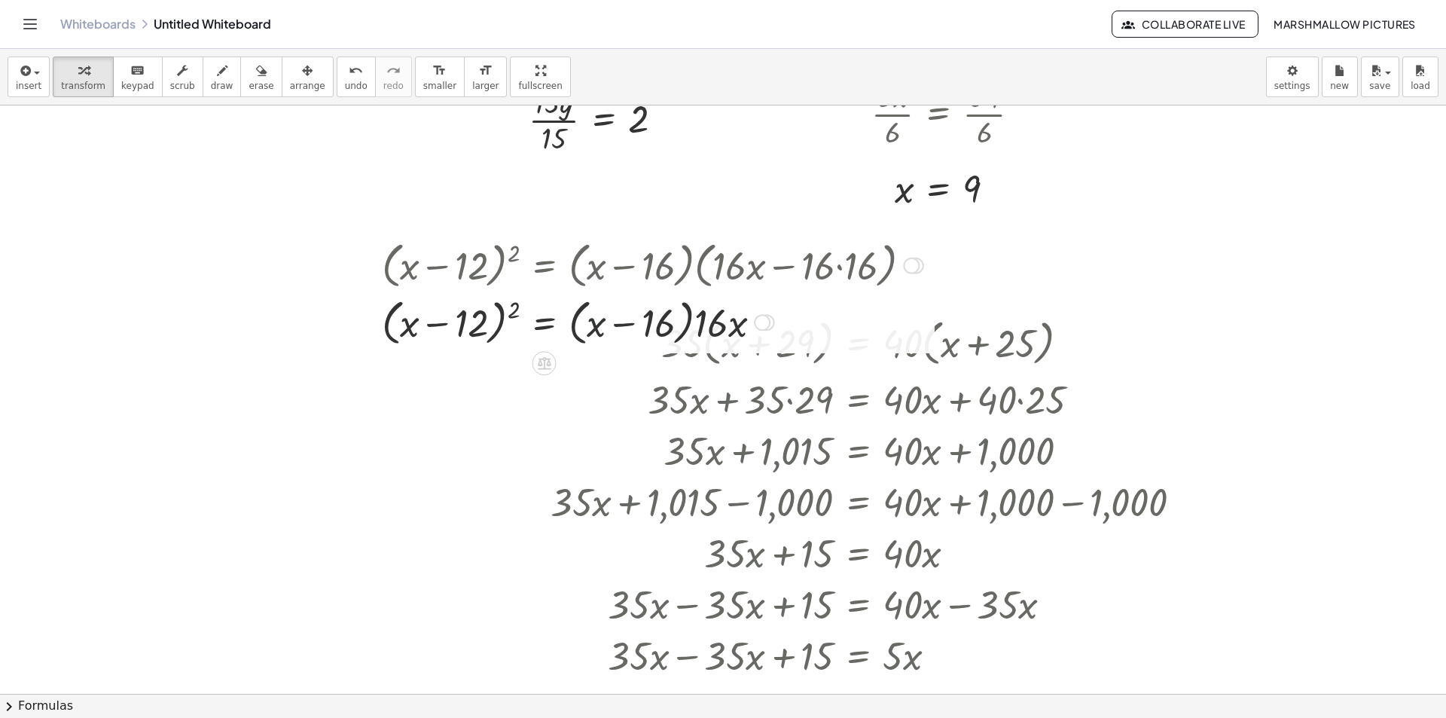
click at [581, 305] on div at bounding box center [652, 321] width 556 height 57
click at [566, 326] on div at bounding box center [652, 321] width 556 height 57
click at [568, 315] on div at bounding box center [652, 321] width 556 height 57
click at [569, 315] on div at bounding box center [652, 321] width 556 height 57
click at [565, 325] on div at bounding box center [652, 321] width 556 height 57
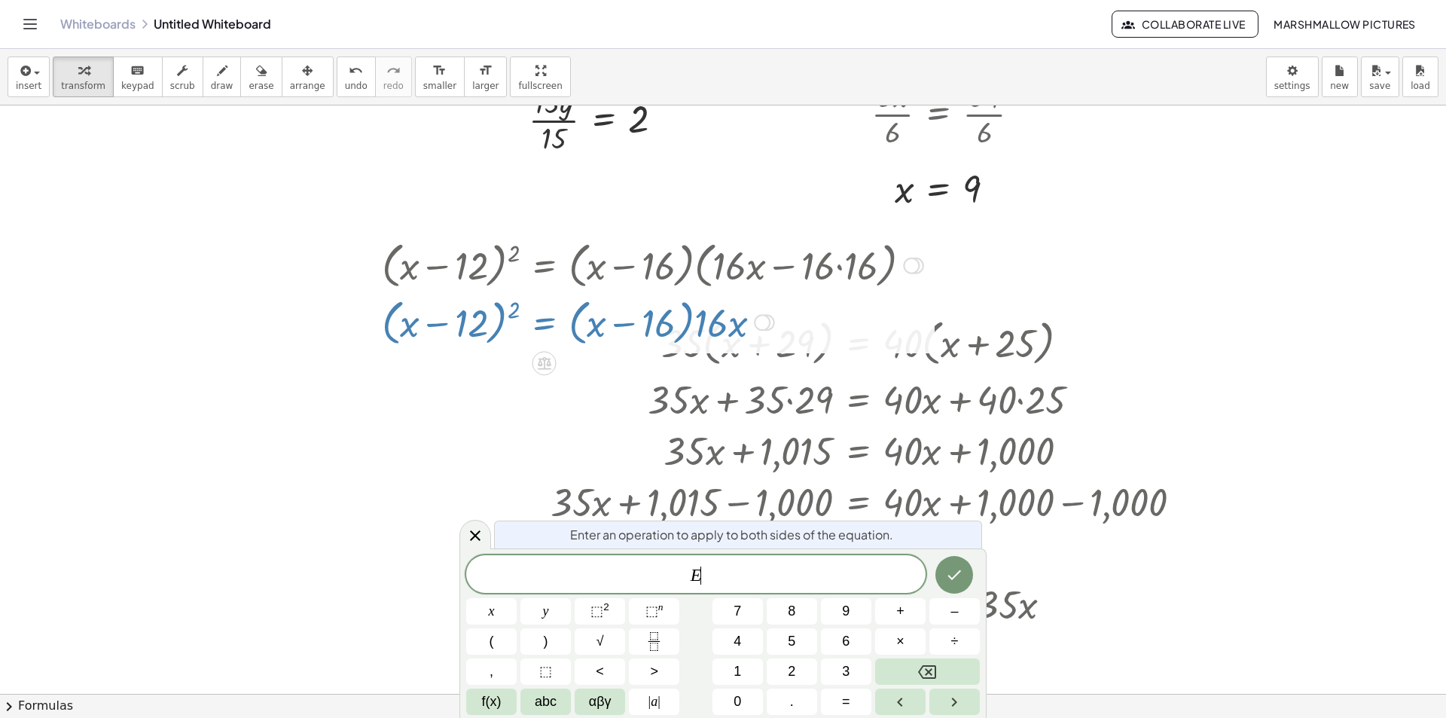
click at [566, 325] on div at bounding box center [652, 321] width 556 height 57
drag, startPoint x: 481, startPoint y: 532, endPoint x: 471, endPoint y: 529, distance: 10.2
click at [480, 532] on icon at bounding box center [475, 535] width 18 height 18
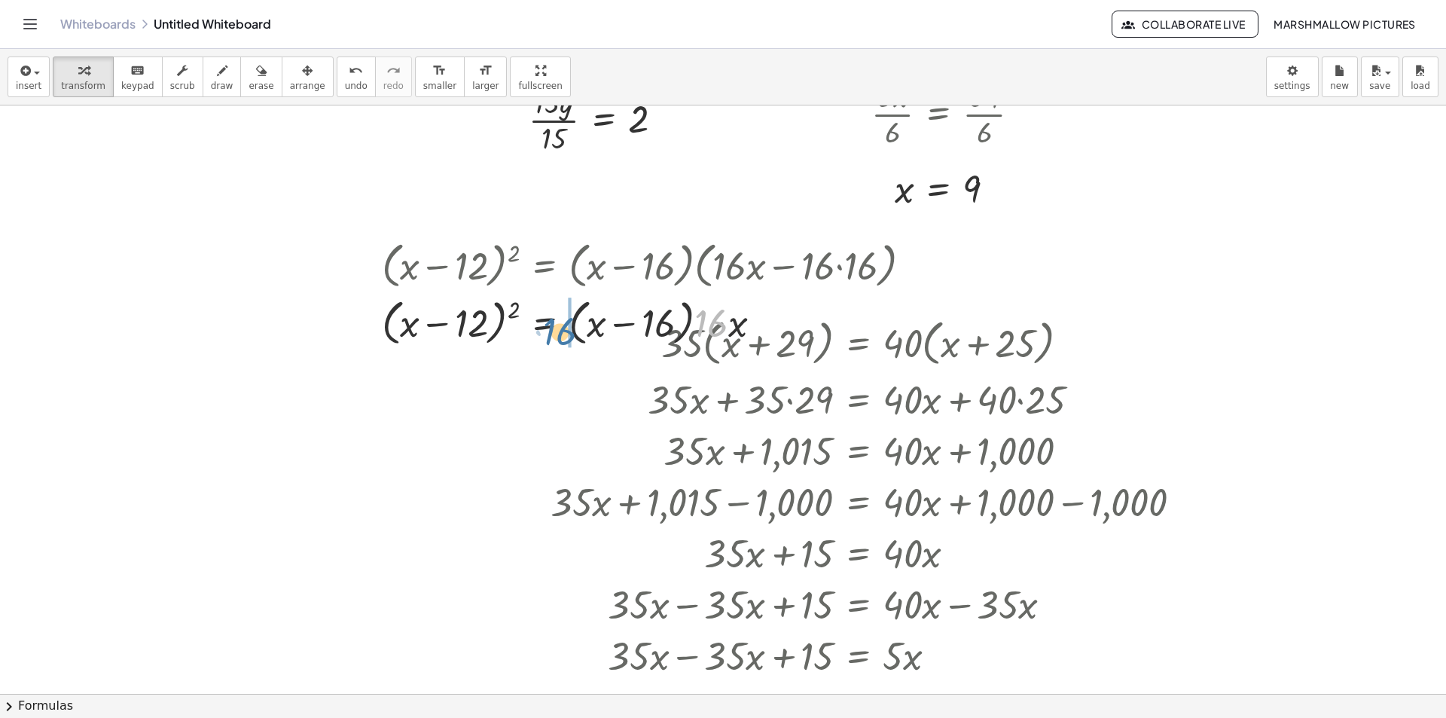
drag, startPoint x: 710, startPoint y: 316, endPoint x: 559, endPoint y: 324, distance: 151.6
click at [559, 324] on div at bounding box center [652, 321] width 556 height 57
click at [601, 324] on div at bounding box center [652, 321] width 556 height 57
click at [609, 324] on div at bounding box center [652, 321] width 556 height 57
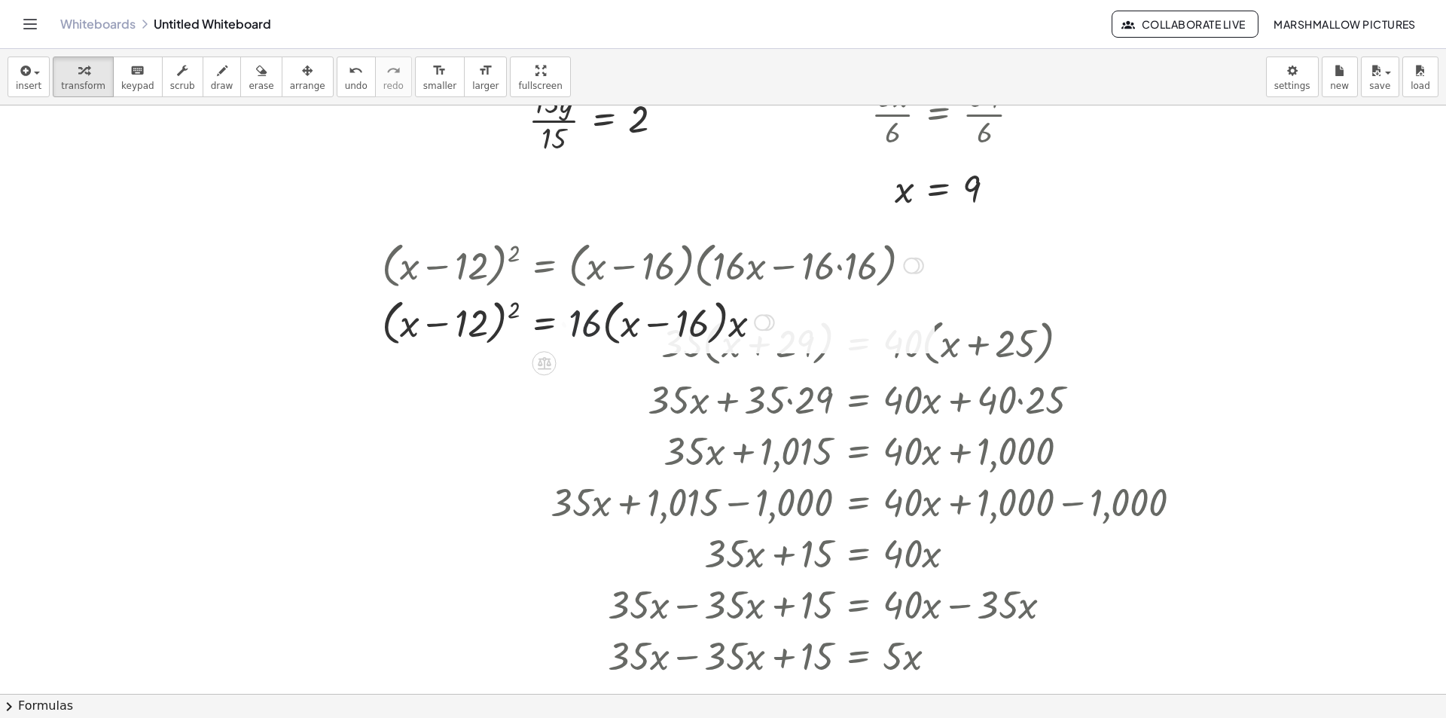
click at [609, 324] on div at bounding box center [652, 321] width 556 height 57
drag, startPoint x: 734, startPoint y: 326, endPoint x: 605, endPoint y: 327, distance: 128.7
click at [623, 326] on div at bounding box center [652, 321] width 556 height 57
click at [638, 326] on div at bounding box center [652, 321] width 556 height 57
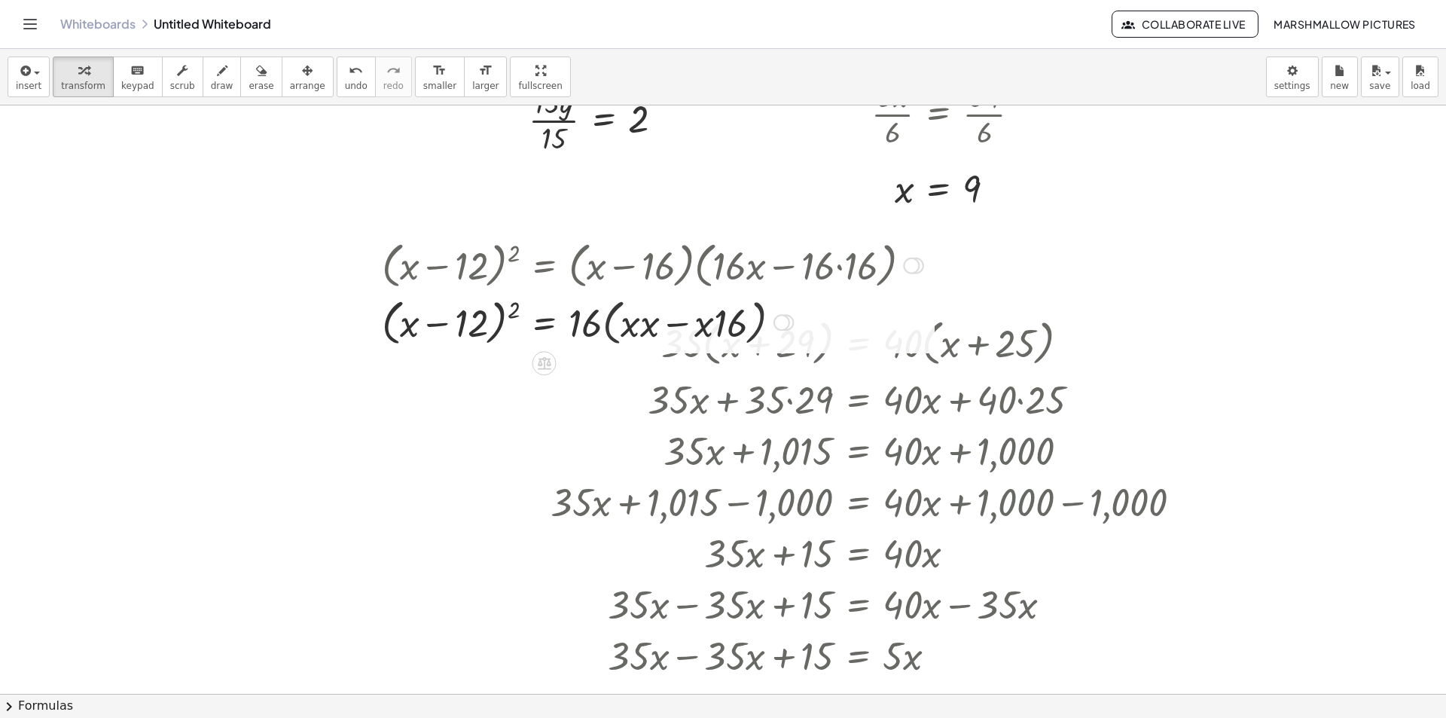
click at [610, 326] on div at bounding box center [652, 321] width 556 height 57
click at [597, 326] on div at bounding box center [652, 321] width 556 height 57
click at [617, 331] on div at bounding box center [652, 321] width 556 height 57
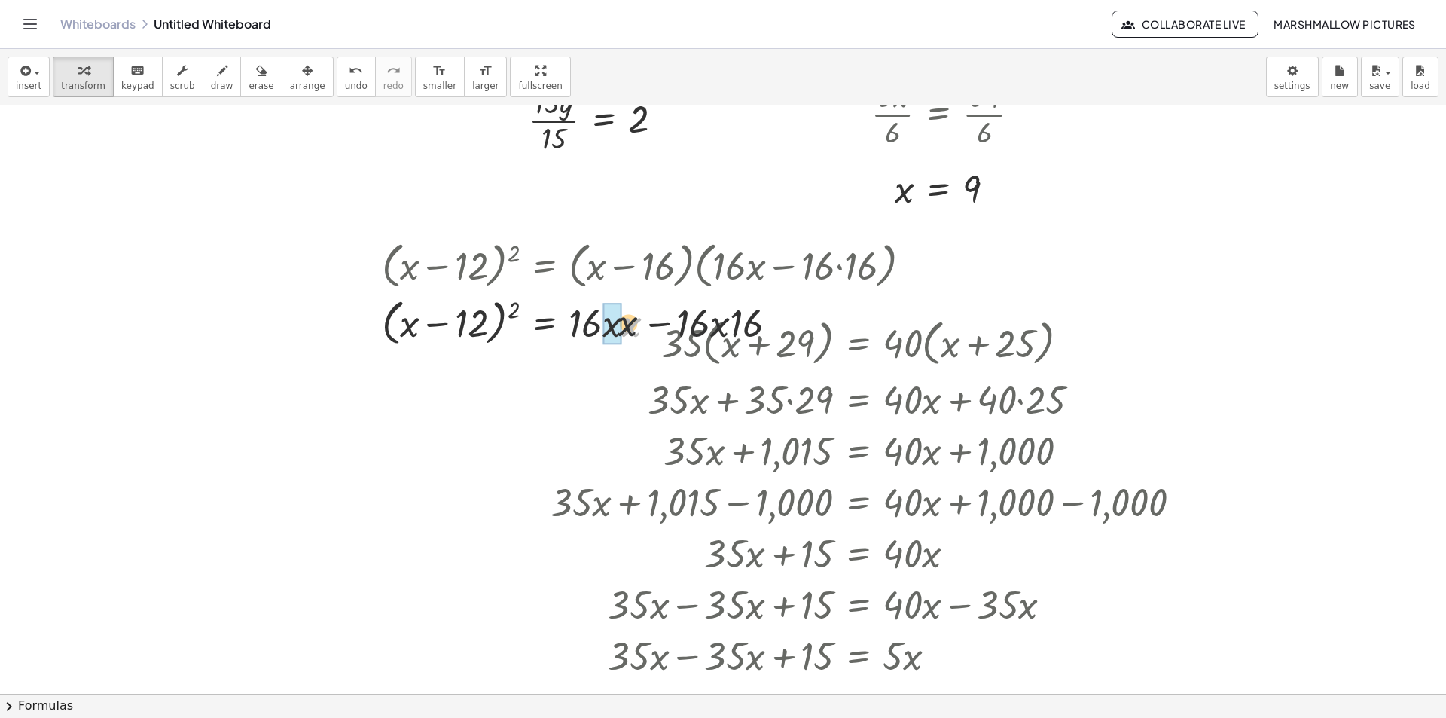
drag, startPoint x: 631, startPoint y: 331, endPoint x: 616, endPoint y: 330, distance: 15.1
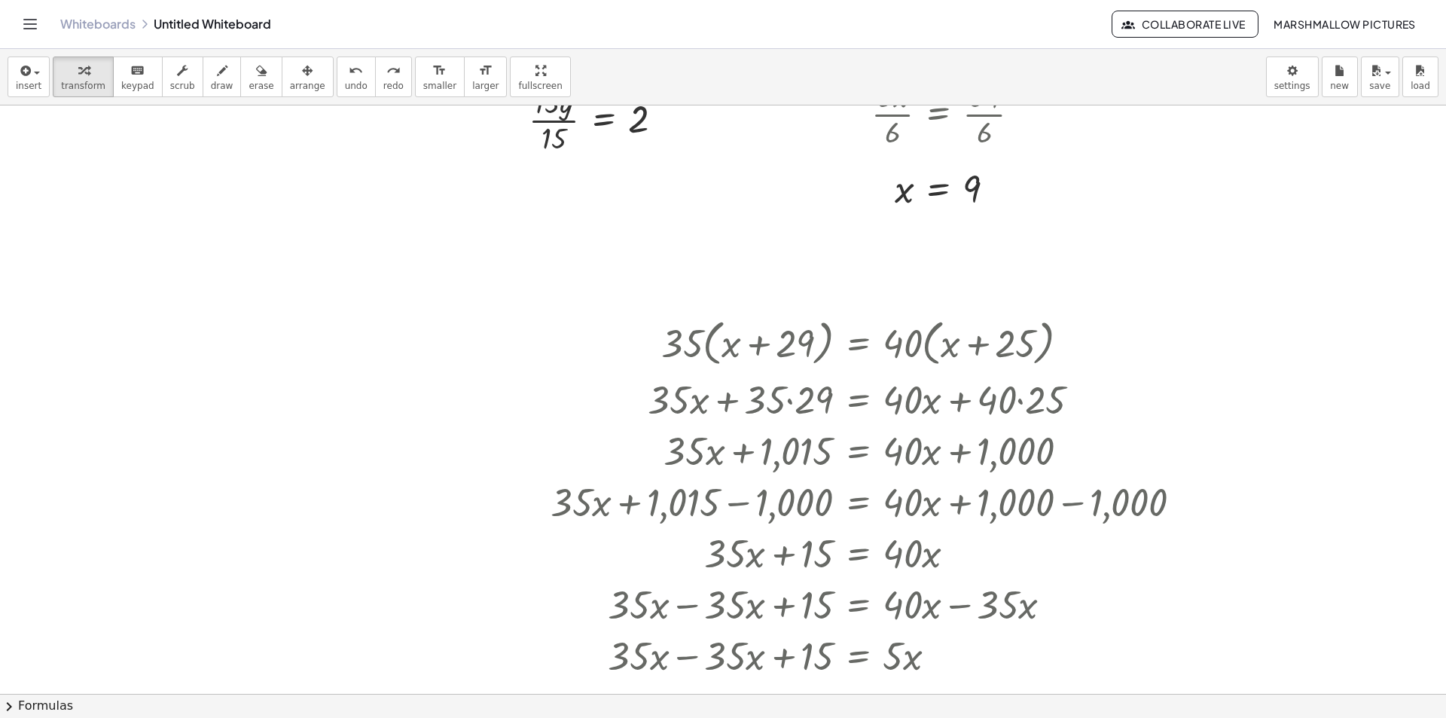
click at [381, 255] on div at bounding box center [723, 282] width 1446 height 1274
click at [708, 284] on div at bounding box center [590, 287] width 388 height 57
click at [711, 294] on div at bounding box center [590, 287] width 388 height 57
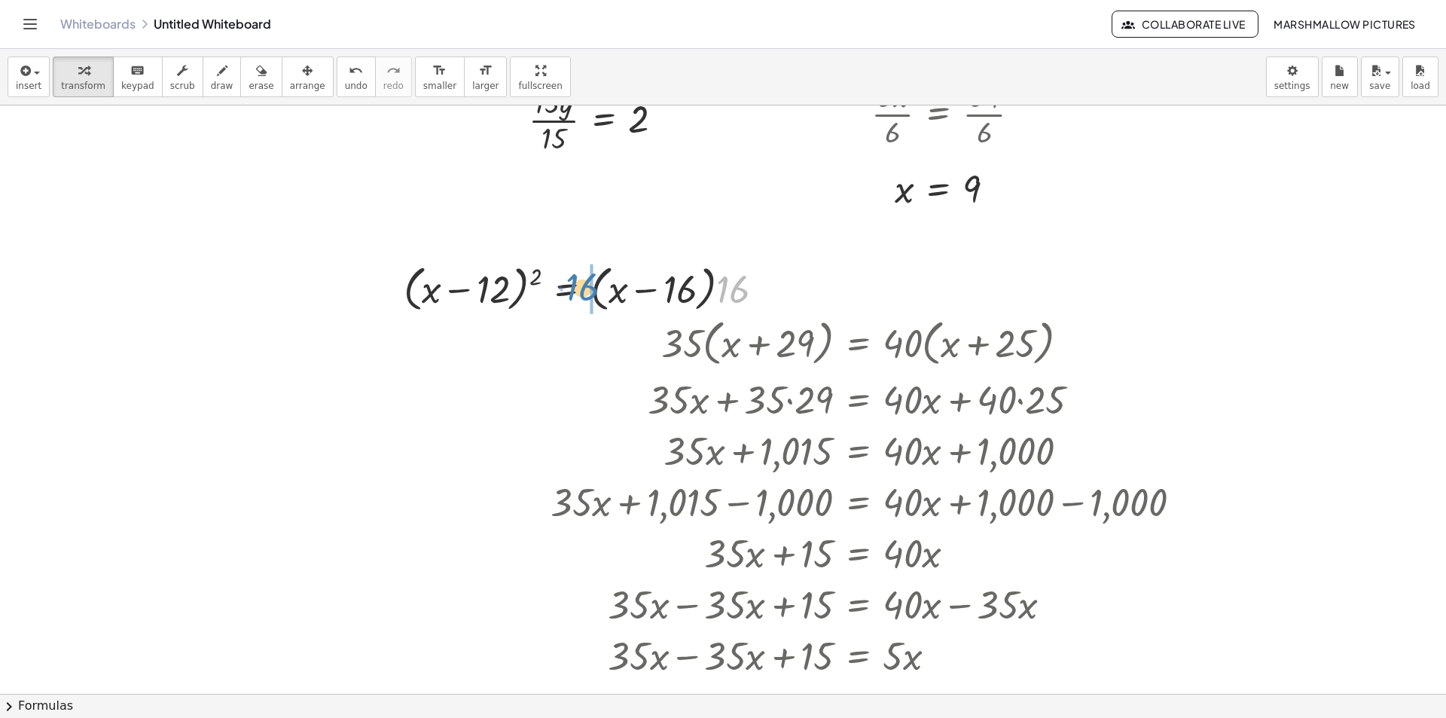
drag, startPoint x: 734, startPoint y: 289, endPoint x: 583, endPoint y: 287, distance: 150.6
click at [583, 287] on div at bounding box center [590, 287] width 388 height 57
click at [615, 287] on div at bounding box center [590, 287] width 388 height 57
click at [637, 288] on div at bounding box center [590, 287] width 388 height 57
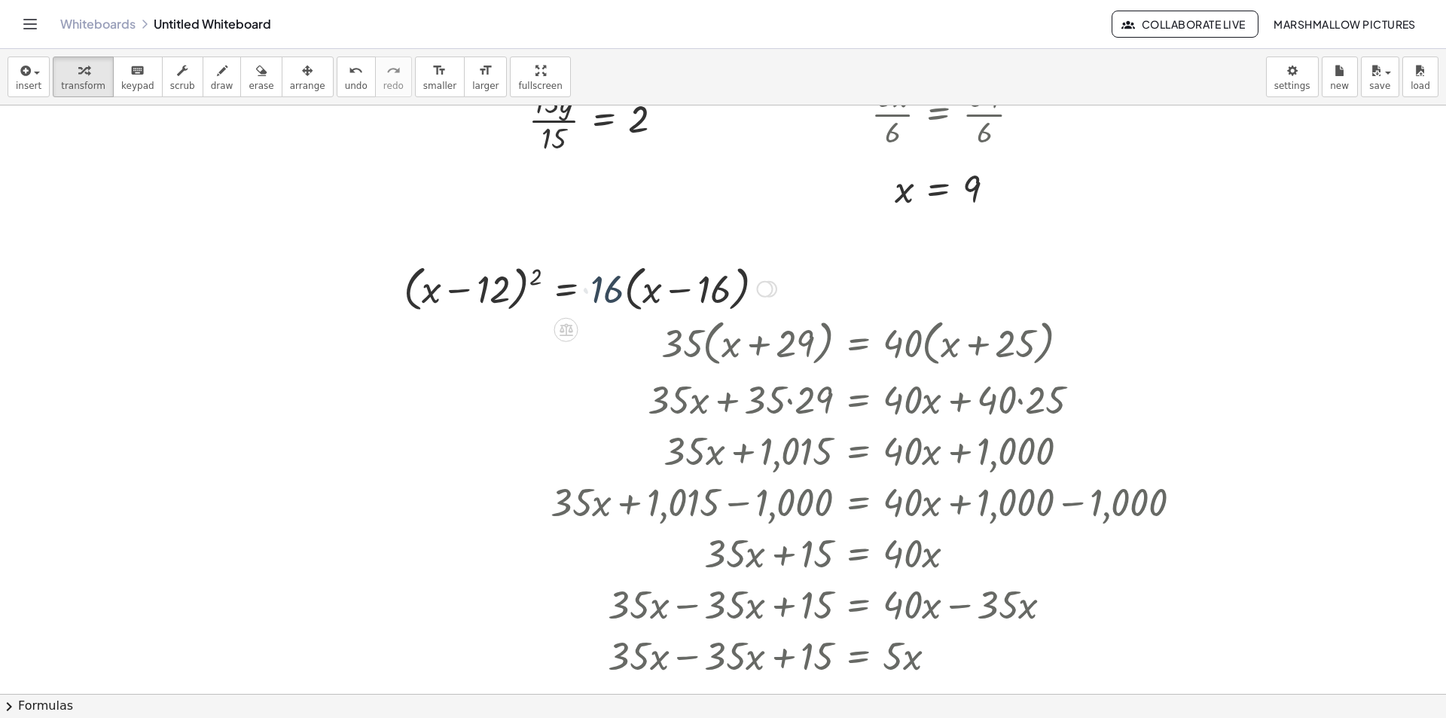
click at [637, 288] on div at bounding box center [590, 287] width 388 height 57
click at [524, 280] on div at bounding box center [592, 287] width 393 height 57
click at [539, 285] on div at bounding box center [592, 287] width 393 height 57
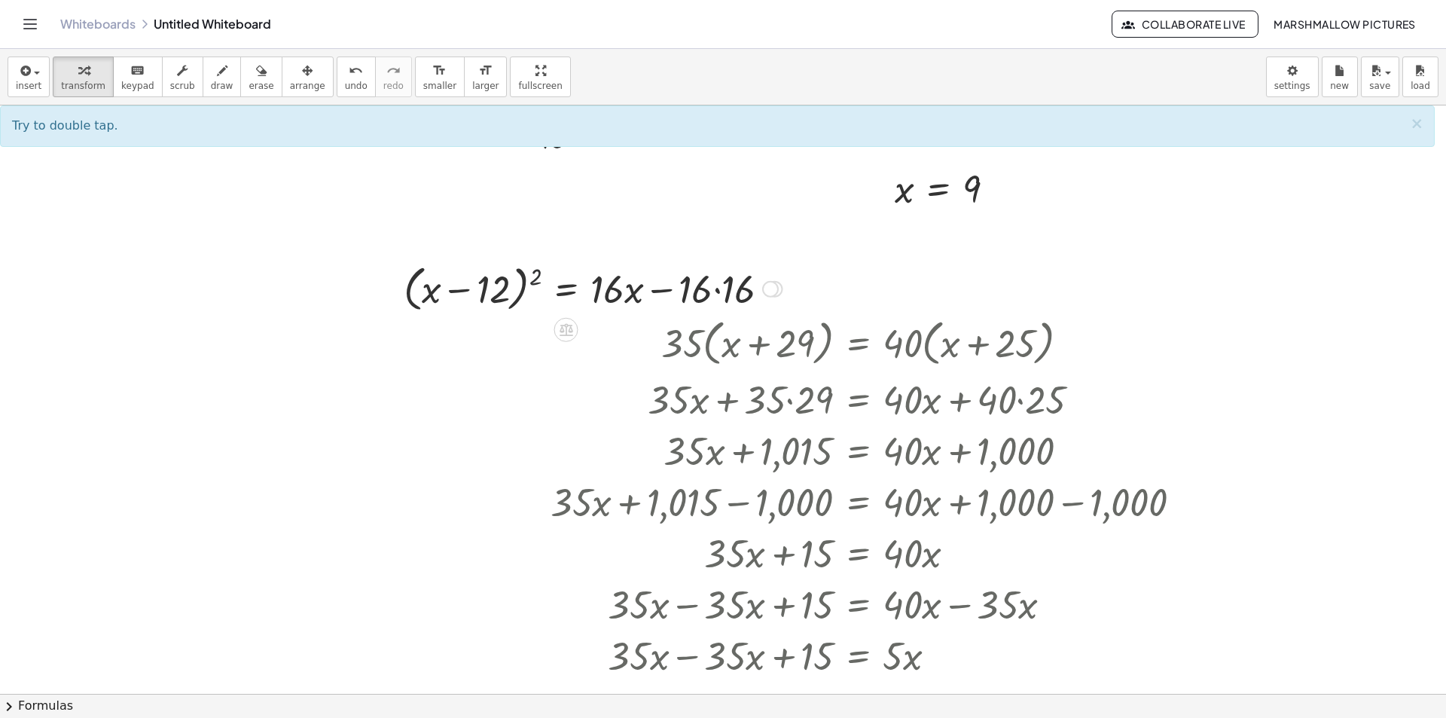
click at [538, 281] on div at bounding box center [592, 287] width 393 height 57
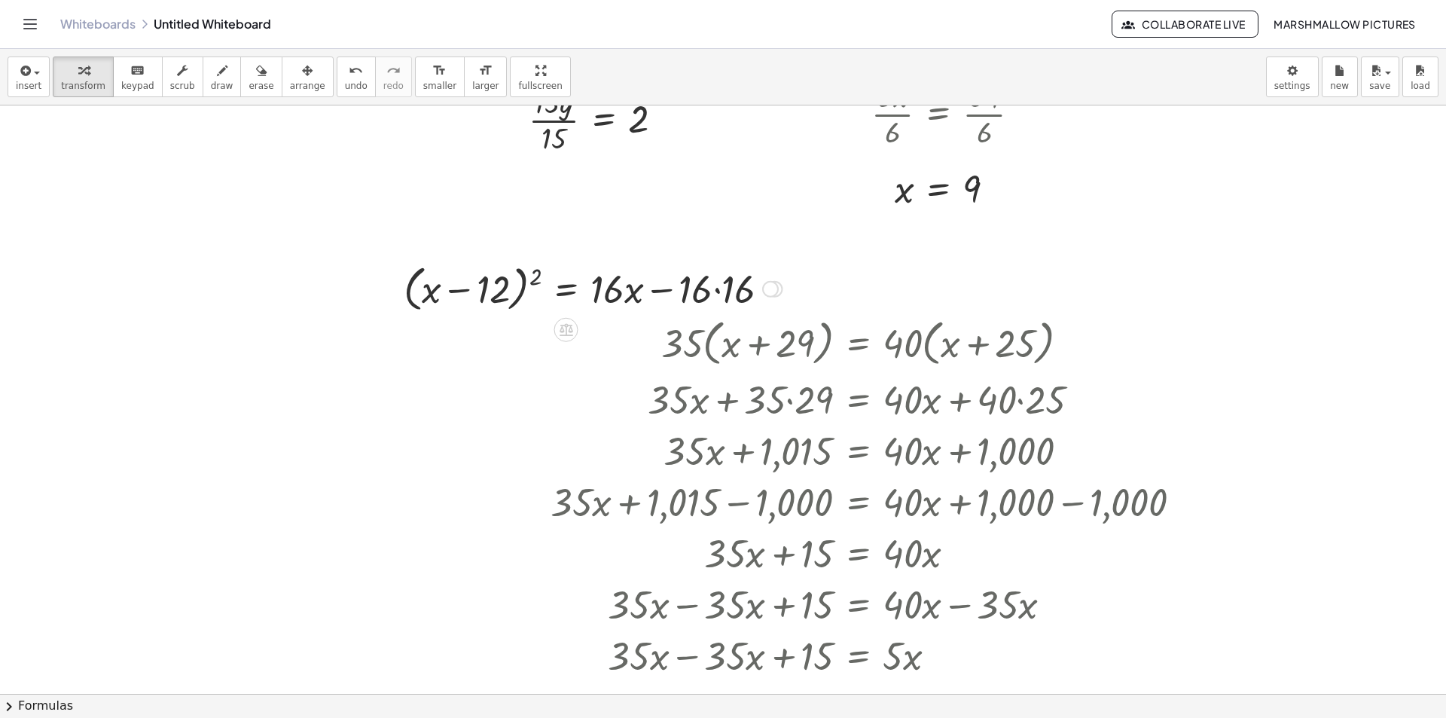
click at [538, 281] on div at bounding box center [592, 287] width 393 height 57
click at [709, 291] on div at bounding box center [546, 287] width 486 height 51
click at [718, 291] on div at bounding box center [546, 287] width 486 height 51
click at [718, 291] on div at bounding box center [538, 287] width 471 height 51
drag, startPoint x: 711, startPoint y: 290, endPoint x: 551, endPoint y: 291, distance: 159.6
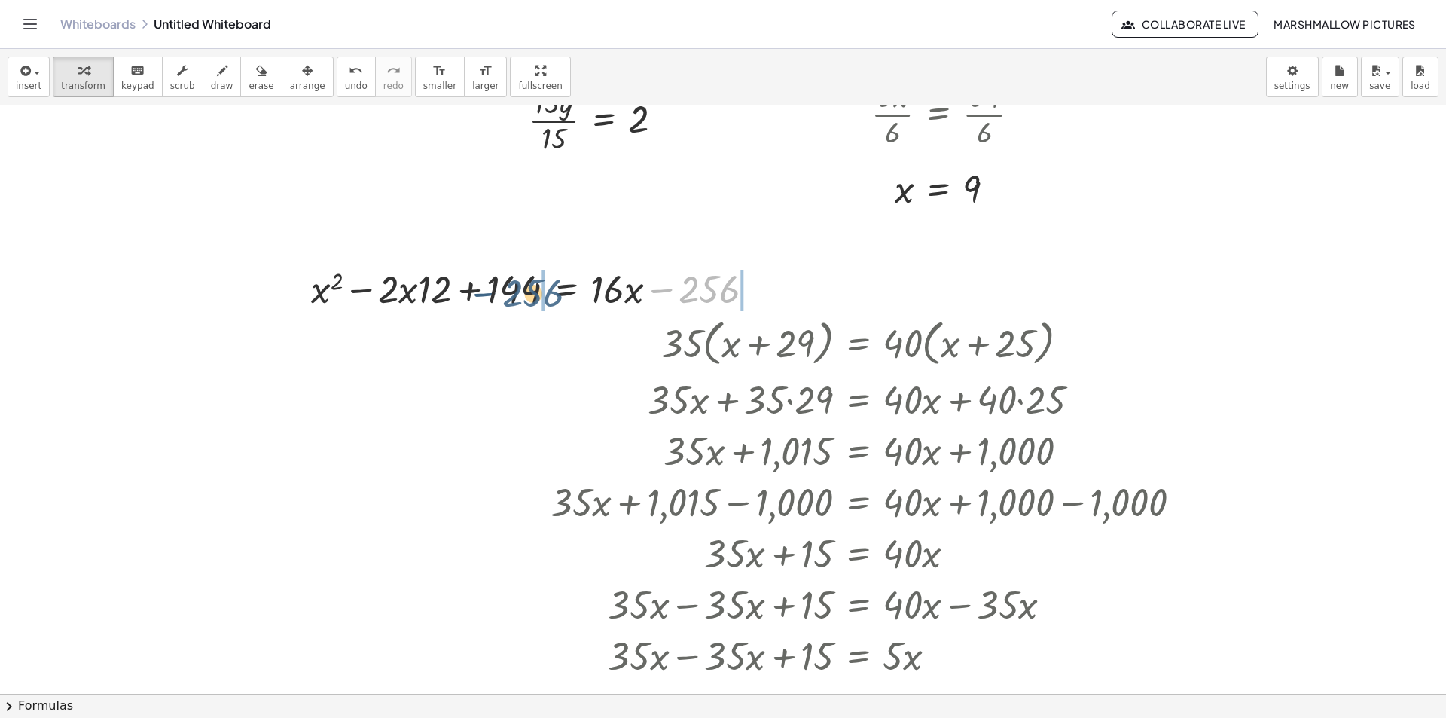
click at [551, 291] on div at bounding box center [538, 287] width 471 height 51
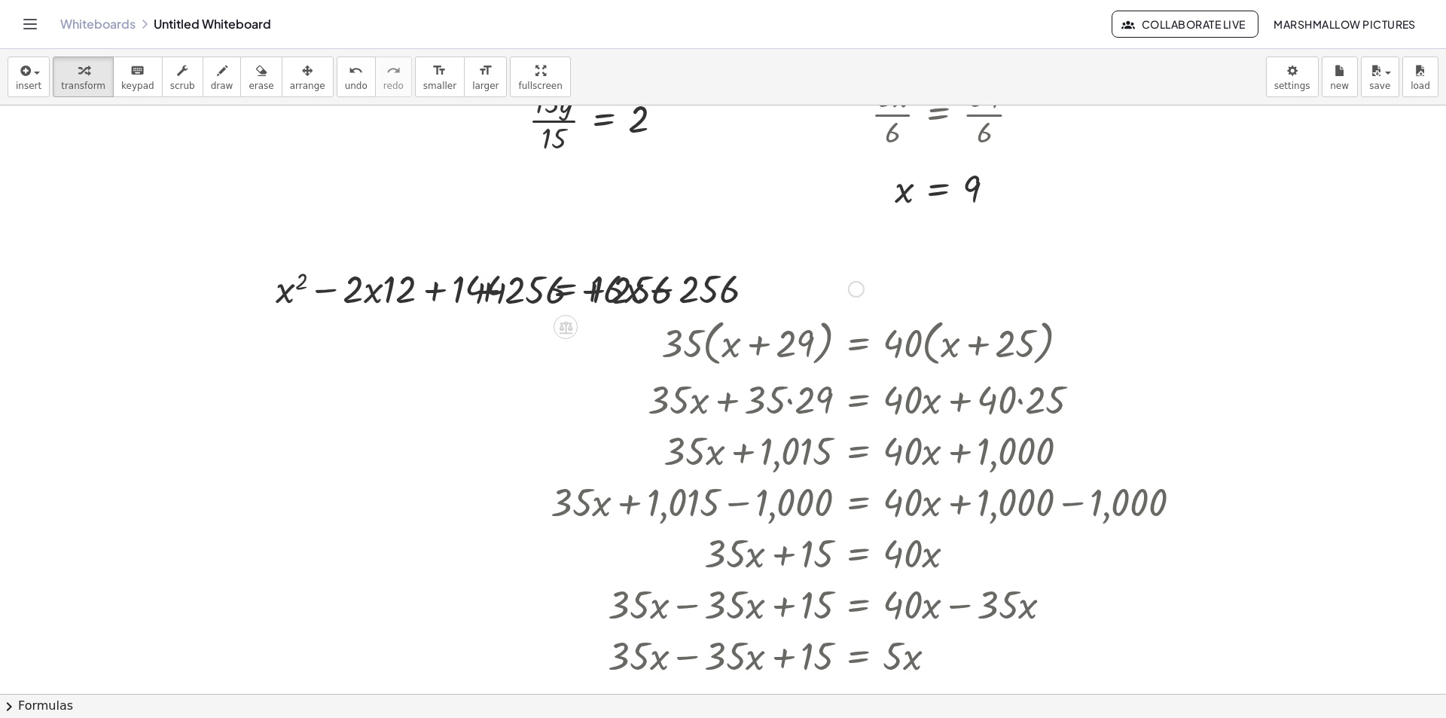
click at [520, 288] on div at bounding box center [538, 287] width 665 height 51
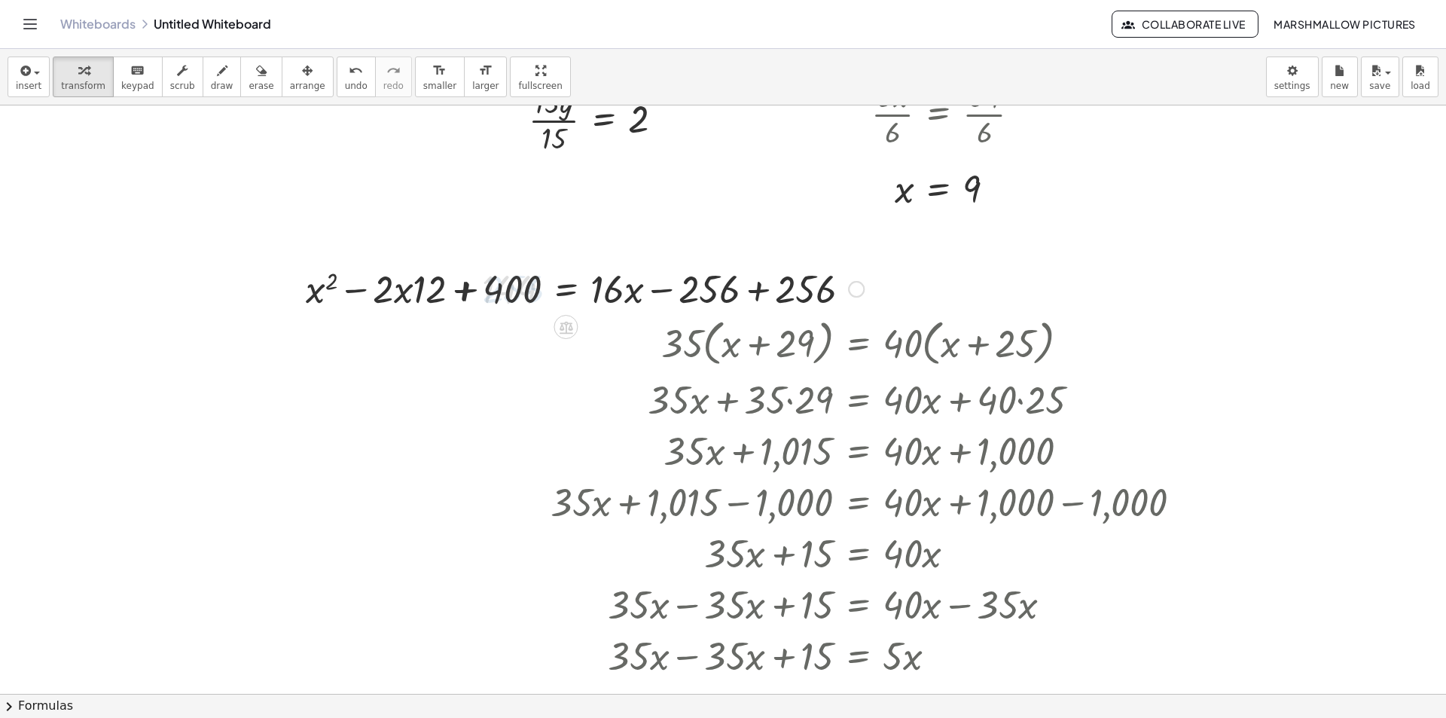
drag, startPoint x: 711, startPoint y: 292, endPoint x: 721, endPoint y: 293, distance: 10.6
click at [711, 292] on div at bounding box center [585, 287] width 571 height 51
click at [754, 297] on div at bounding box center [585, 287] width 571 height 51
click at [422, 287] on div at bounding box center [489, 287] width 378 height 51
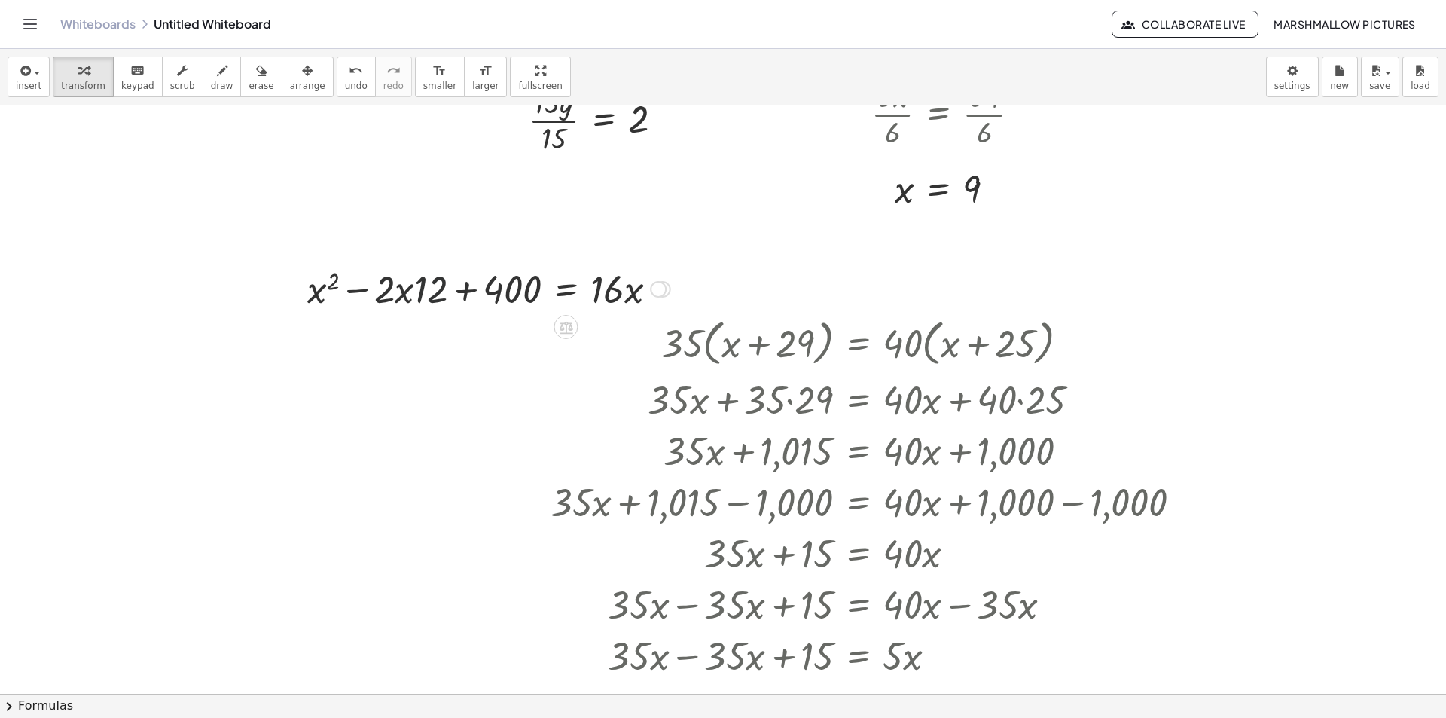
click at [422, 287] on div at bounding box center [489, 287] width 378 height 51
drag, startPoint x: 406, startPoint y: 295, endPoint x: 404, endPoint y: 306, distance: 11.4
click at [404, 306] on div at bounding box center [489, 287] width 378 height 51
drag, startPoint x: 437, startPoint y: 285, endPoint x: 396, endPoint y: 291, distance: 41.8
drag, startPoint x: 418, startPoint y: 295, endPoint x: 659, endPoint y: 306, distance: 241.2
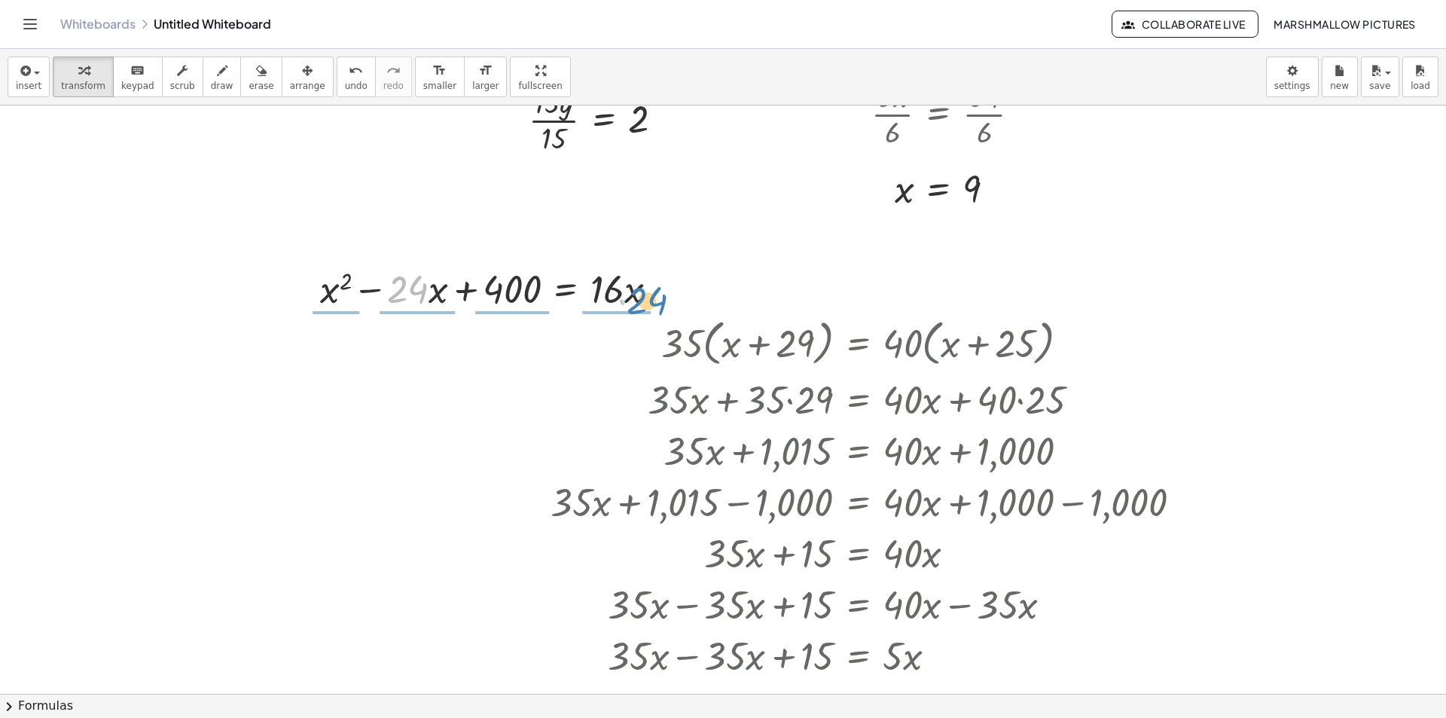
click at [659, 306] on div at bounding box center [494, 287] width 364 height 51
drag, startPoint x: 413, startPoint y: 287, endPoint x: 691, endPoint y: 288, distance: 278.6
click at [671, 290] on div at bounding box center [495, 287] width 556 height 51
click at [332, 289] on div at bounding box center [450, 287] width 466 height 51
click at [374, 289] on div at bounding box center [450, 287] width 466 height 51
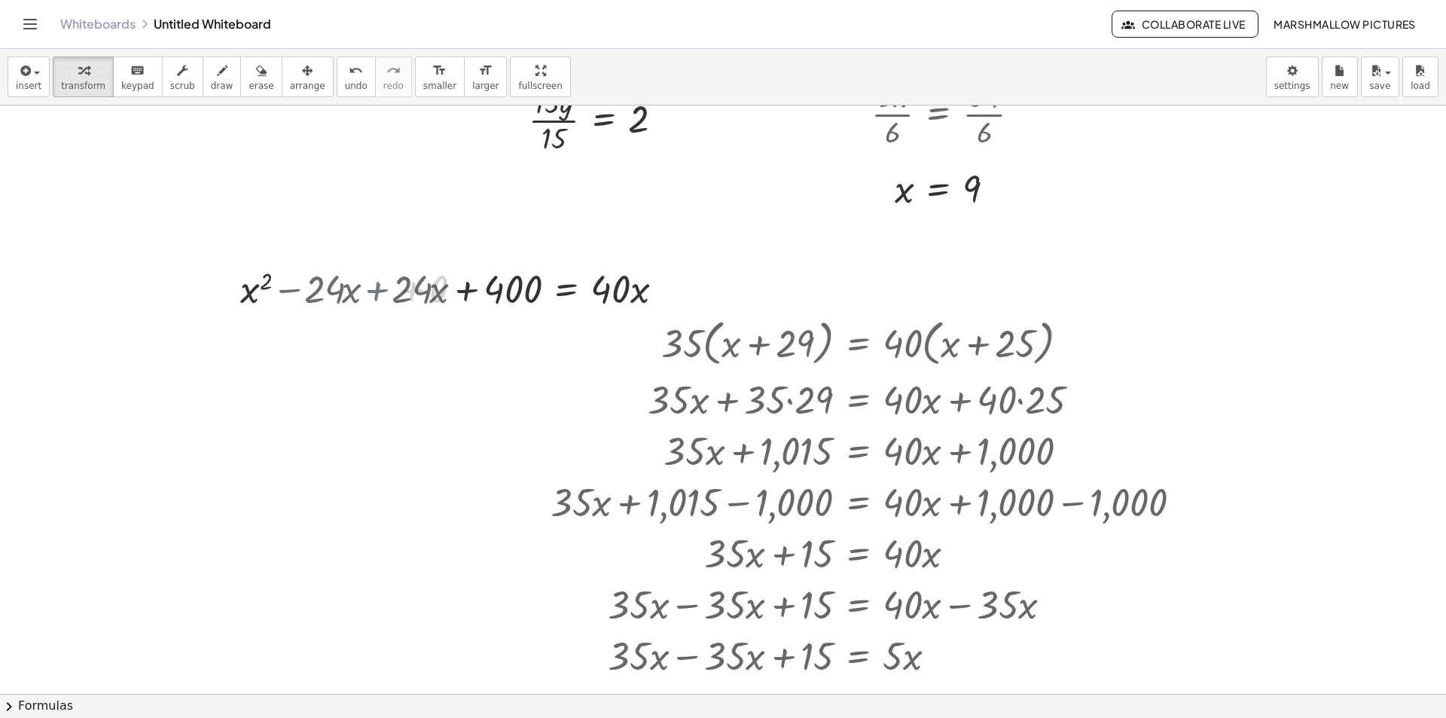
click at [386, 198] on div at bounding box center [723, 282] width 1446 height 1274
drag, startPoint x: 425, startPoint y: 294, endPoint x: 665, endPoint y: 294, distance: 240.2
click at [665, 294] on div at bounding box center [546, 287] width 275 height 51
click at [653, 291] on div at bounding box center [546, 287] width 408 height 51
click at [398, 291] on div at bounding box center [546, 287] width 408 height 51
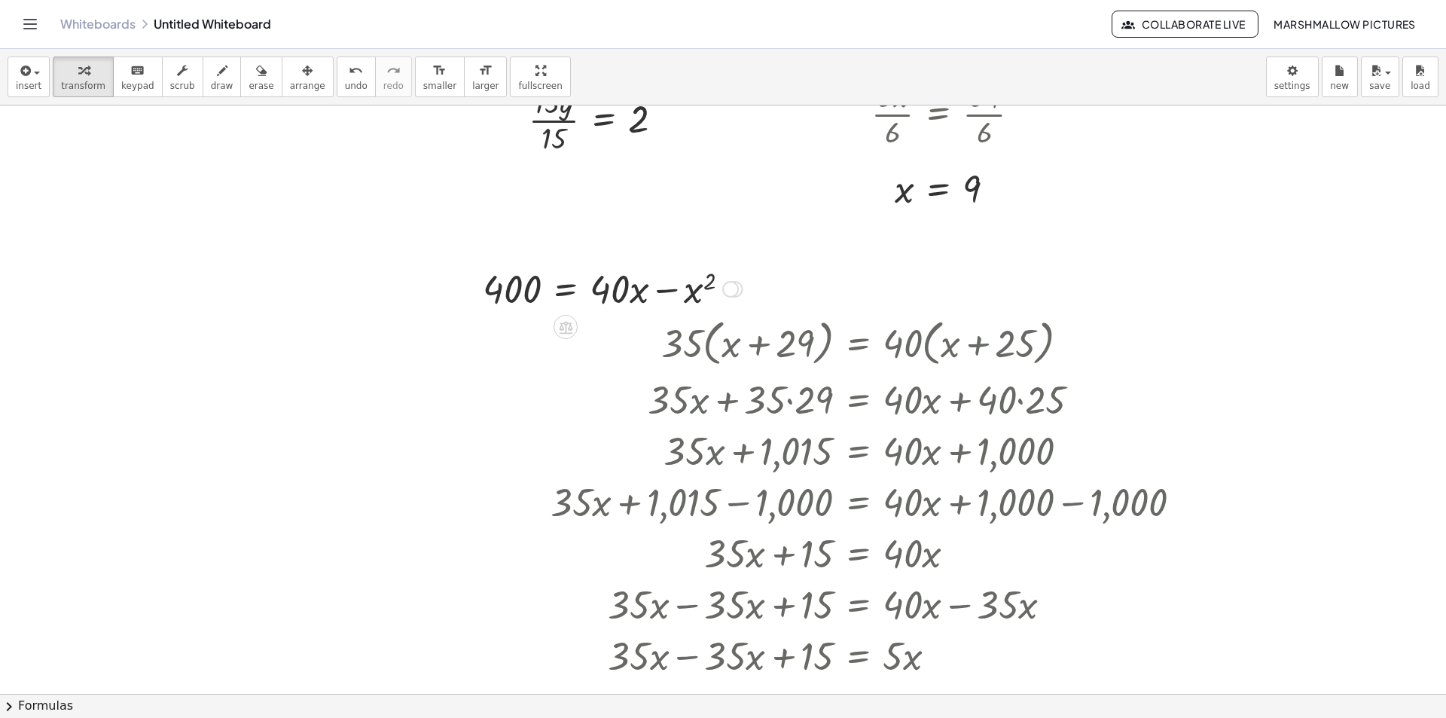
click at [707, 285] on div at bounding box center [612, 287] width 275 height 51
click at [707, 284] on div at bounding box center [612, 287] width 275 height 51
drag, startPoint x: 710, startPoint y: 284, endPoint x: 727, endPoint y: 290, distance: 18.3
click at [727, 290] on div at bounding box center [612, 287] width 275 height 51
click at [603, 282] on div at bounding box center [612, 287] width 275 height 51
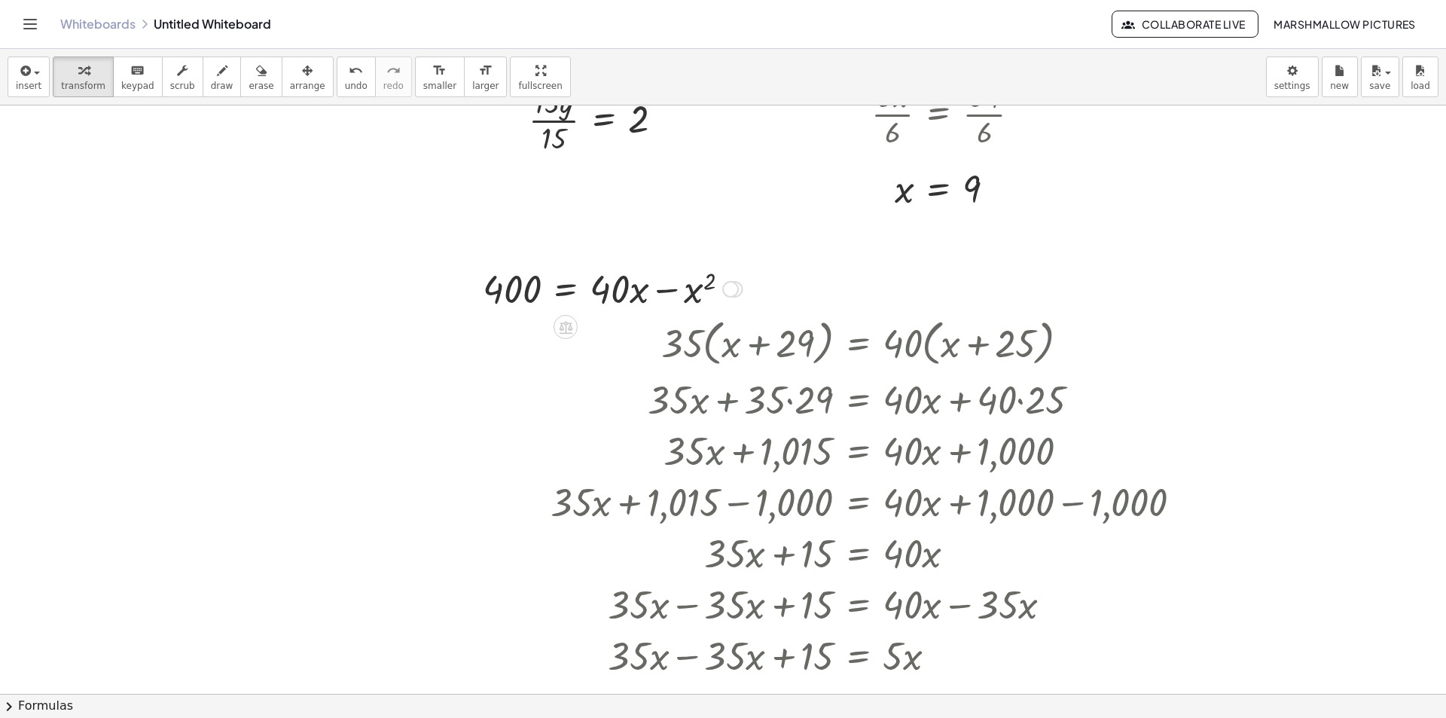
click at [603, 282] on div at bounding box center [612, 287] width 275 height 51
drag, startPoint x: 617, startPoint y: 288, endPoint x: 527, endPoint y: 321, distance: 95.5
click at [520, 294] on div at bounding box center [618, 287] width 280 height 75
click at [620, 284] on div at bounding box center [629, 287] width 255 height 75
drag, startPoint x: 665, startPoint y: 304, endPoint x: 705, endPoint y: 281, distance: 46.2
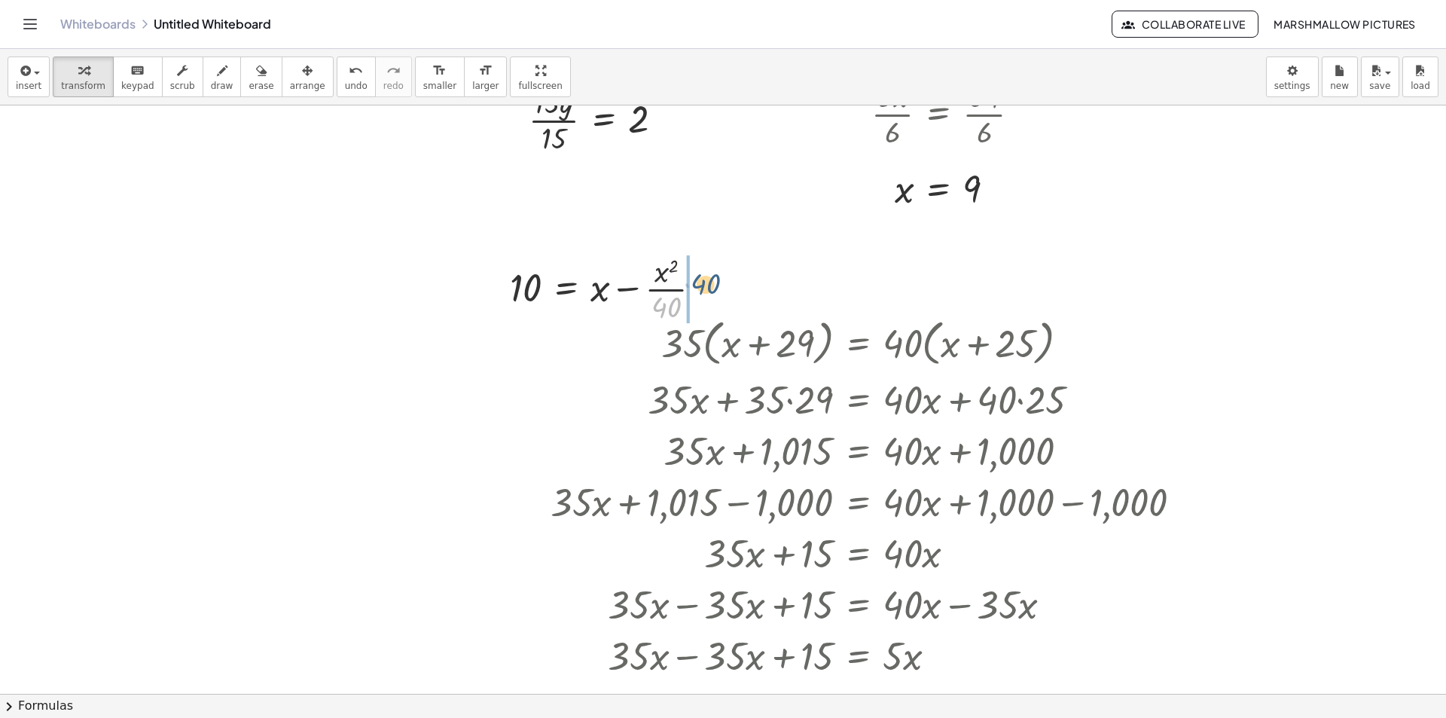
click at [705, 281] on div at bounding box center [611, 287] width 218 height 75
click at [694, 288] on div at bounding box center [627, 287] width 250 height 75
click at [677, 282] on div at bounding box center [650, 287] width 296 height 51
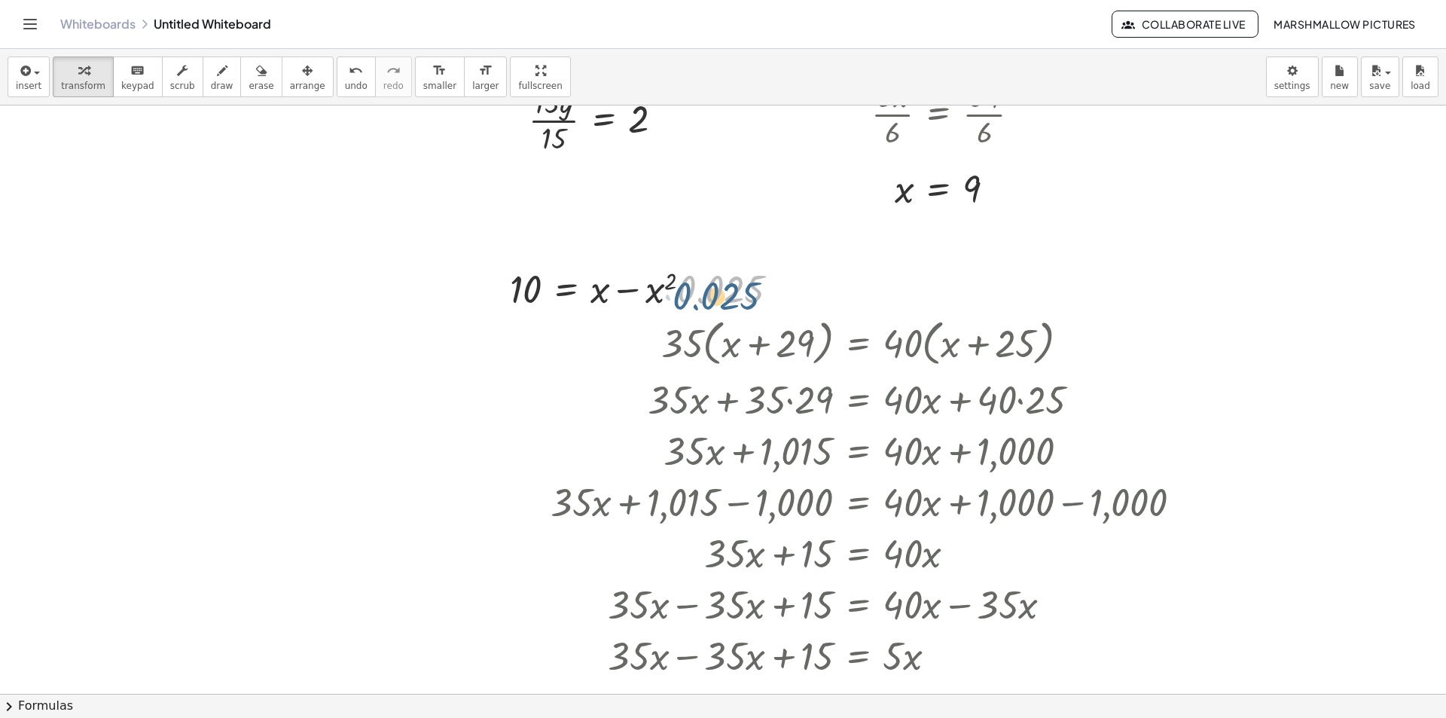
click at [690, 296] on div at bounding box center [650, 287] width 296 height 51
click at [642, 296] on div at bounding box center [650, 287] width 296 height 51
click at [632, 283] on div at bounding box center [650, 287] width 296 height 51
drag, startPoint x: 526, startPoint y: 294, endPoint x: 501, endPoint y: 292, distance: 24.9
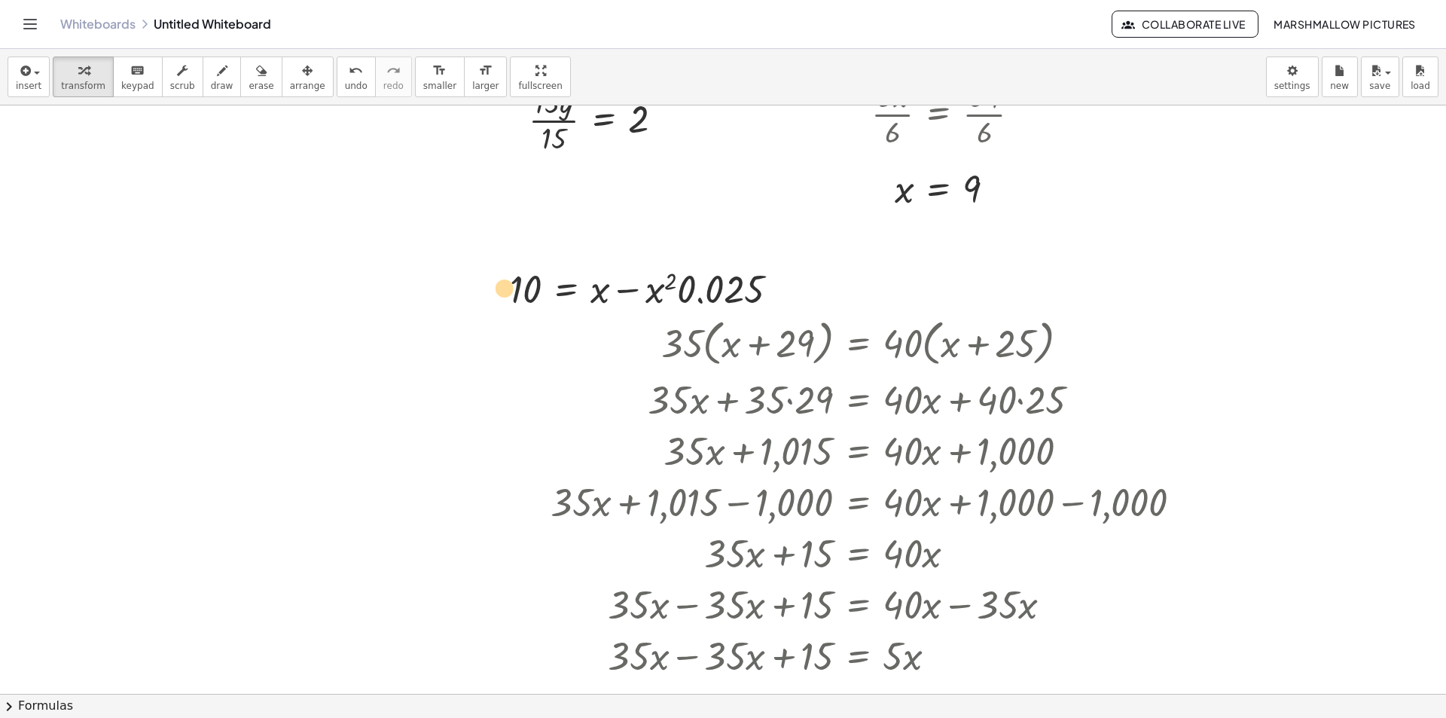
click at [501, 292] on div "( + x − 12 ) 2 = · ( + x − 16 ) · 16 ( + x − 12 ) 2 = · 16 · ( + x − 16 ) ( + x…" at bounding box center [644, 287] width 315 height 59
click at [424, 195] on div at bounding box center [723, 282] width 1446 height 1274
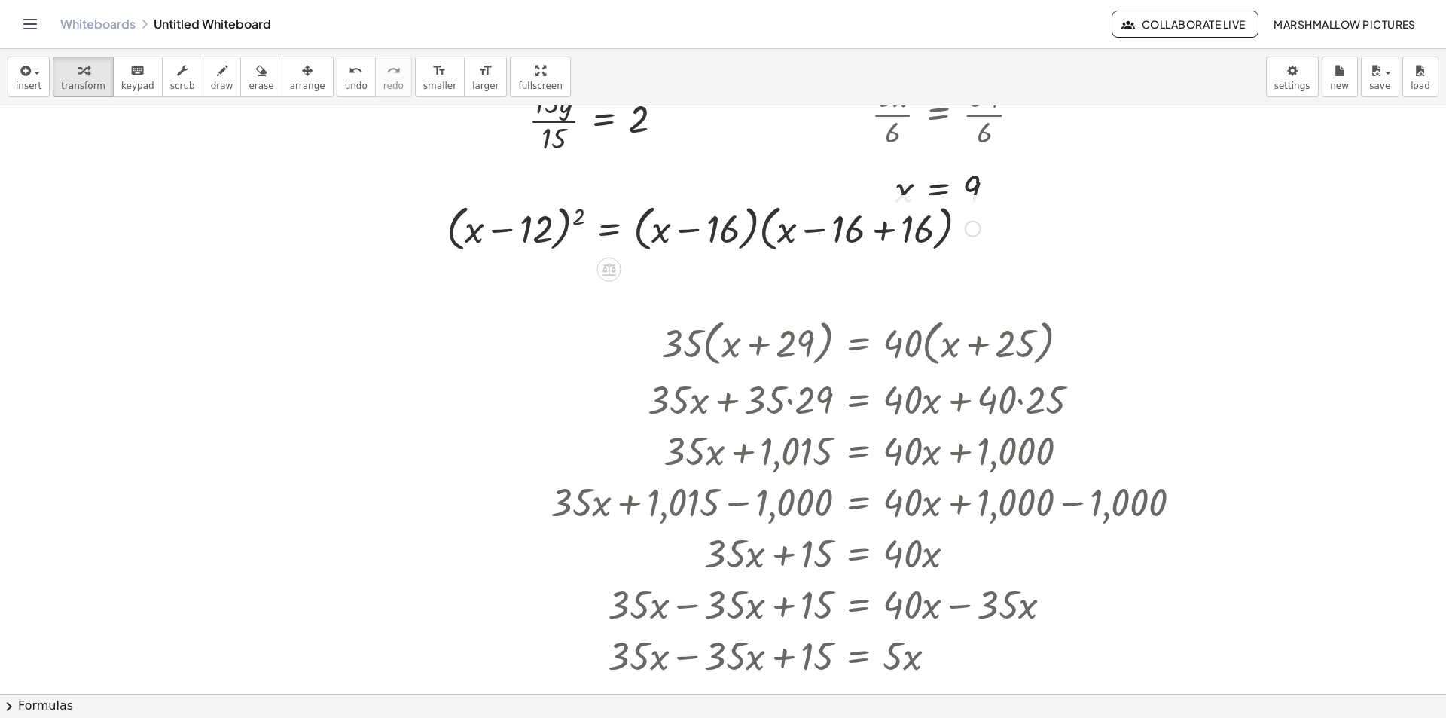
click at [763, 218] on div at bounding box center [713, 227] width 549 height 57
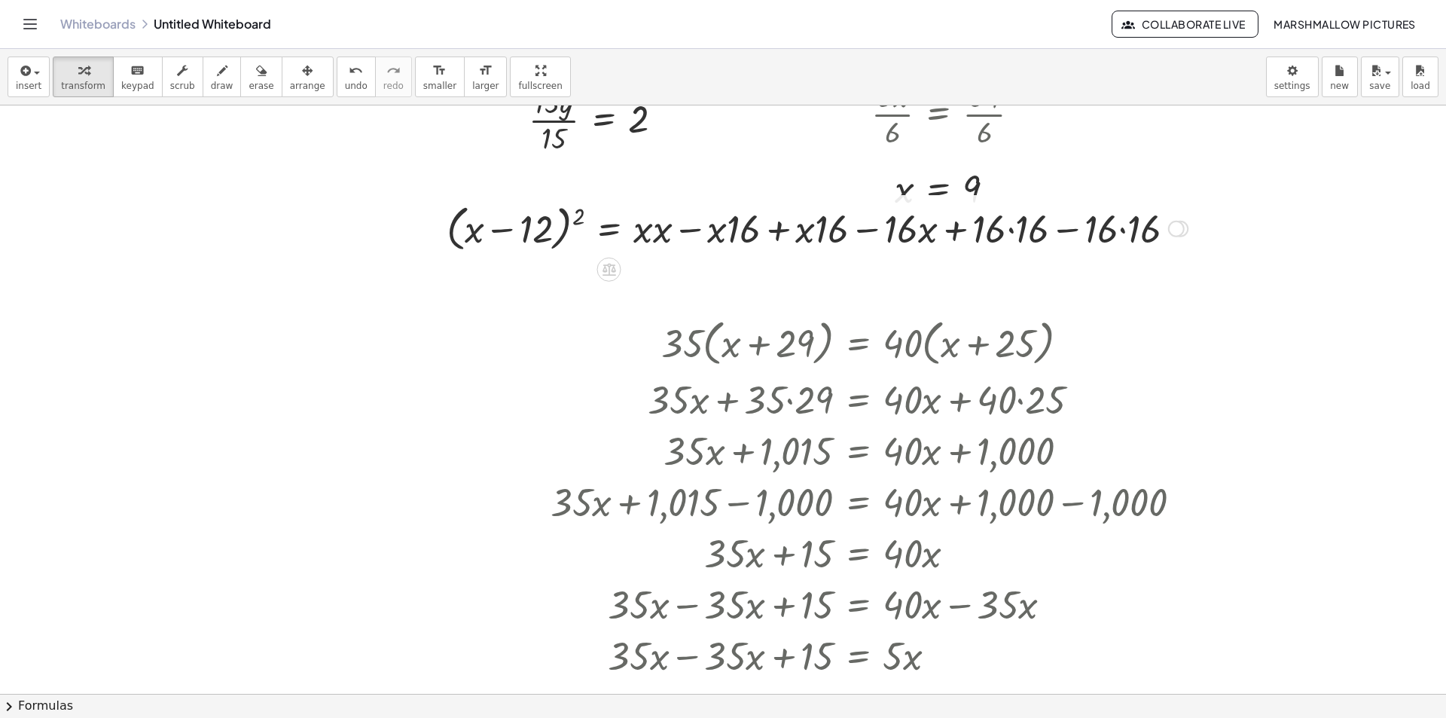
click at [655, 225] on div at bounding box center [817, 227] width 756 height 57
click at [568, 216] on div at bounding box center [813, 227] width 749 height 57
click at [578, 220] on div at bounding box center [813, 227] width 749 height 57
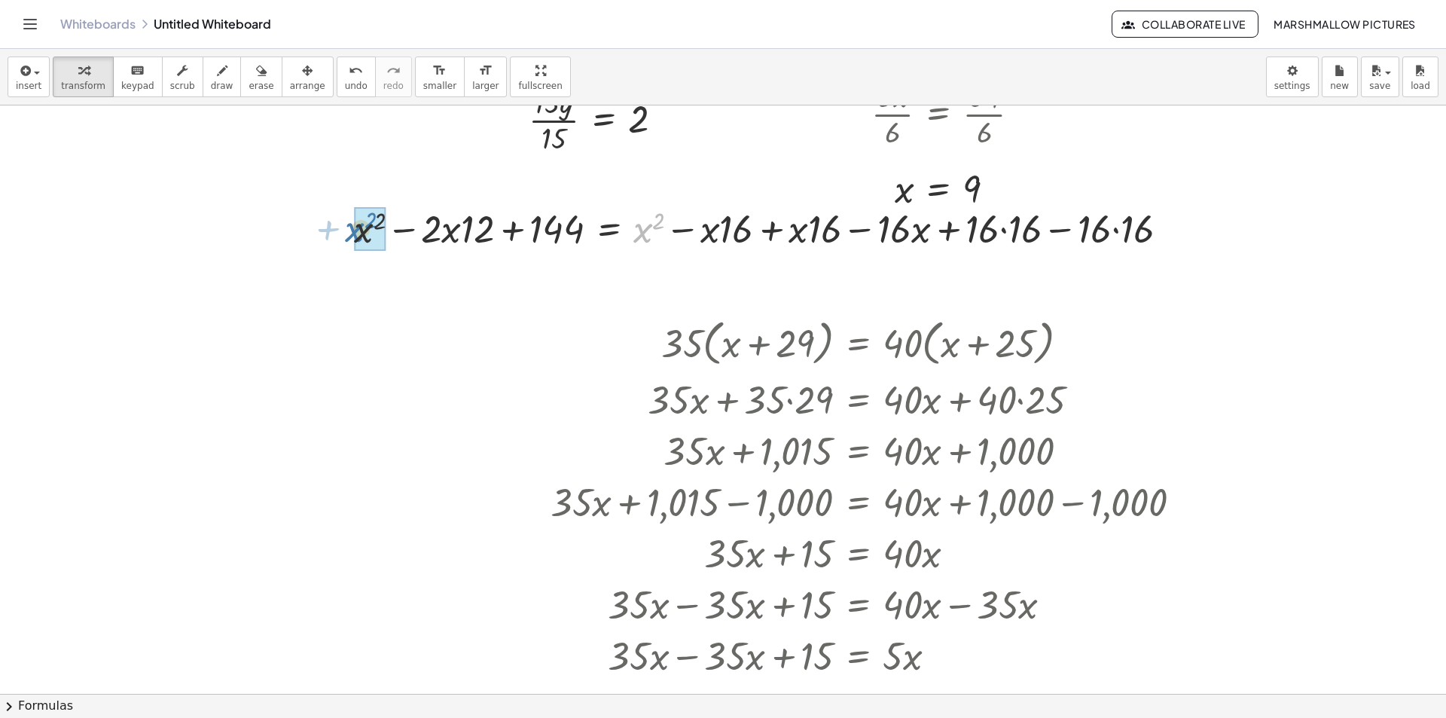
drag, startPoint x: 648, startPoint y: 231, endPoint x: 365, endPoint y: 230, distance: 283.1
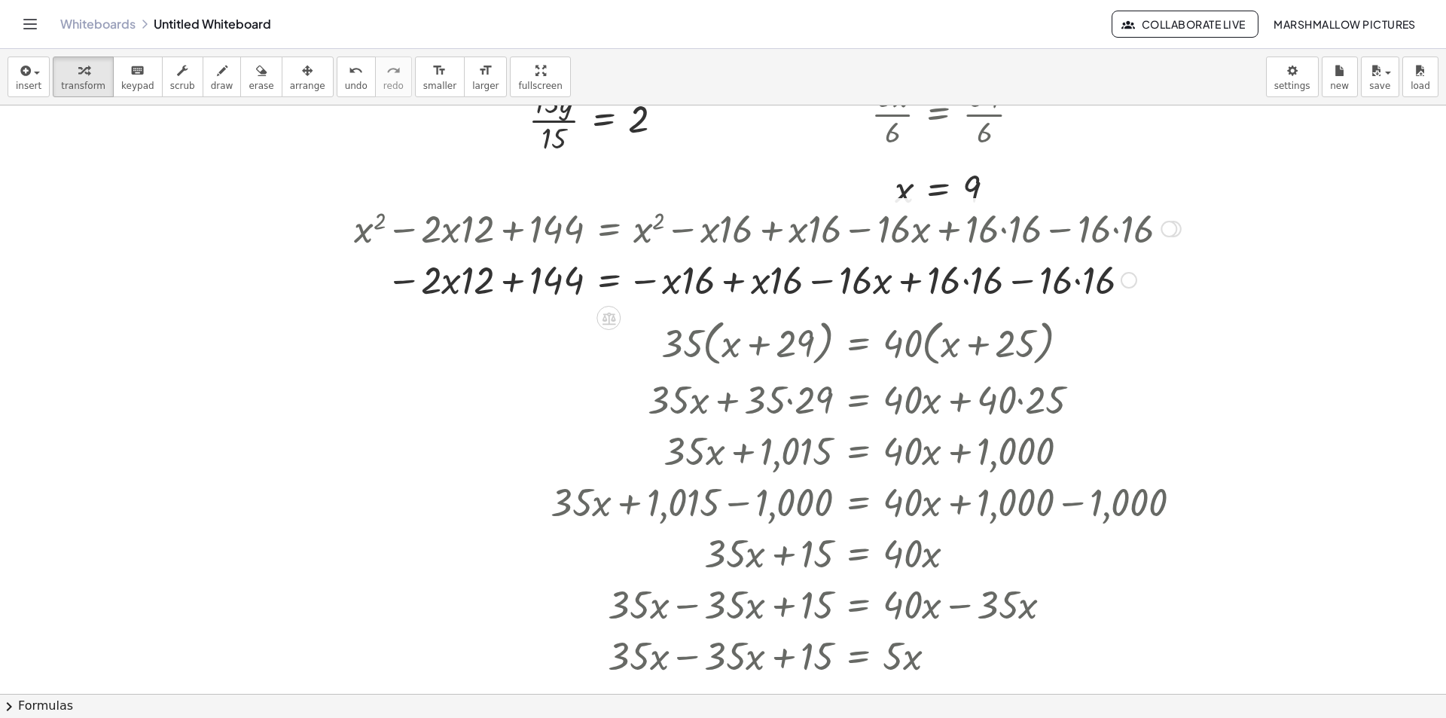
drag, startPoint x: 419, startPoint y: 277, endPoint x: 435, endPoint y: 278, distance: 15.8
click at [432, 278] on div at bounding box center [767, 278] width 842 height 51
drag, startPoint x: 486, startPoint y: 277, endPoint x: 443, endPoint y: 276, distance: 43.7
click at [443, 276] on div at bounding box center [767, 278] width 842 height 51
click at [733, 284] on div at bounding box center [767, 278] width 842 height 51
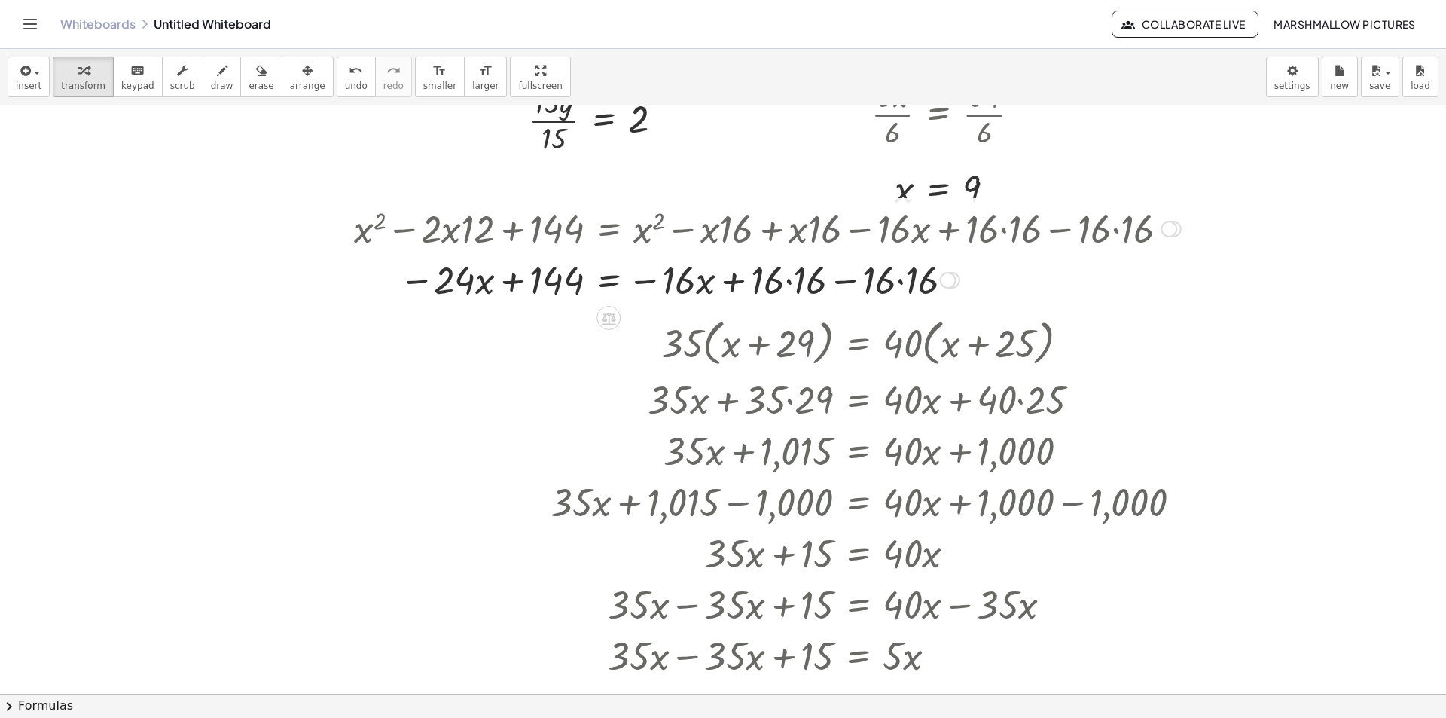
click at [794, 288] on div at bounding box center [767, 278] width 842 height 51
click at [900, 285] on div at bounding box center [767, 278] width 842 height 51
click at [833, 279] on div at bounding box center [767, 278] width 842 height 51
drag, startPoint x: 447, startPoint y: 283, endPoint x: 741, endPoint y: 276, distance: 293.7
click at [741, 276] on div at bounding box center [767, 278] width 842 height 51
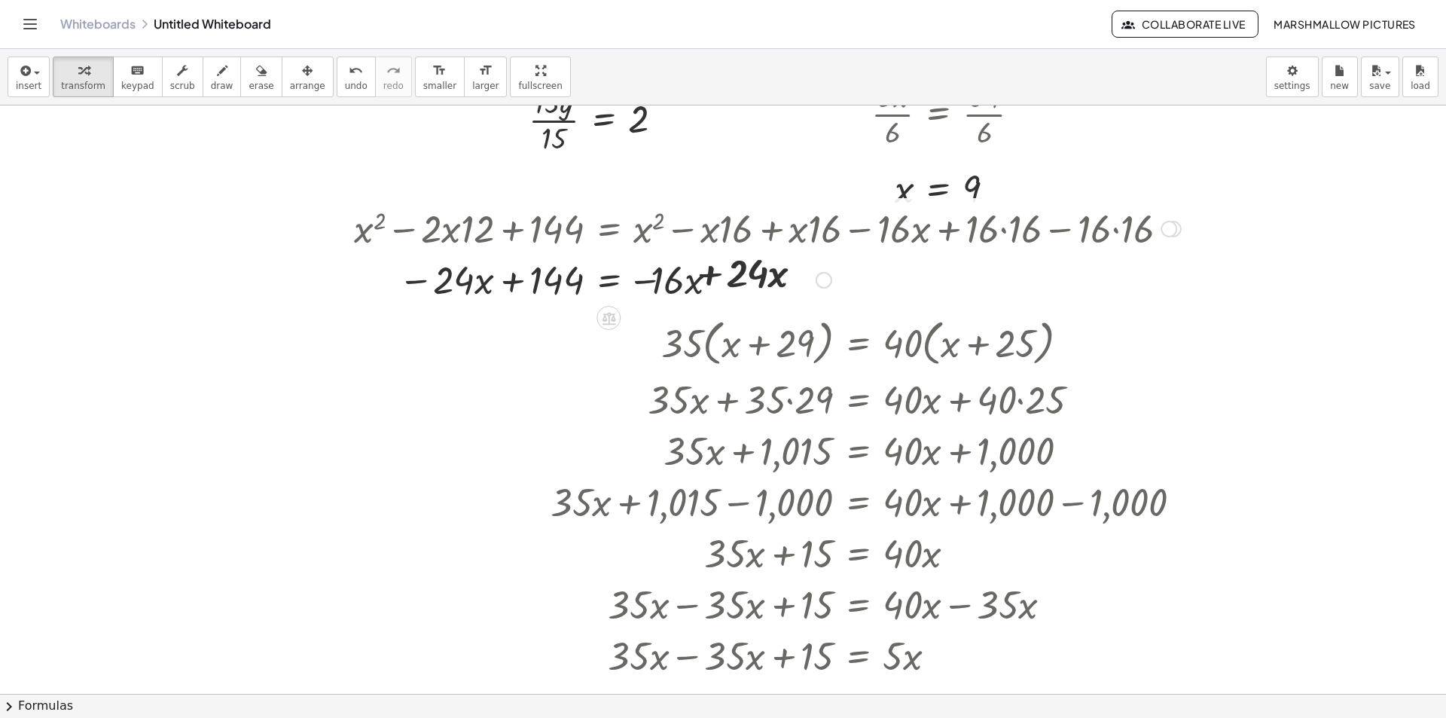
click at [718, 279] on div at bounding box center [741, 278] width 893 height 51
click at [431, 281] on div at bounding box center [741, 278] width 893 height 51
drag, startPoint x: 641, startPoint y: 285, endPoint x: 553, endPoint y: 313, distance: 91.7
click at [545, 291] on div at bounding box center [767, 278] width 842 height 75
